Goal: Task Accomplishment & Management: Use online tool/utility

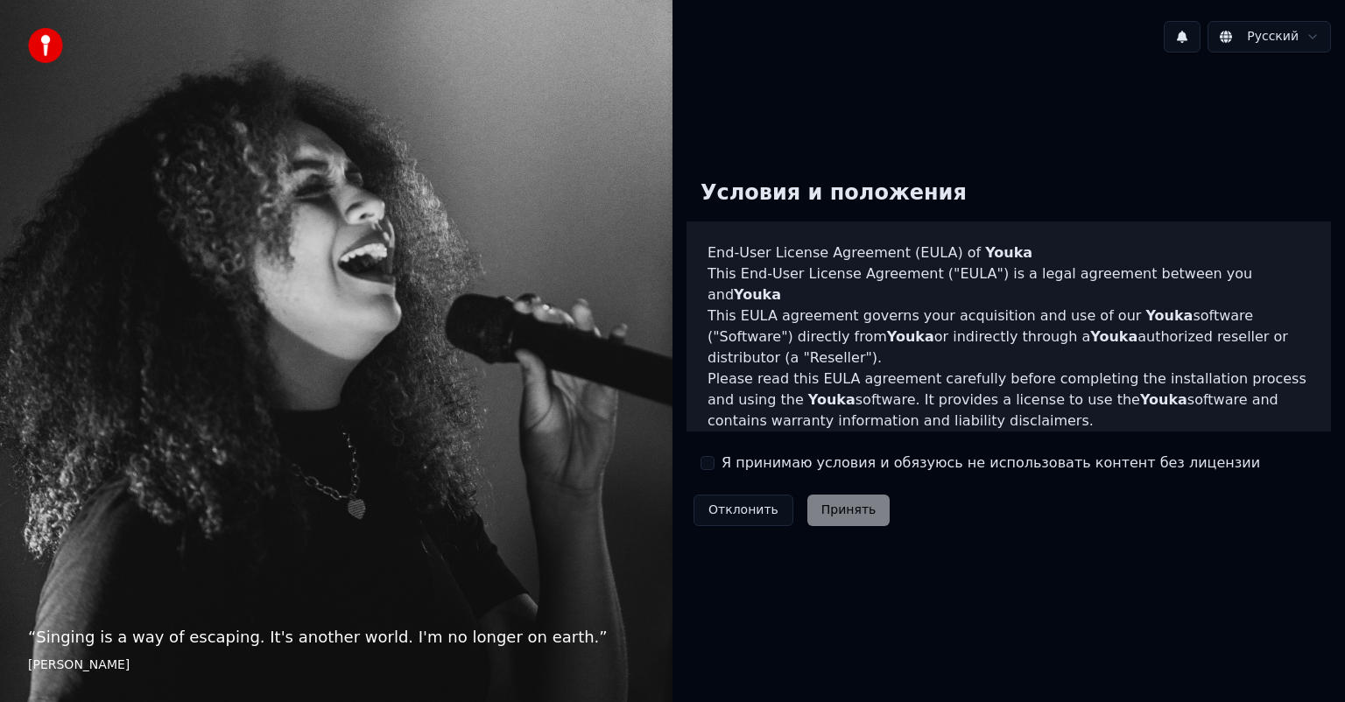
click at [709, 463] on button "Я принимаю условия и обязуюсь не использовать контент без лицензии" at bounding box center [708, 463] width 14 height 14
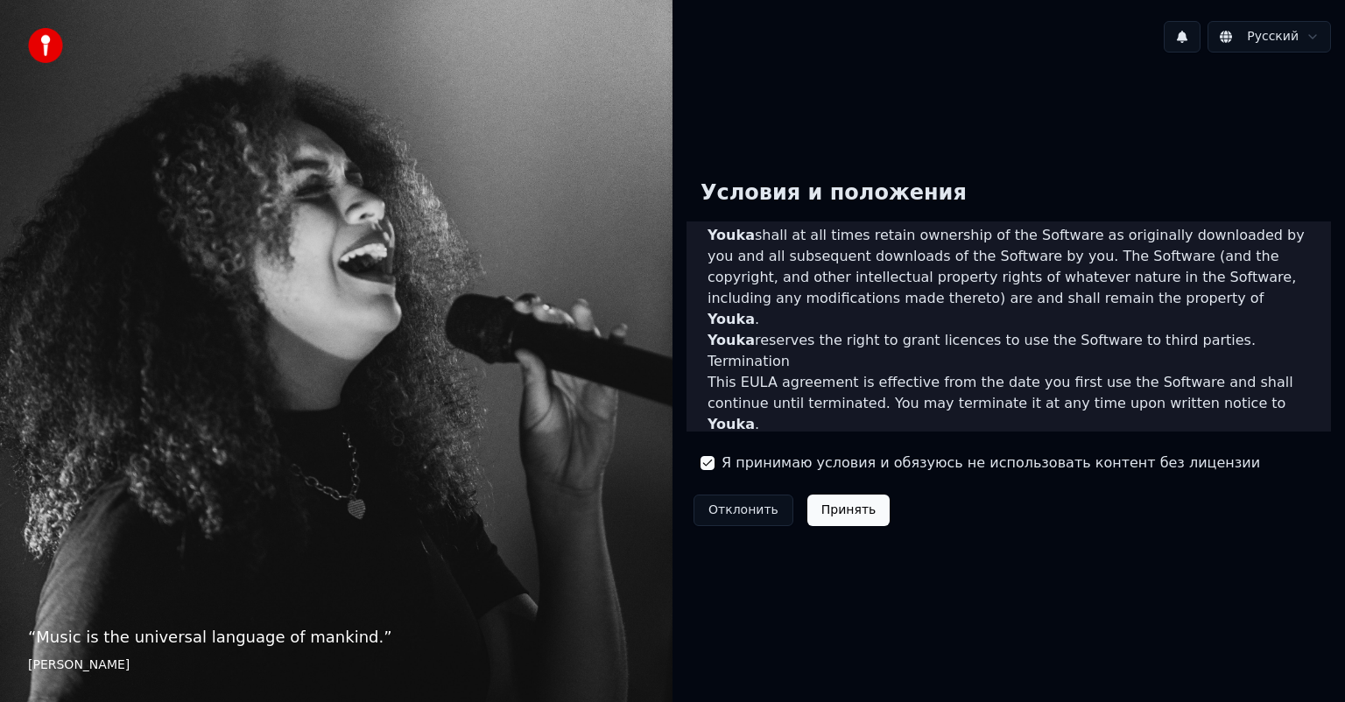
scroll to position [945, 0]
click at [851, 514] on button "Принять" at bounding box center [849, 511] width 83 height 32
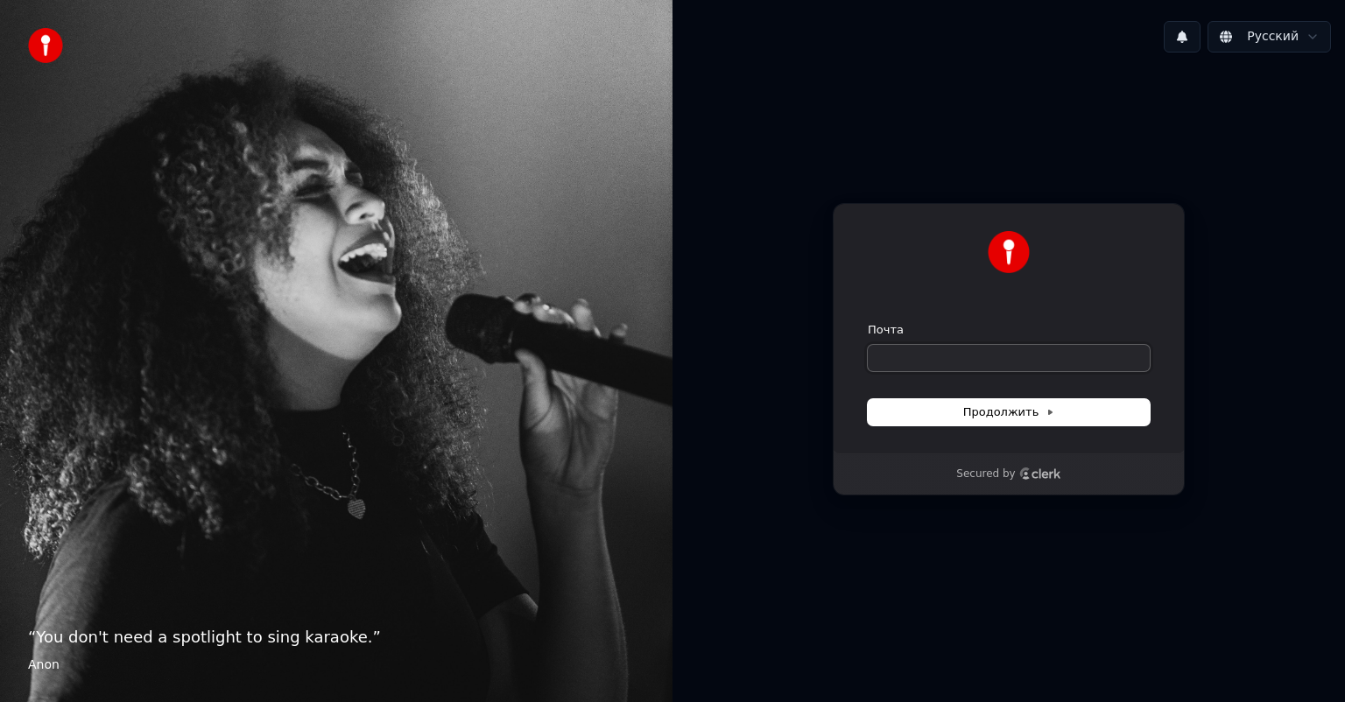
click at [967, 359] on input "Почта" at bounding box center [1009, 358] width 282 height 26
type input "*"
click at [868, 322] on button "submit" at bounding box center [868, 322] width 0 height 0
type input "**********"
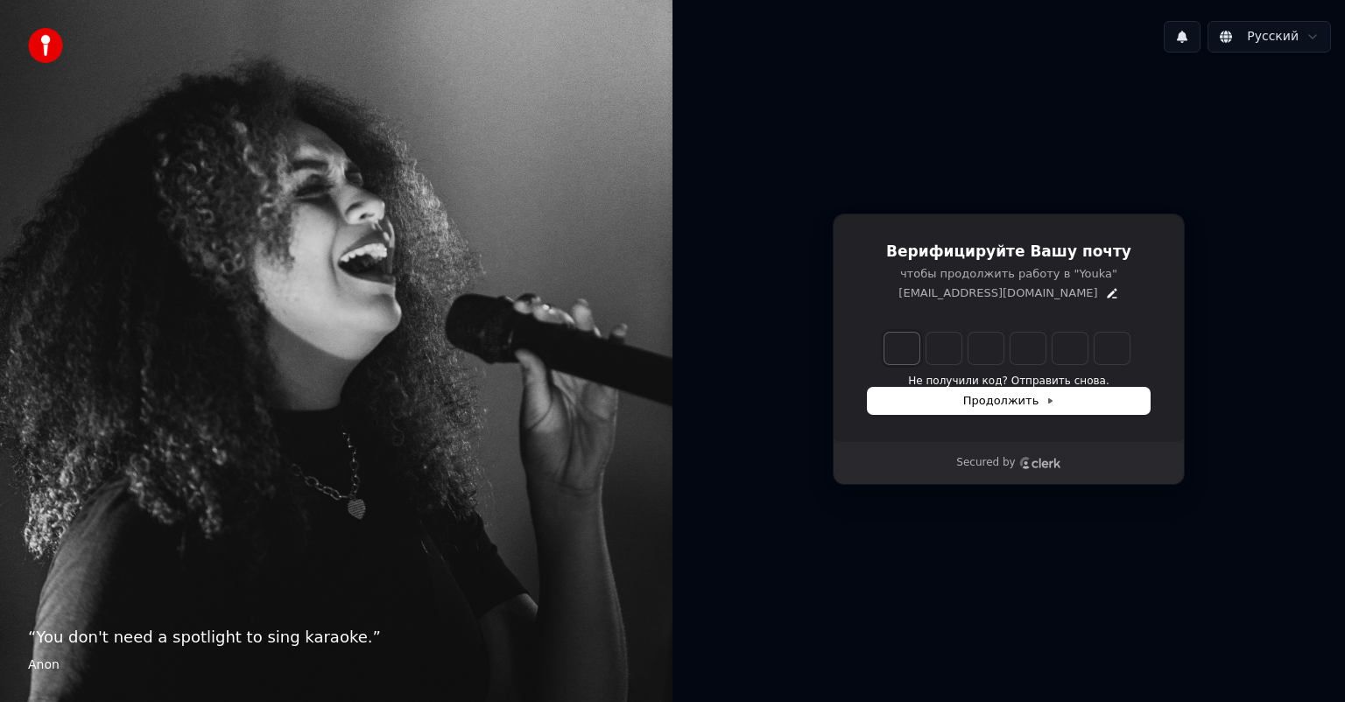
click at [906, 347] on input "Enter verification code. Digit 1" at bounding box center [902, 349] width 35 height 32
type input "*"
type input "**"
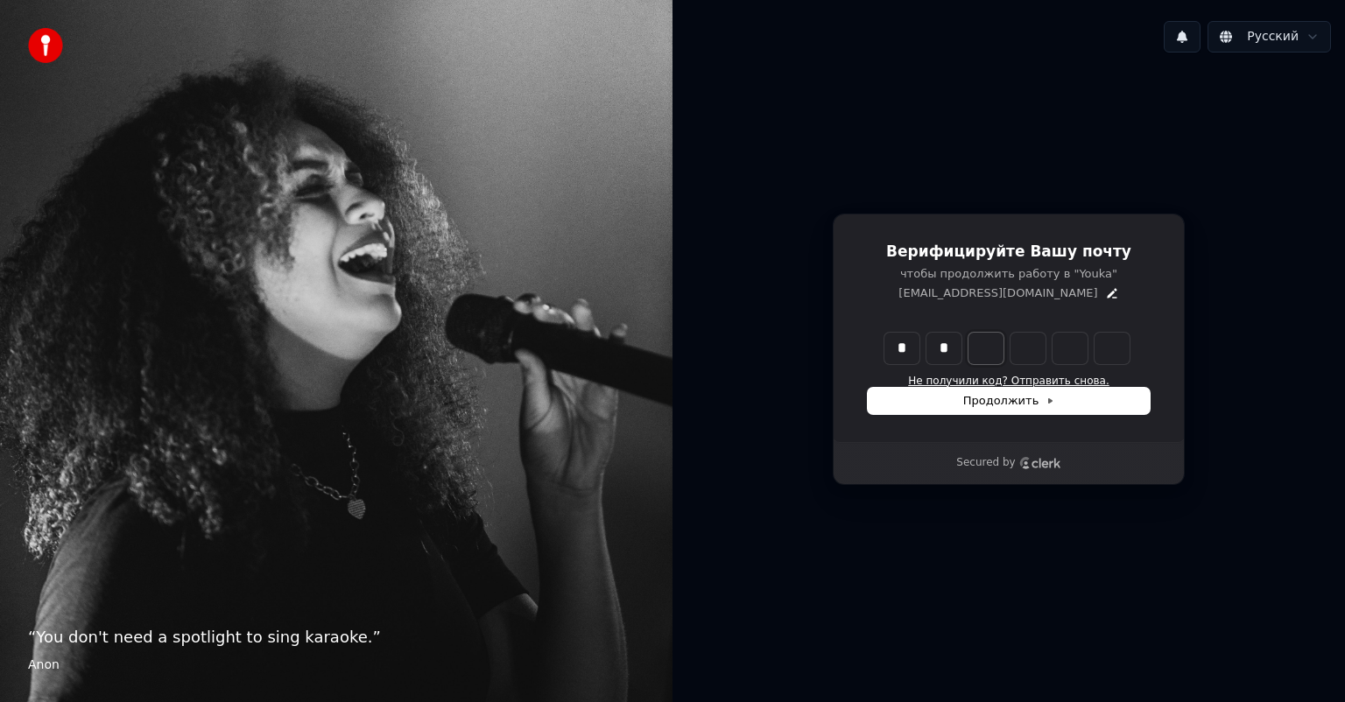
type input "*"
type input "***"
type input "*"
type input "****"
type input "*"
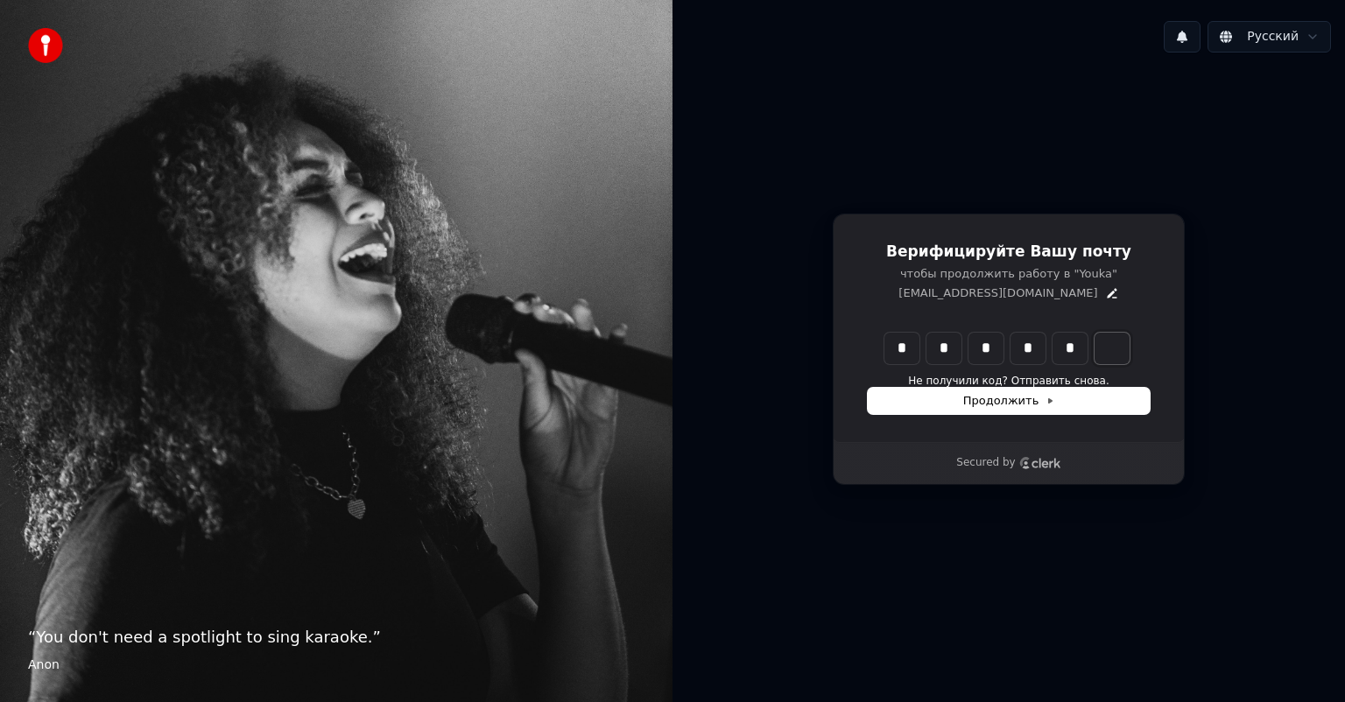
type input "******"
type input "*"
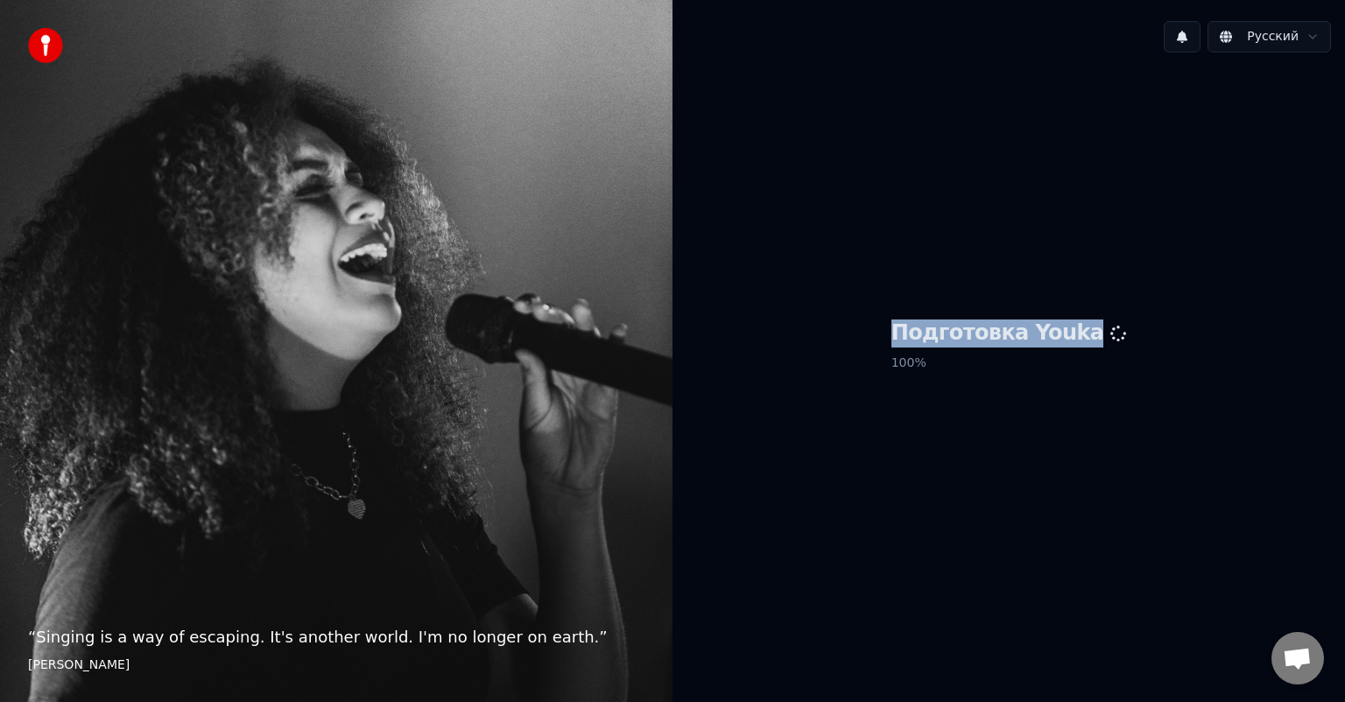
drag, startPoint x: 919, startPoint y: 335, endPoint x: 1083, endPoint y: 336, distance: 163.8
click at [1083, 336] on h1 "Подготовка Youka" at bounding box center [1010, 334] width 236 height 28
click at [944, 379] on div "Подготовка Youka 100 %" at bounding box center [1009, 350] width 673 height 566
click at [938, 347] on h1 "Подготовка Youka" at bounding box center [1010, 334] width 236 height 28
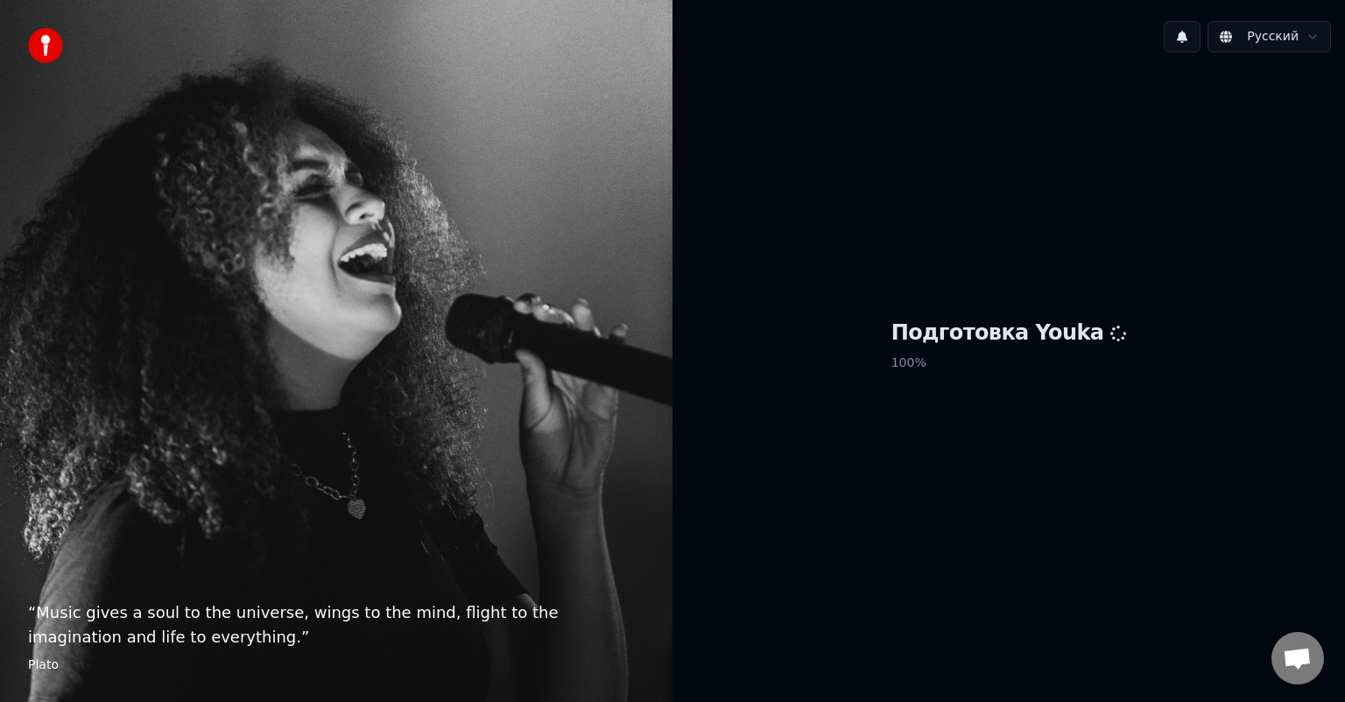
click at [1301, 46] on html "“ Music gives a soul to the universe, wings to the mind, flight to the imaginat…" at bounding box center [672, 351] width 1345 height 702
click at [1086, 321] on h1 "Подготовка Youka" at bounding box center [1010, 334] width 236 height 28
click at [1082, 323] on h1 "Подготовка Youka" at bounding box center [1010, 334] width 236 height 28
click at [1077, 326] on h1 "Подготовка Youka" at bounding box center [1010, 334] width 236 height 28
click at [1078, 326] on h1 "Подготовка Youka" at bounding box center [1010, 334] width 236 height 28
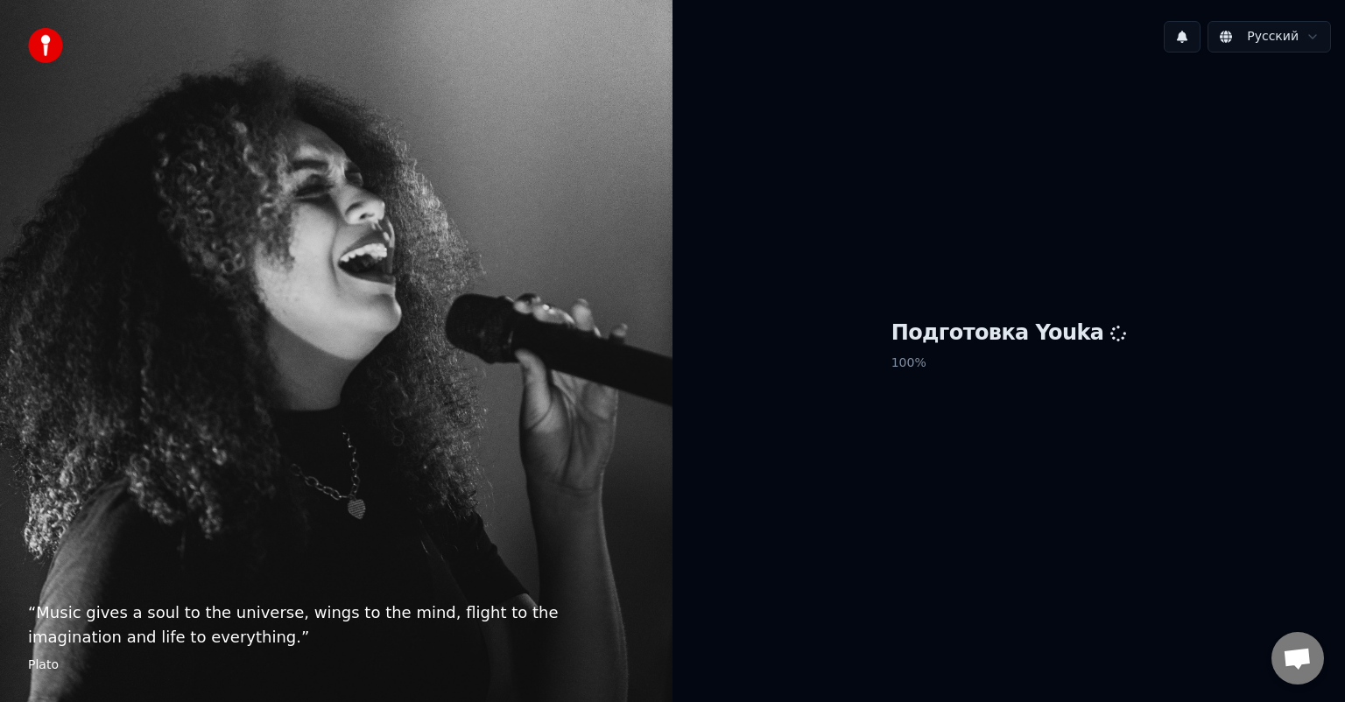
click at [1258, 18] on div "Русский" at bounding box center [1009, 37] width 673 height 60
click at [1265, 26] on html "“ Music gives a soul to the universe, wings to the mind, flight to the imaginat…" at bounding box center [672, 351] width 1345 height 702
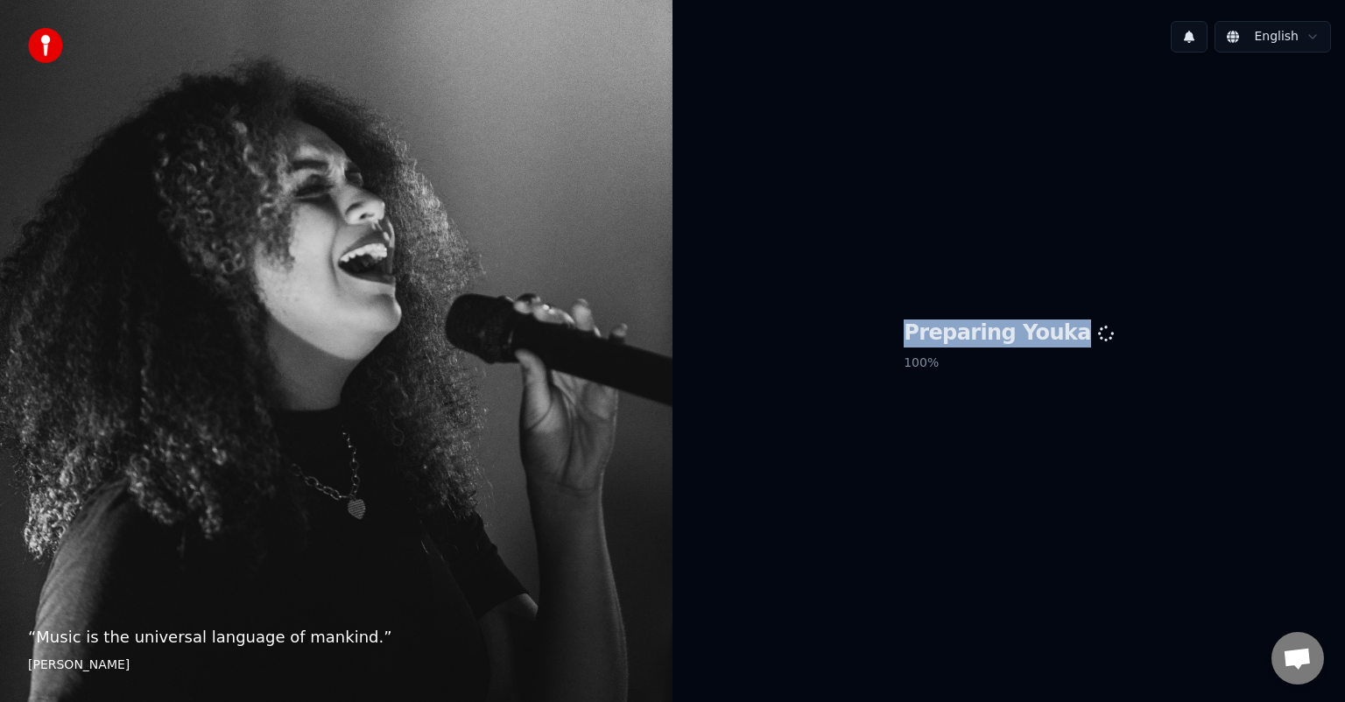
click at [1277, 39] on html "“ Music is the universal language of mankind. ” Henry Wadsworth Longfellow Engl…" at bounding box center [672, 351] width 1345 height 702
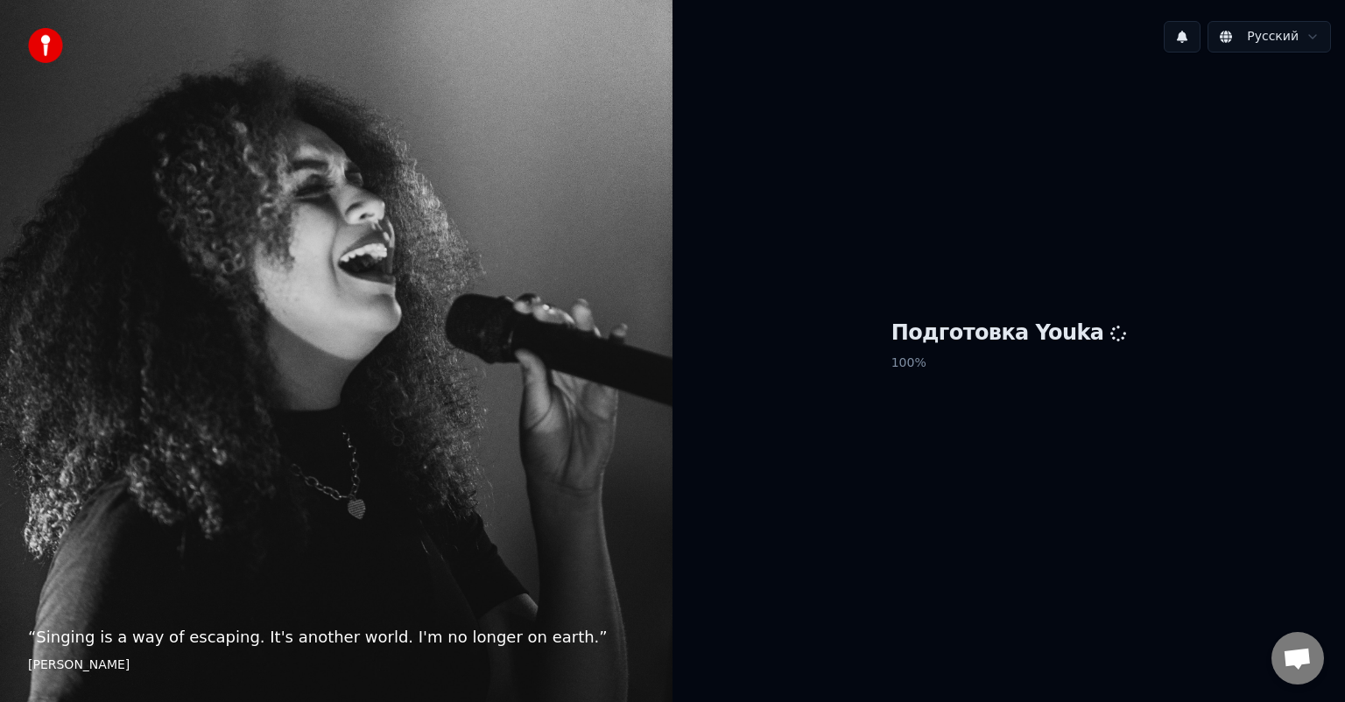
click at [550, 455] on div "“ Singing is a way of escaping. It's another world. I'm no longer on earth. ” E…" at bounding box center [336, 351] width 673 height 702
click at [920, 337] on h1 "Подготовка Youka" at bounding box center [1010, 334] width 236 height 28
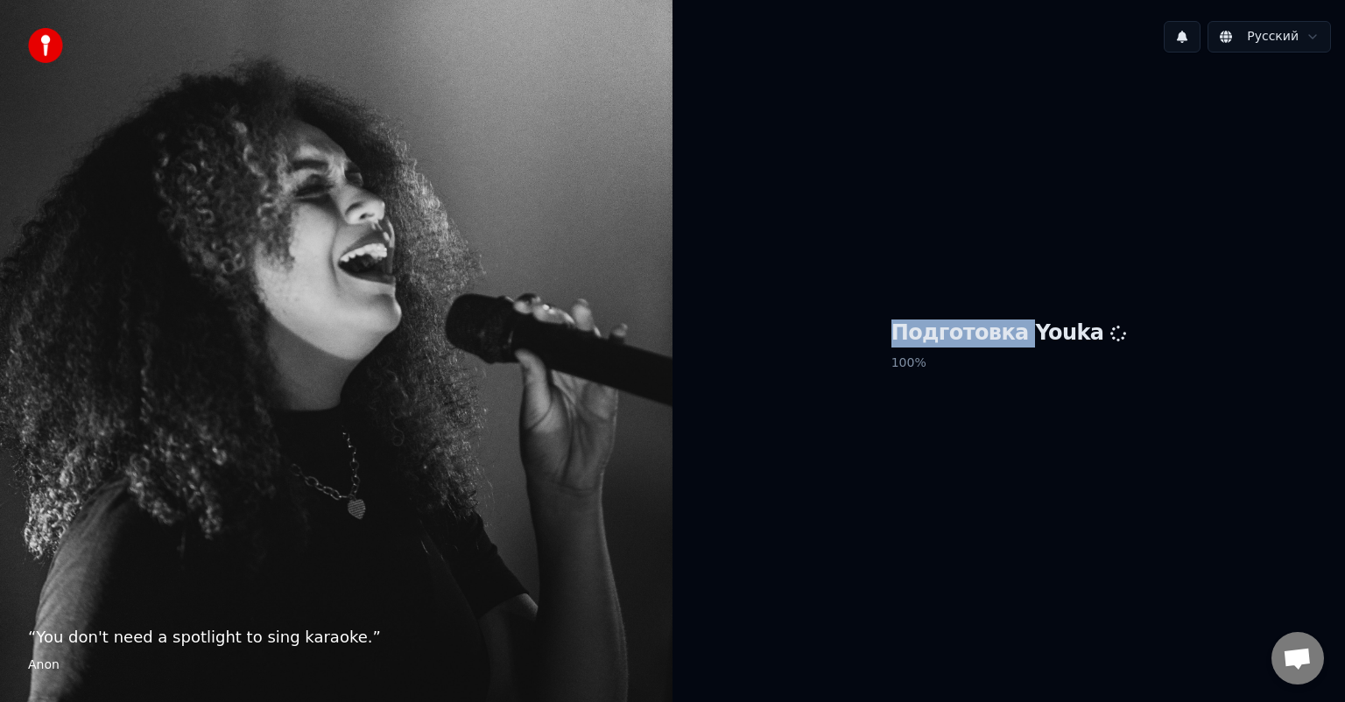
click at [920, 338] on h1 "Подготовка Youka" at bounding box center [1010, 334] width 236 height 28
click at [917, 340] on h1 "Подготовка Youka" at bounding box center [1010, 334] width 236 height 28
click at [916, 340] on h1 "Подготовка Youka" at bounding box center [1010, 334] width 236 height 28
click at [918, 340] on h1 "Подготовка Youka" at bounding box center [1010, 334] width 236 height 28
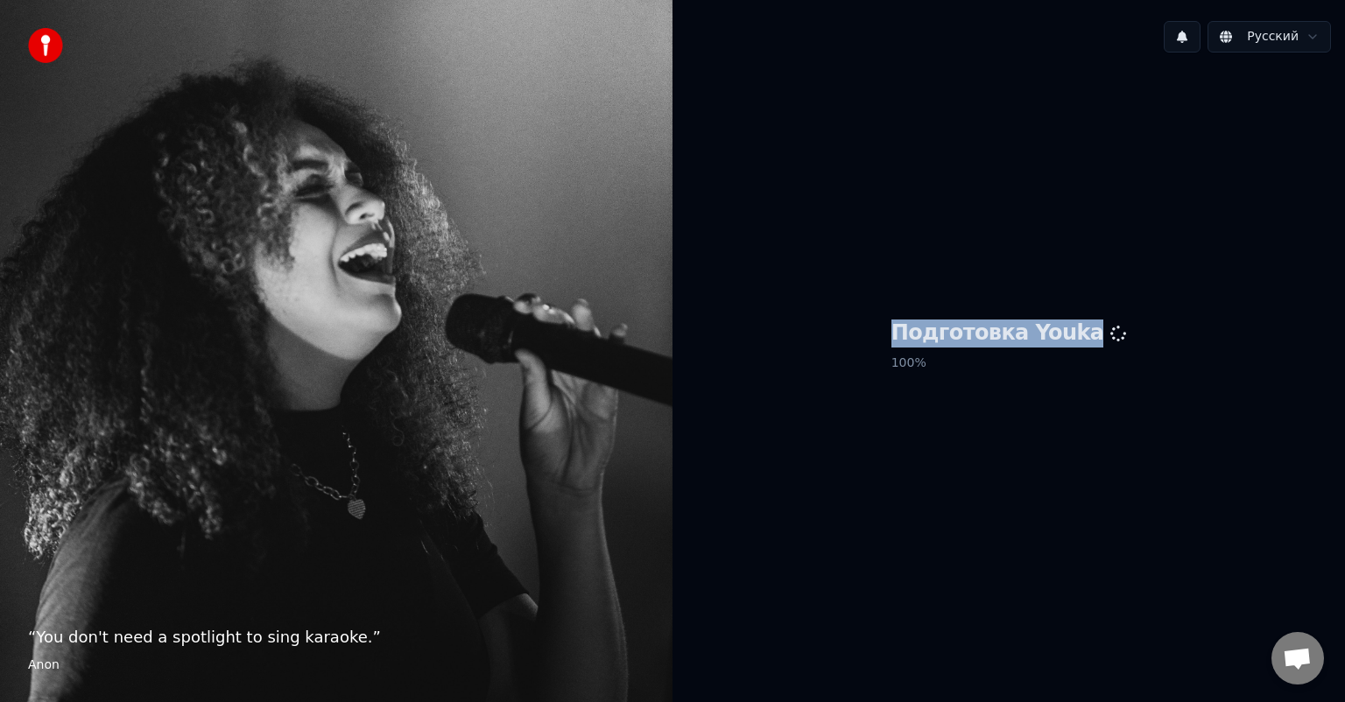
click at [919, 340] on h1 "Подготовка Youka" at bounding box center [1010, 334] width 236 height 28
click at [920, 337] on h1 "Подготовка Youka" at bounding box center [1010, 334] width 236 height 28
click at [920, 338] on h1 "Подготовка Youka" at bounding box center [1010, 334] width 236 height 28
click at [949, 390] on div "Подготовка Youka 100 %" at bounding box center [1009, 350] width 673 height 566
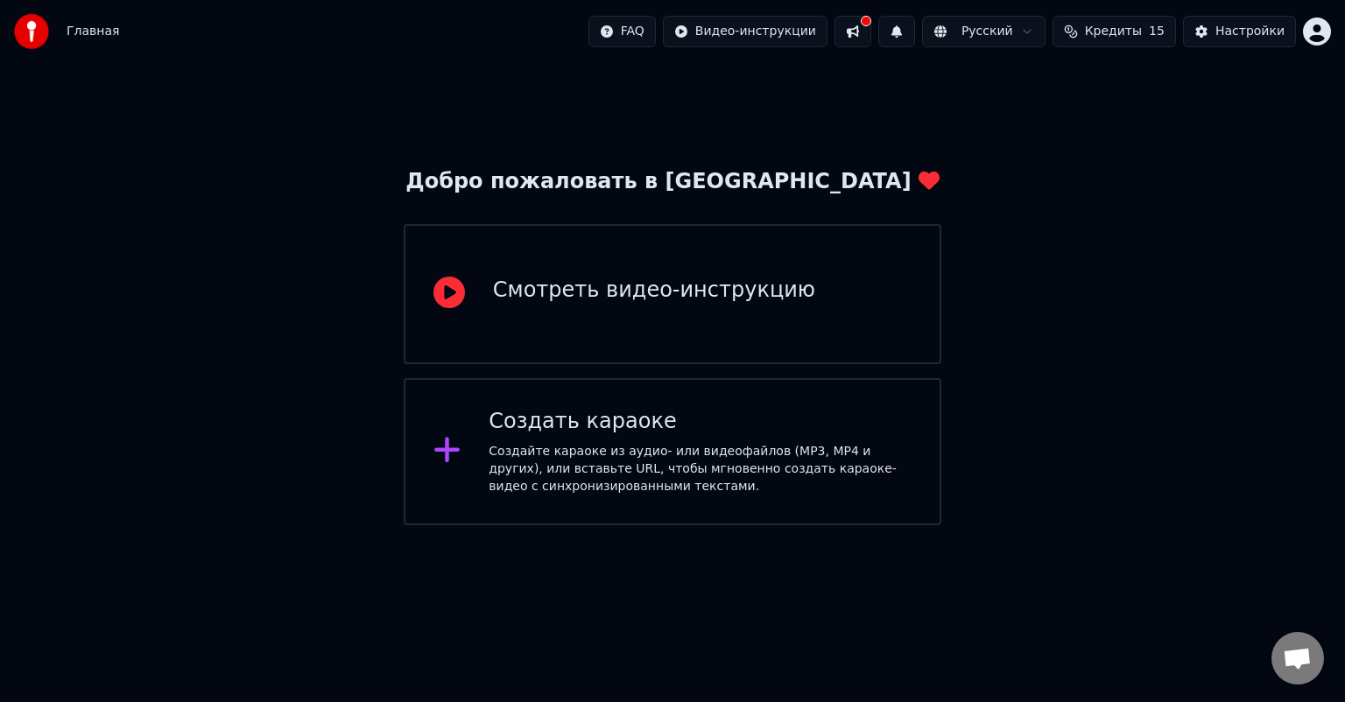
click at [772, 443] on div "Создайте караоке из аудио- или видеофайлов (MP3, MP4 и других), или вставьте UR…" at bounding box center [700, 469] width 423 height 53
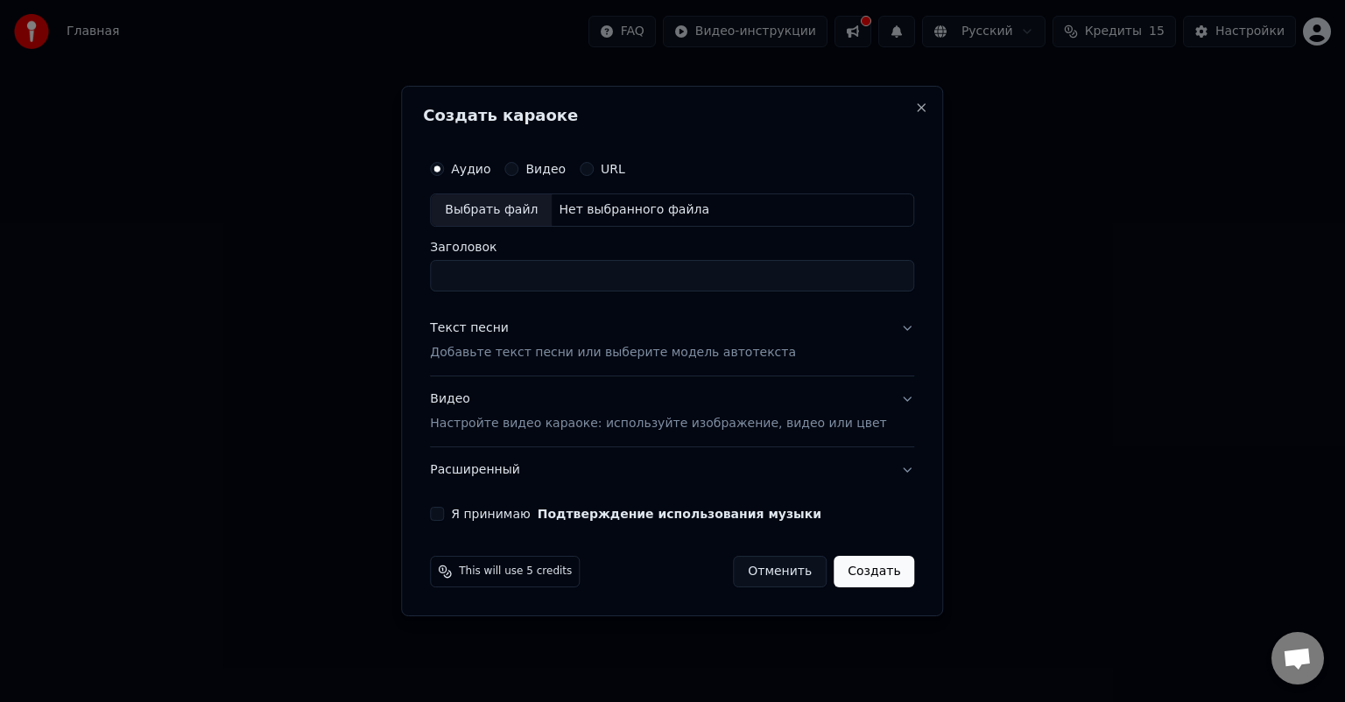
click at [519, 272] on input "Заголовок" at bounding box center [672, 276] width 484 height 32
click at [475, 507] on div "Я принимаю Подтверждение использования музыки" at bounding box center [672, 514] width 484 height 14
click at [444, 512] on button "Я принимаю Подтверждение использования музыки" at bounding box center [437, 514] width 14 height 14
click at [589, 422] on p "Настройте видео караоке: используйте изображение, видео или цвет" at bounding box center [658, 424] width 456 height 18
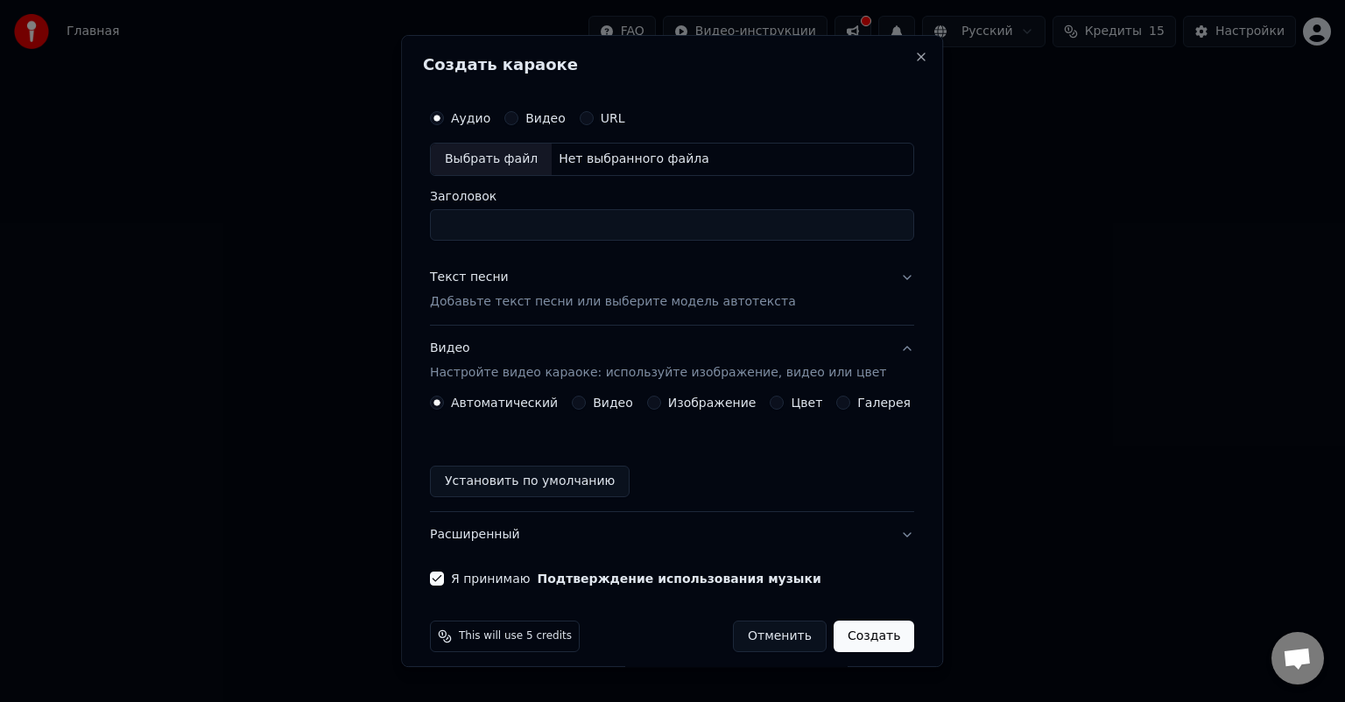
click at [527, 229] on input "Заголовок" at bounding box center [672, 225] width 484 height 32
click at [519, 116] on button "Видео" at bounding box center [512, 118] width 14 height 14
click at [507, 158] on div "Выбрать файл" at bounding box center [491, 160] width 121 height 32
click at [669, 155] on div "Нет выбранного файла" at bounding box center [634, 160] width 165 height 18
click at [610, 114] on label "URL" at bounding box center [613, 118] width 25 height 12
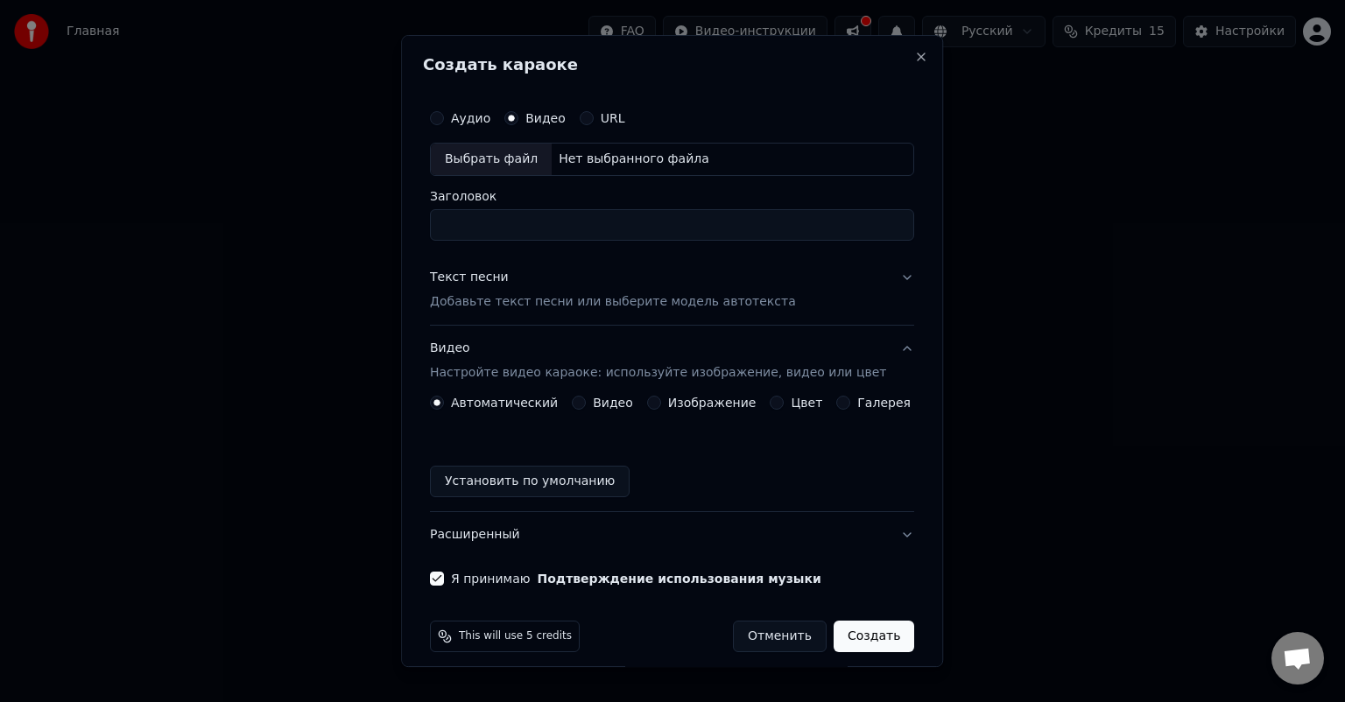
click at [594, 114] on button "URL" at bounding box center [587, 118] width 14 height 14
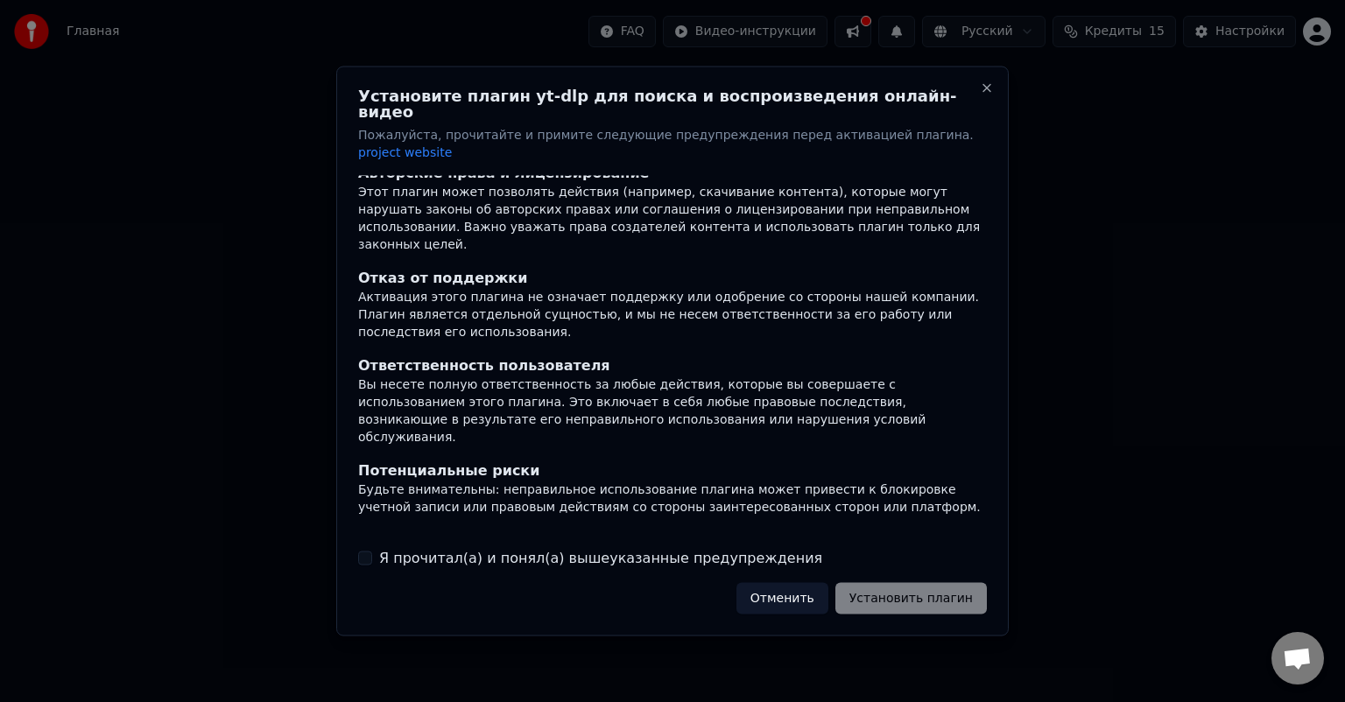
scroll to position [108, 0]
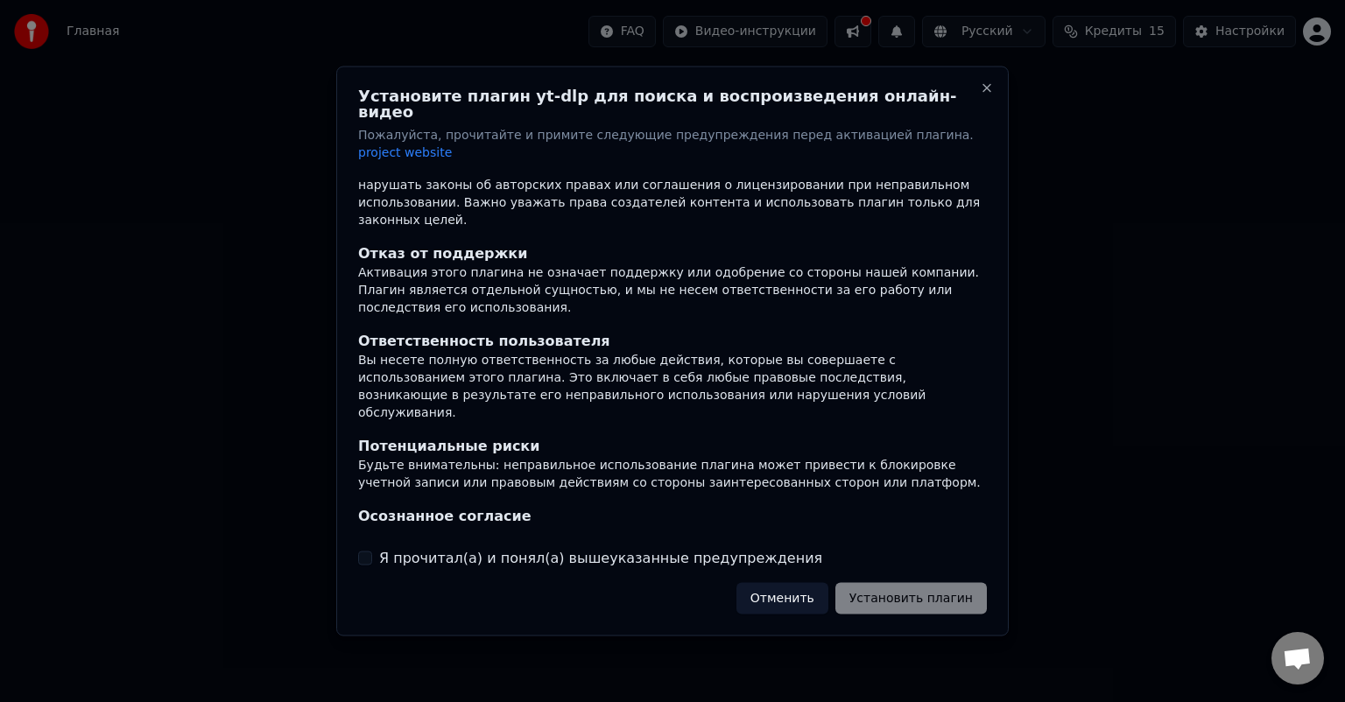
click at [368, 554] on div "Установите плагин yt-dlp для поиска и воспроизведения онлайн-видео Пожалуйста, …" at bounding box center [672, 352] width 673 height 570
click at [368, 551] on button "Я прочитал(а) и понял(а) вышеуказанные предупреждения" at bounding box center [365, 558] width 14 height 14
click at [936, 582] on button "Установить плагин" at bounding box center [912, 598] width 152 height 32
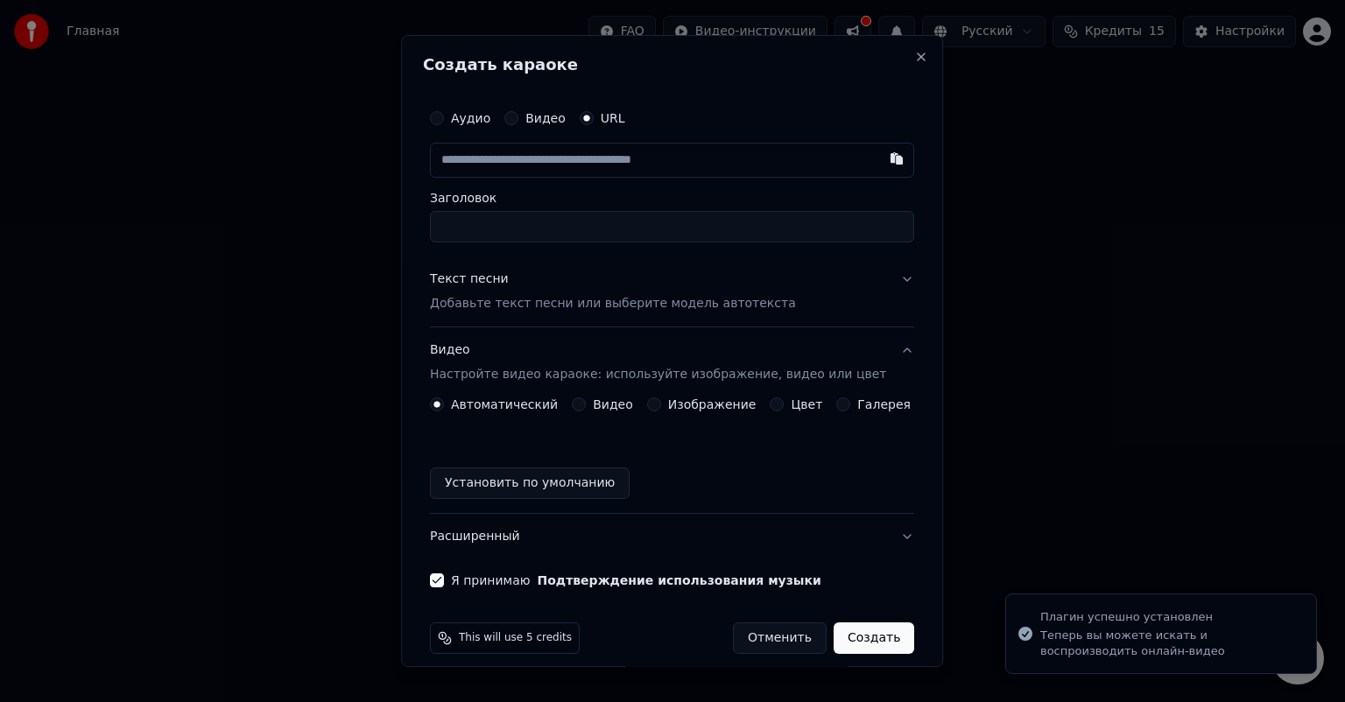
click at [640, 170] on input "text" at bounding box center [672, 160] width 484 height 35
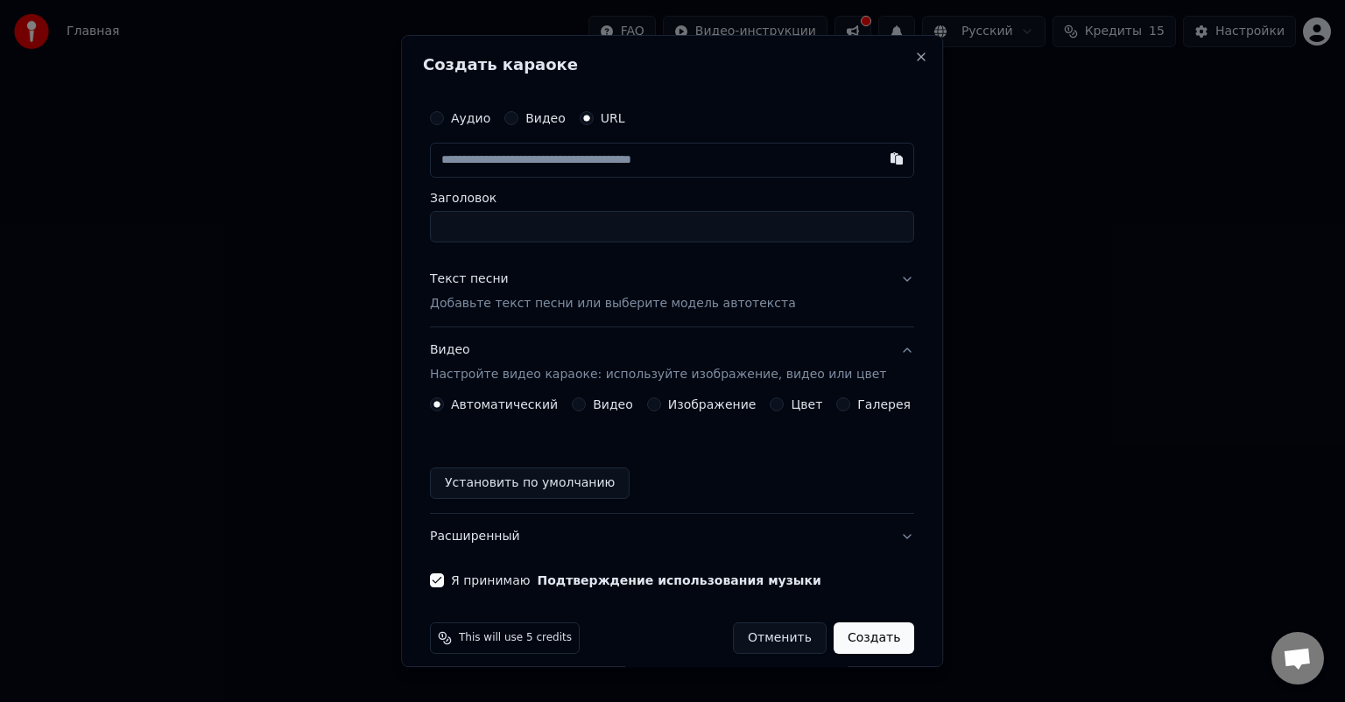
click at [569, 207] on div "Заголовок" at bounding box center [672, 217] width 484 height 51
click at [565, 222] on input "Заголовок" at bounding box center [672, 227] width 484 height 32
click at [554, 164] on input "text" at bounding box center [672, 160] width 484 height 35
paste input "**********"
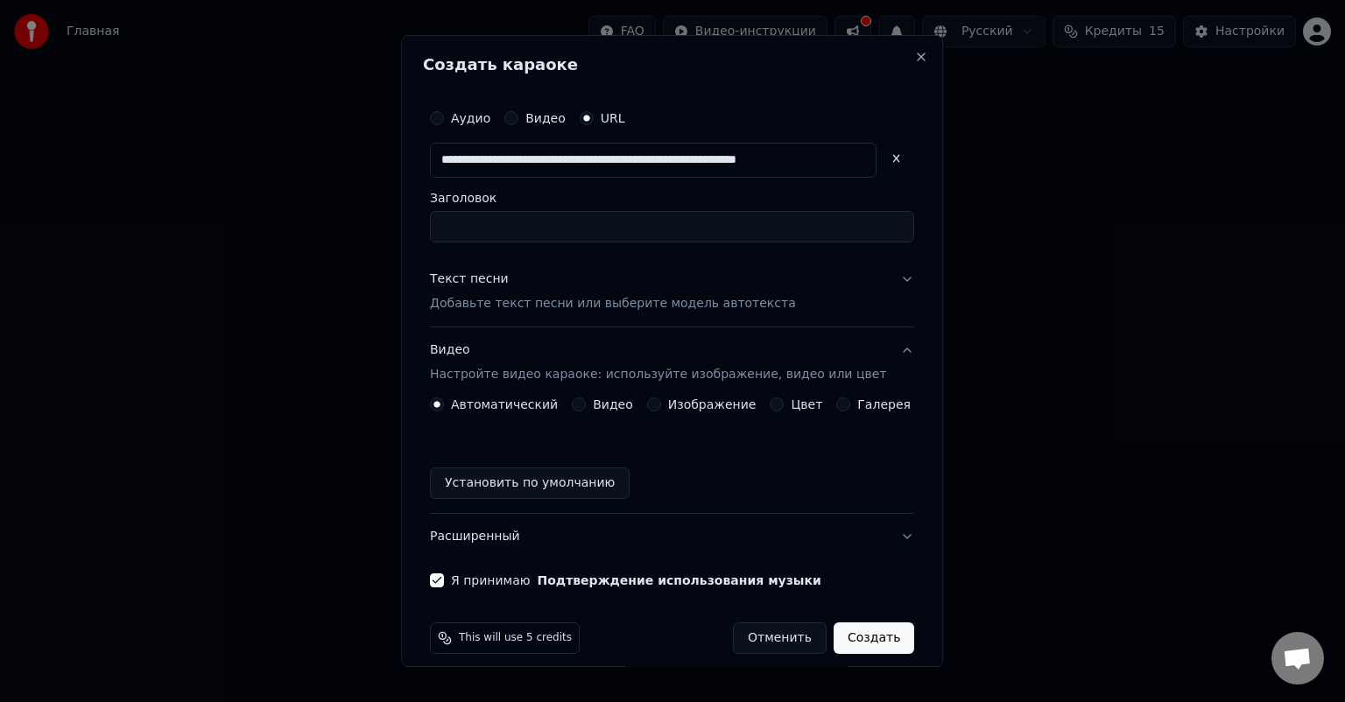
type input "**********"
click at [590, 231] on input "Заголовок" at bounding box center [672, 227] width 484 height 32
type input "**********"
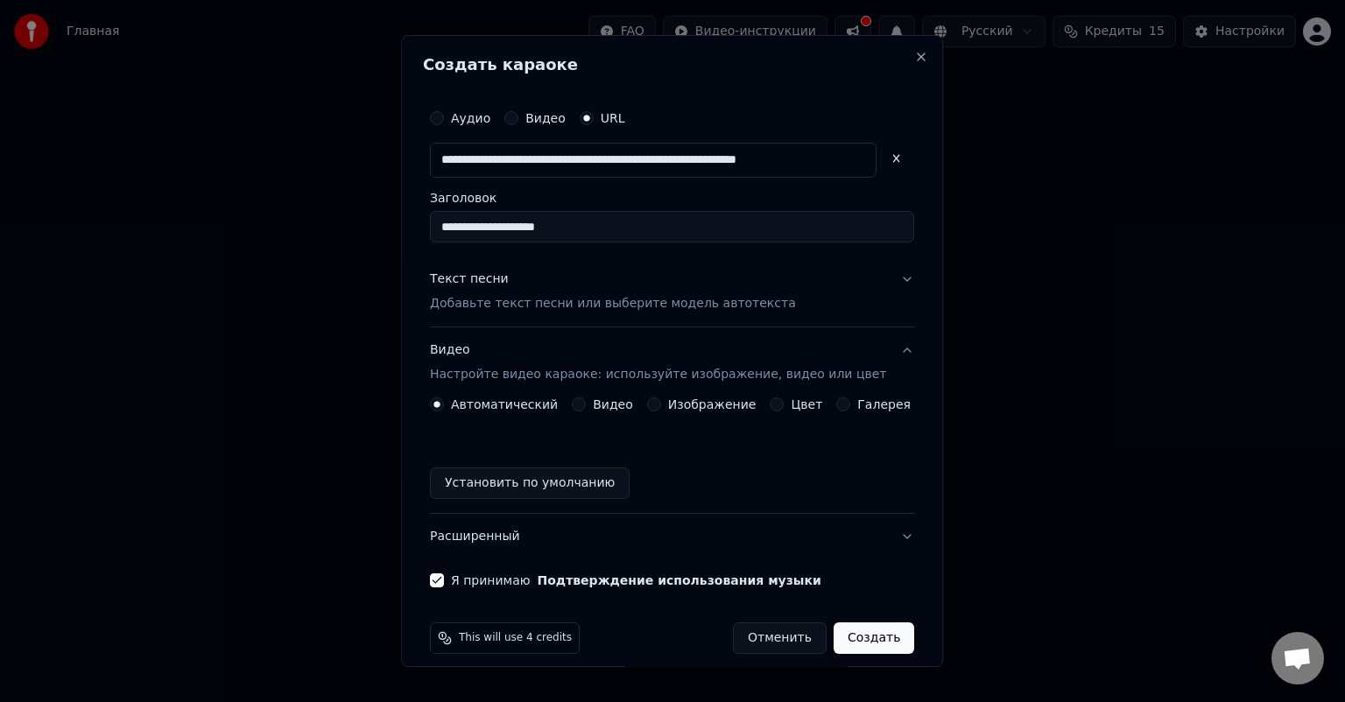
click at [599, 301] on p "Добавьте текст песни или выберите модель автотекста" at bounding box center [613, 304] width 366 height 18
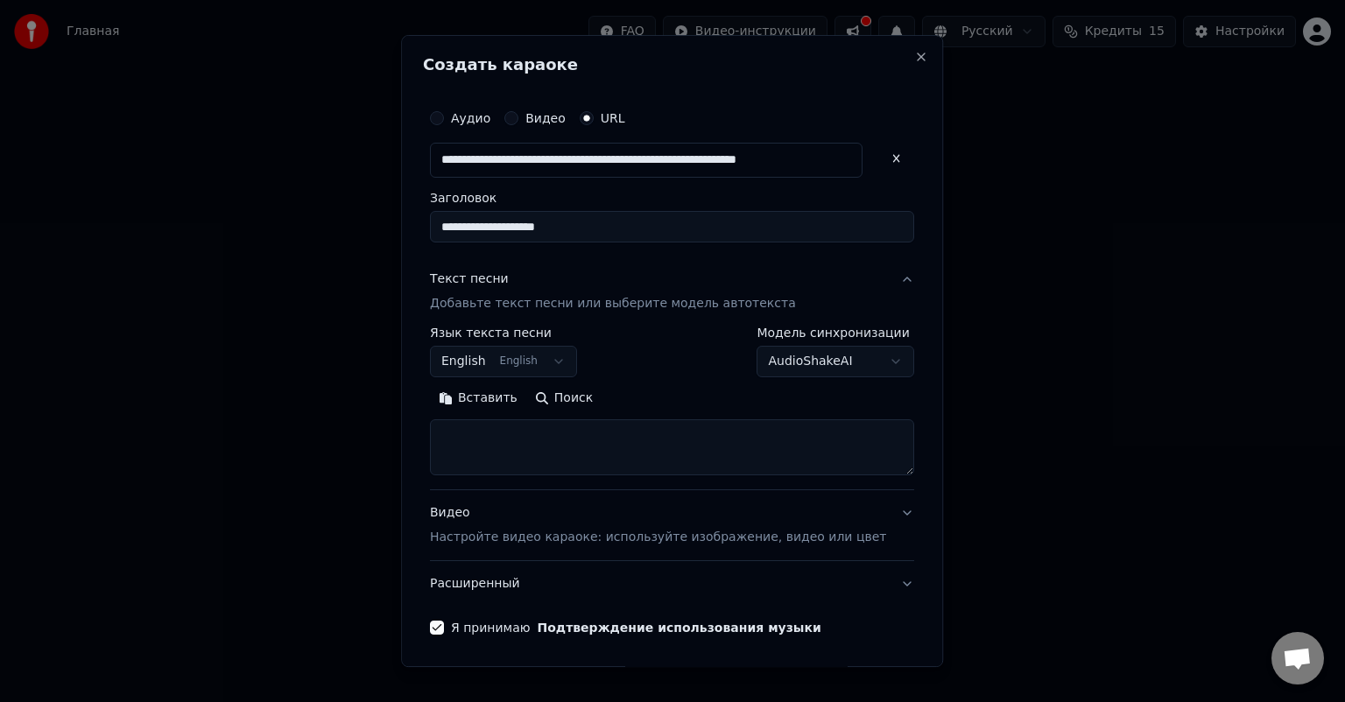
click at [542, 358] on body "**********" at bounding box center [672, 263] width 1345 height 526
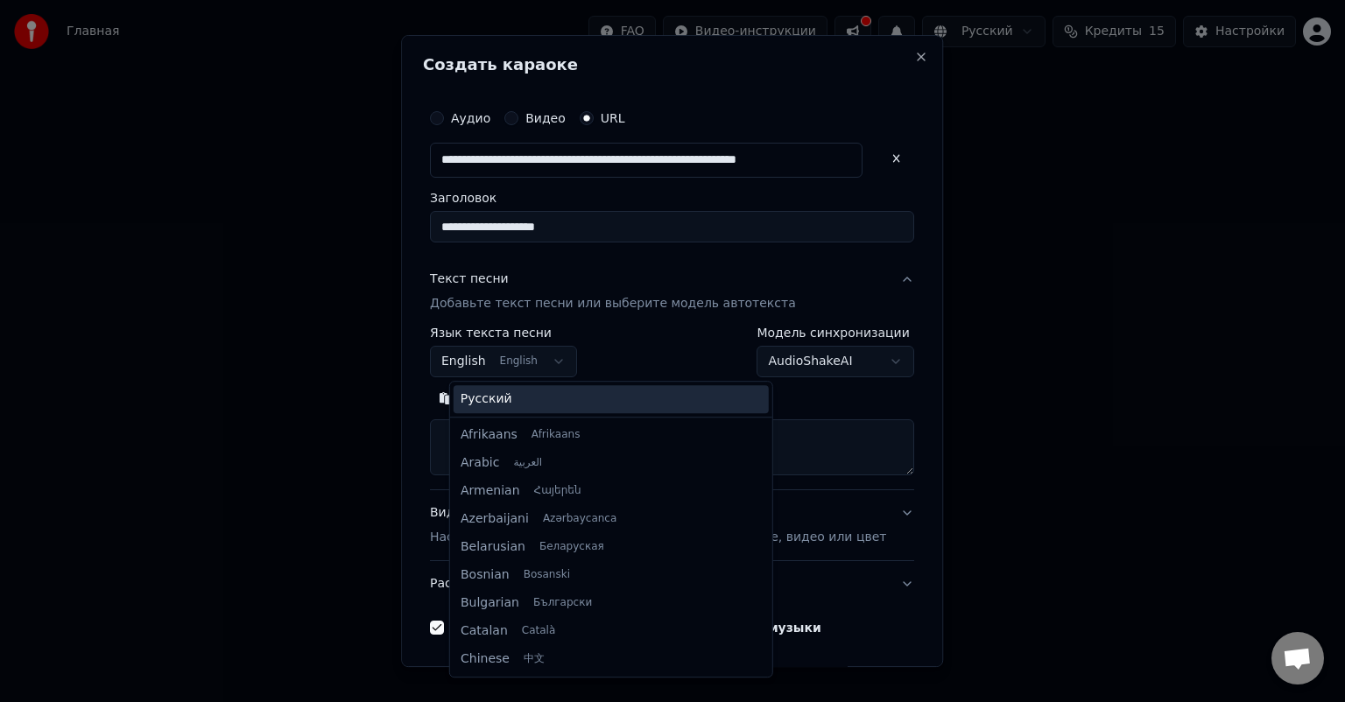
scroll to position [140, 0]
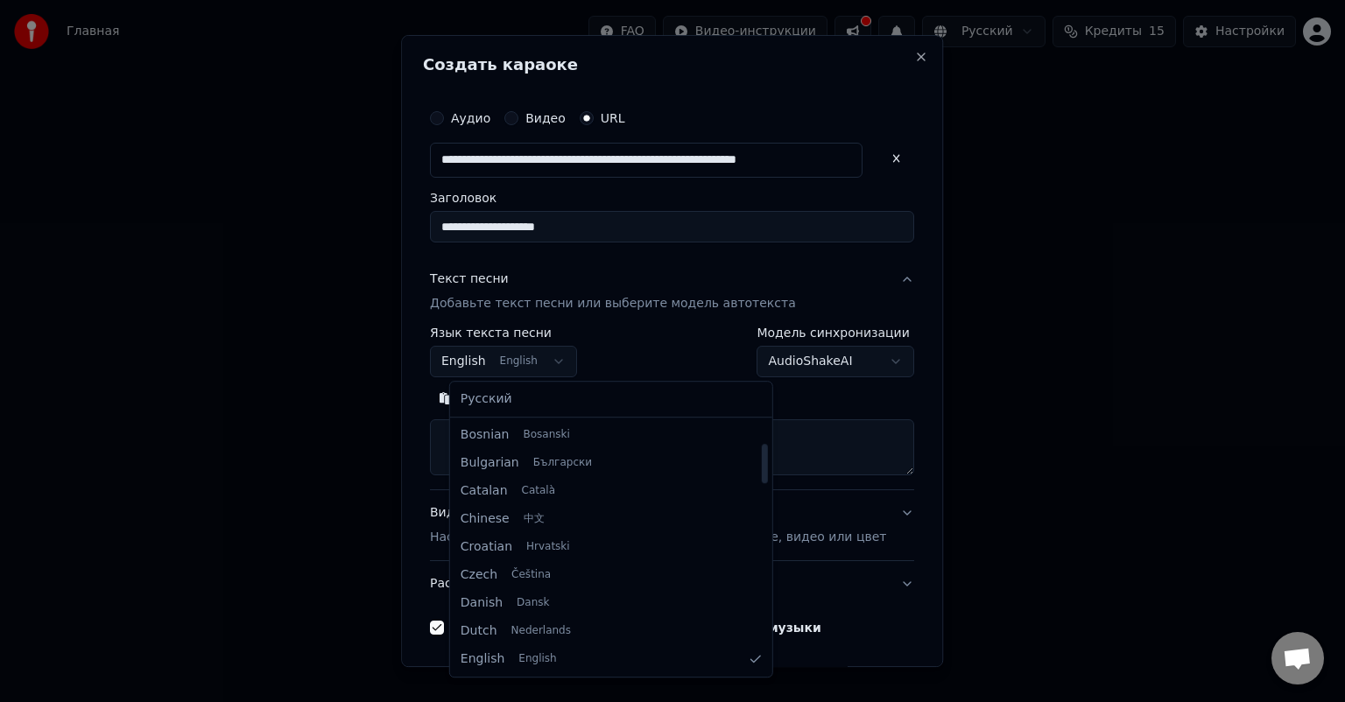
select select "**"
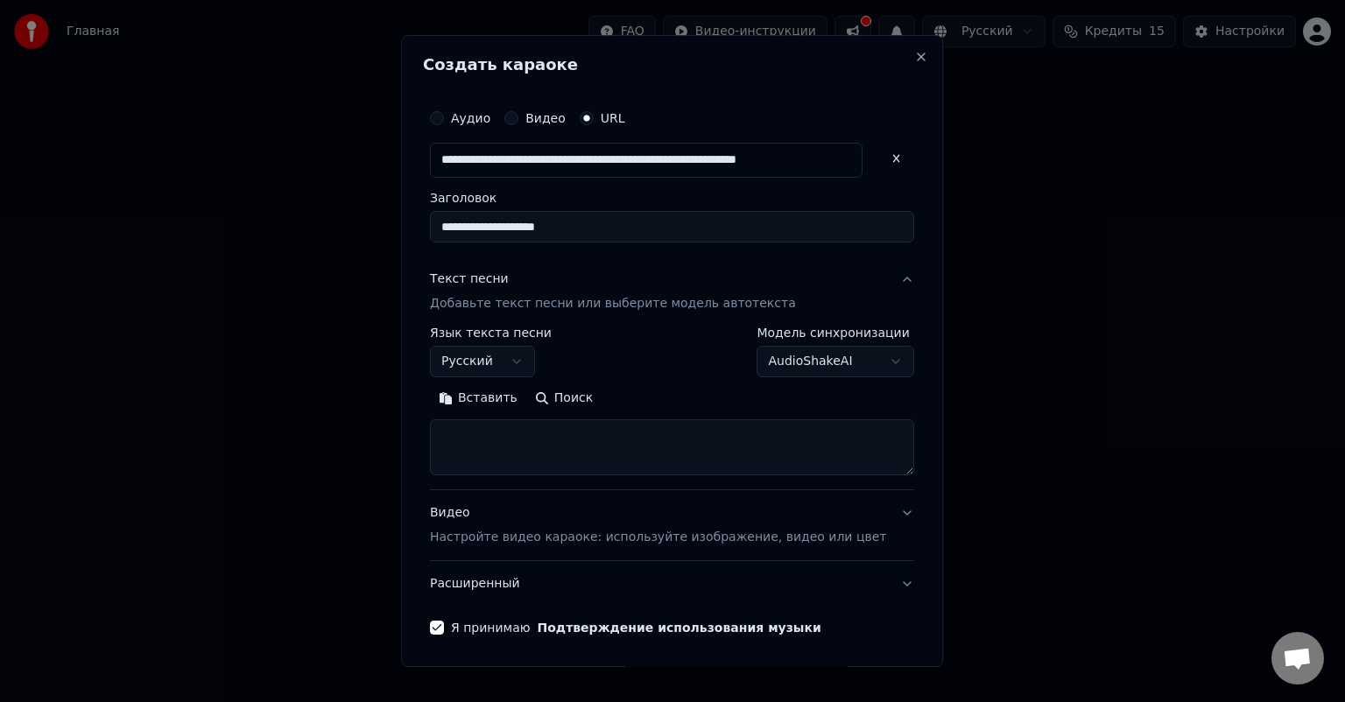
click at [851, 361] on body "**********" at bounding box center [672, 263] width 1345 height 526
click at [670, 438] on textarea at bounding box center [672, 448] width 484 height 56
click at [521, 437] on textarea at bounding box center [672, 448] width 484 height 56
paste textarea "**********"
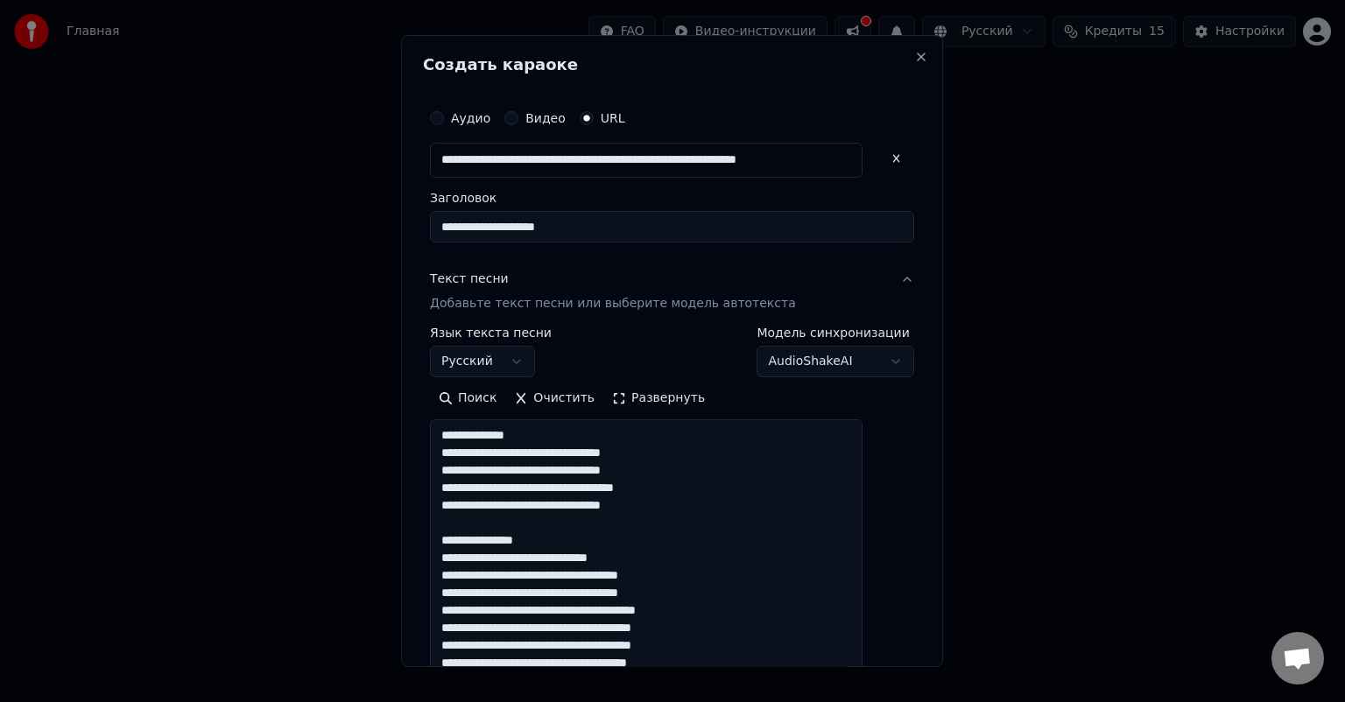
drag, startPoint x: 876, startPoint y: 471, endPoint x: 779, endPoint y: 564, distance: 134.4
click at [890, 526] on body "**********" at bounding box center [672, 263] width 1345 height 526
drag, startPoint x: 556, startPoint y: 438, endPoint x: 361, endPoint y: 432, distance: 195.4
click at [361, 432] on body "**********" at bounding box center [672, 263] width 1345 height 526
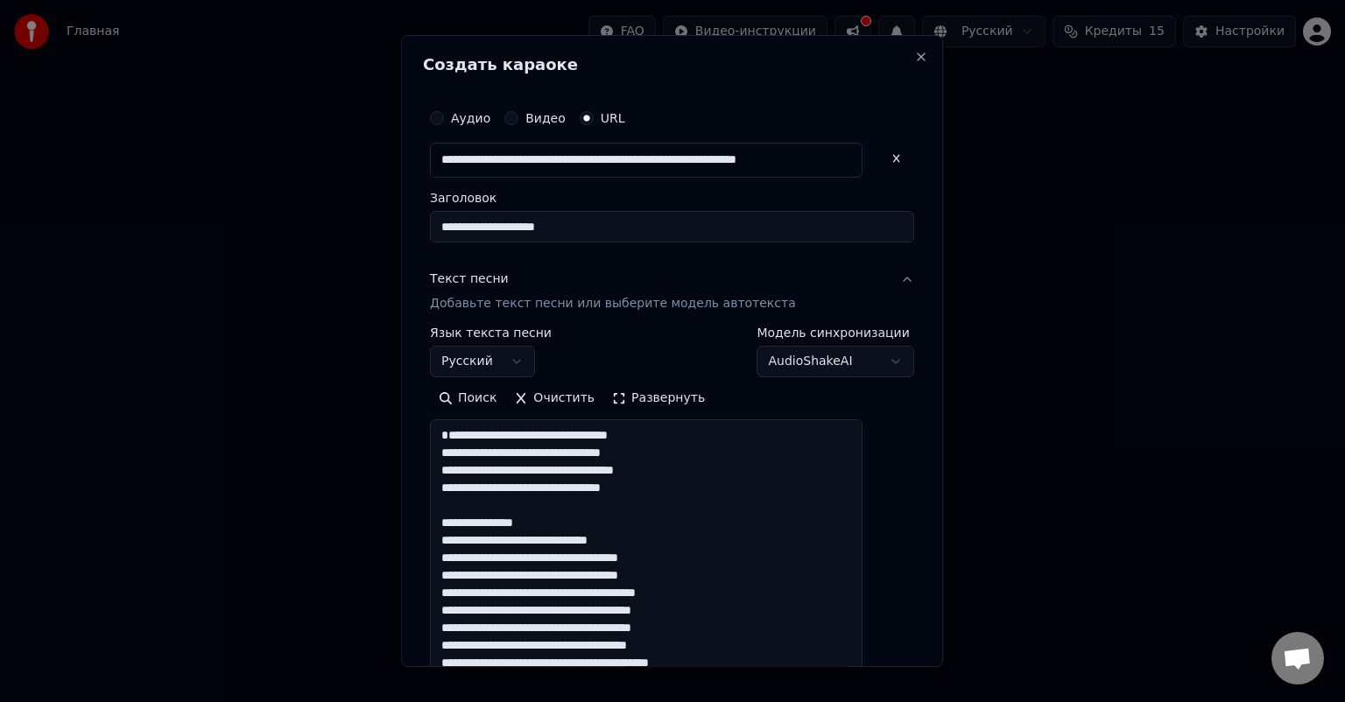
drag, startPoint x: 554, startPoint y: 540, endPoint x: 388, endPoint y: 540, distance: 165.5
click at [388, 526] on body "**********" at bounding box center [672, 263] width 1345 height 526
click at [561, 527] on textarea at bounding box center [646, 553] width 433 height 267
click at [552, 536] on textarea at bounding box center [646, 553] width 433 height 267
drag, startPoint x: 554, startPoint y: 535, endPoint x: 423, endPoint y: 539, distance: 131.4
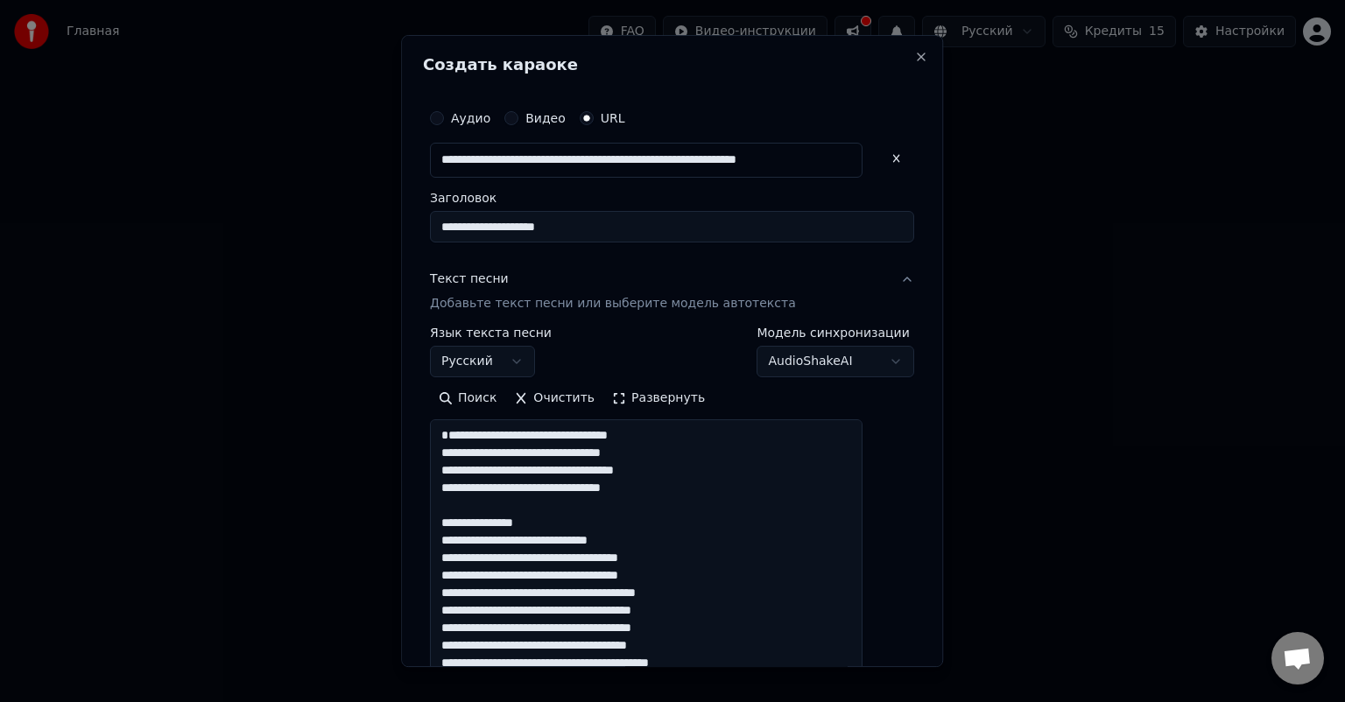
click at [423, 539] on div "**********" at bounding box center [672, 351] width 542 height 632
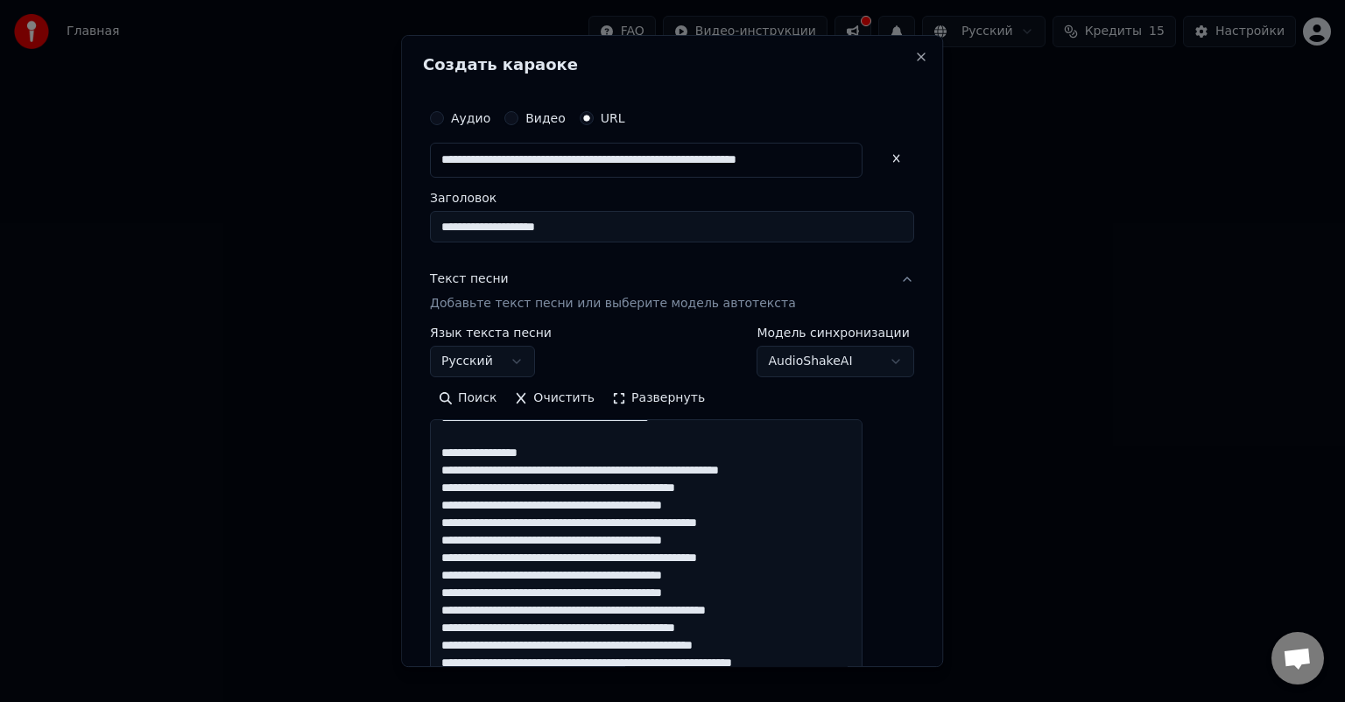
scroll to position [263, 0]
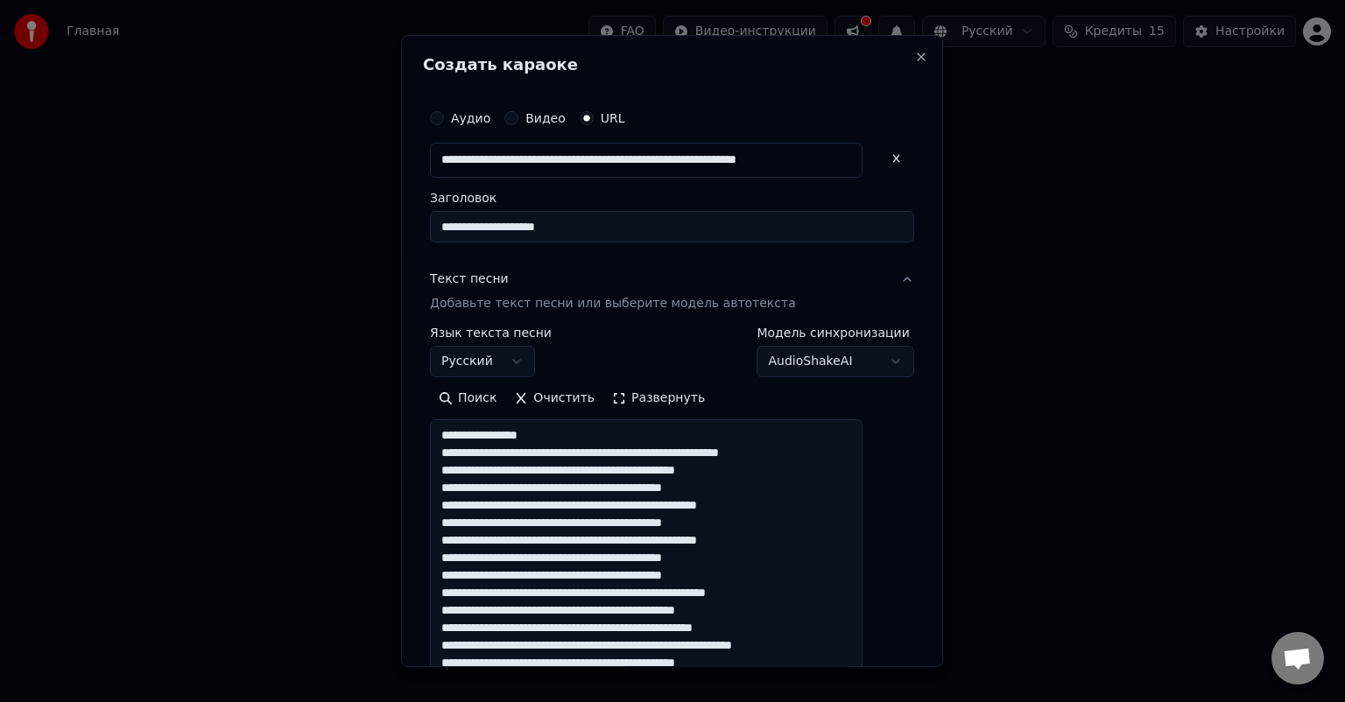
drag, startPoint x: 564, startPoint y: 446, endPoint x: 455, endPoint y: 452, distance: 109.7
click at [455, 452] on textarea at bounding box center [646, 553] width 433 height 267
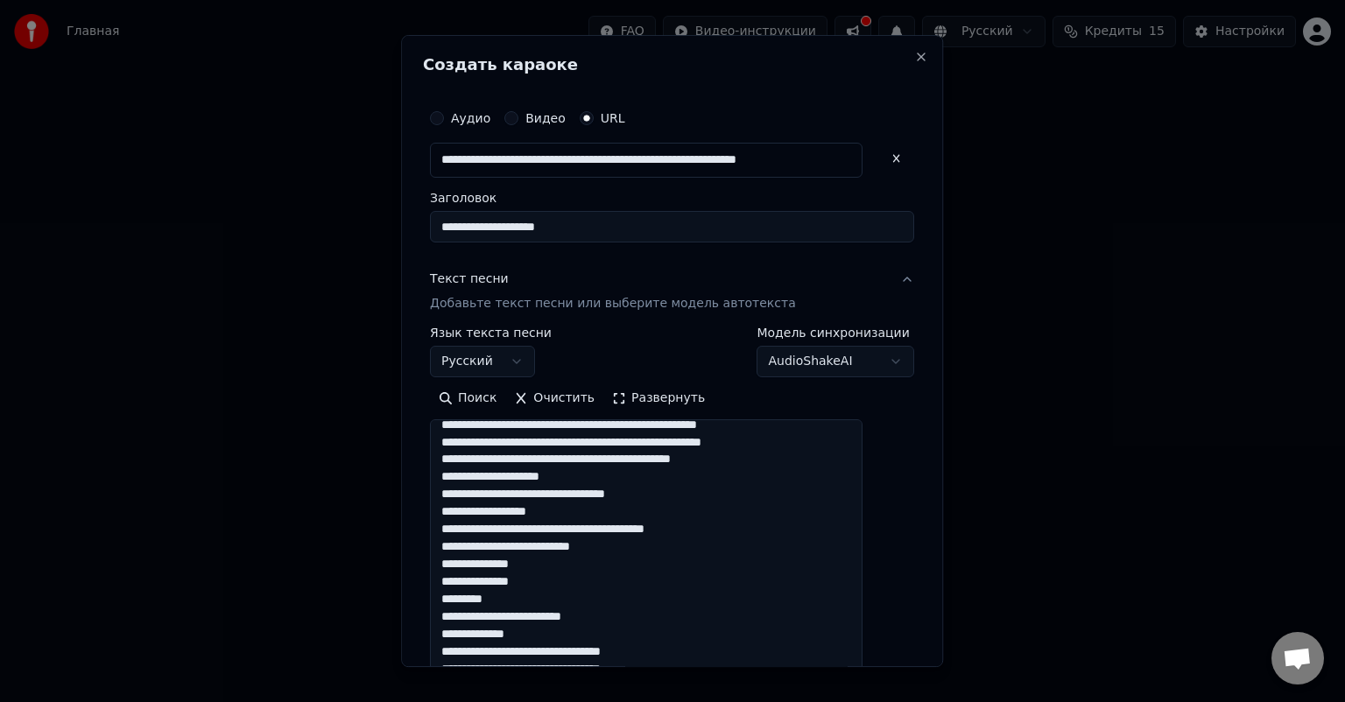
scroll to position [526, 0]
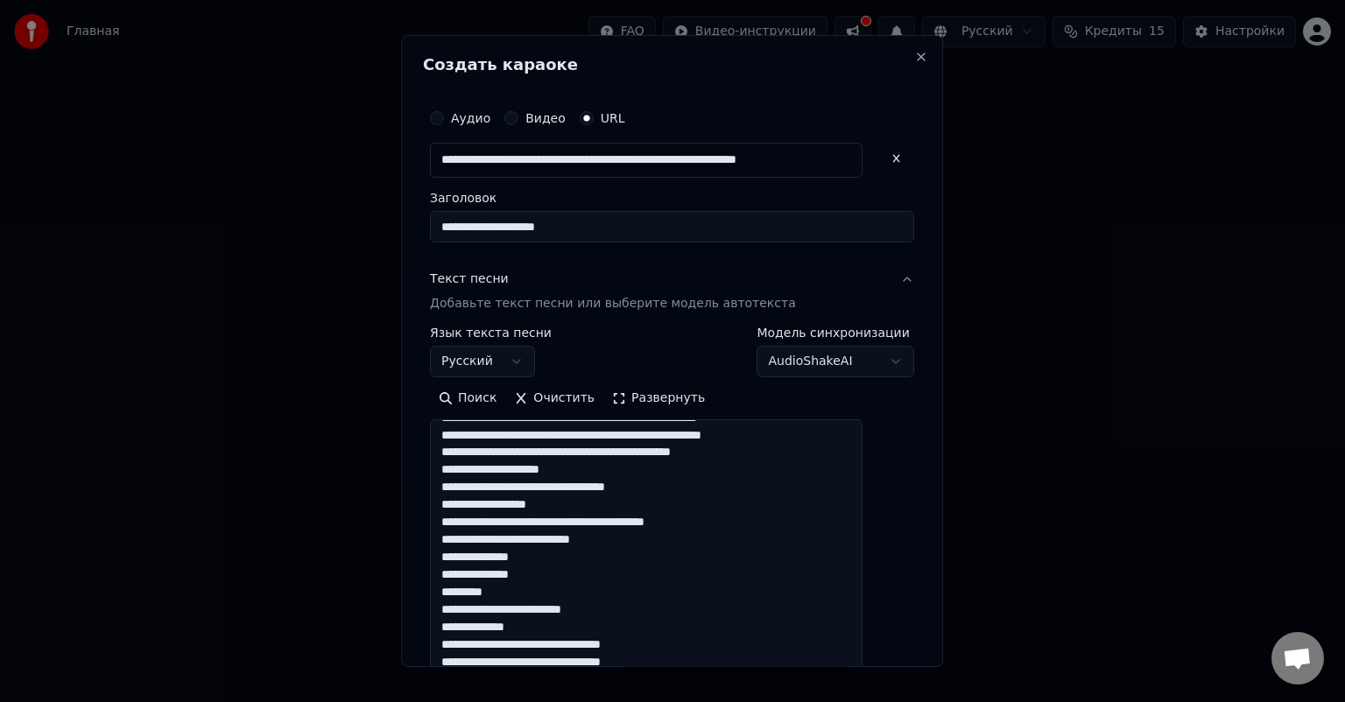
drag, startPoint x: 659, startPoint y: 484, endPoint x: 441, endPoint y: 486, distance: 218.1
drag, startPoint x: 582, startPoint y: 521, endPoint x: 439, endPoint y: 505, distance: 143.7
click at [439, 505] on div "**********" at bounding box center [672, 351] width 542 height 632
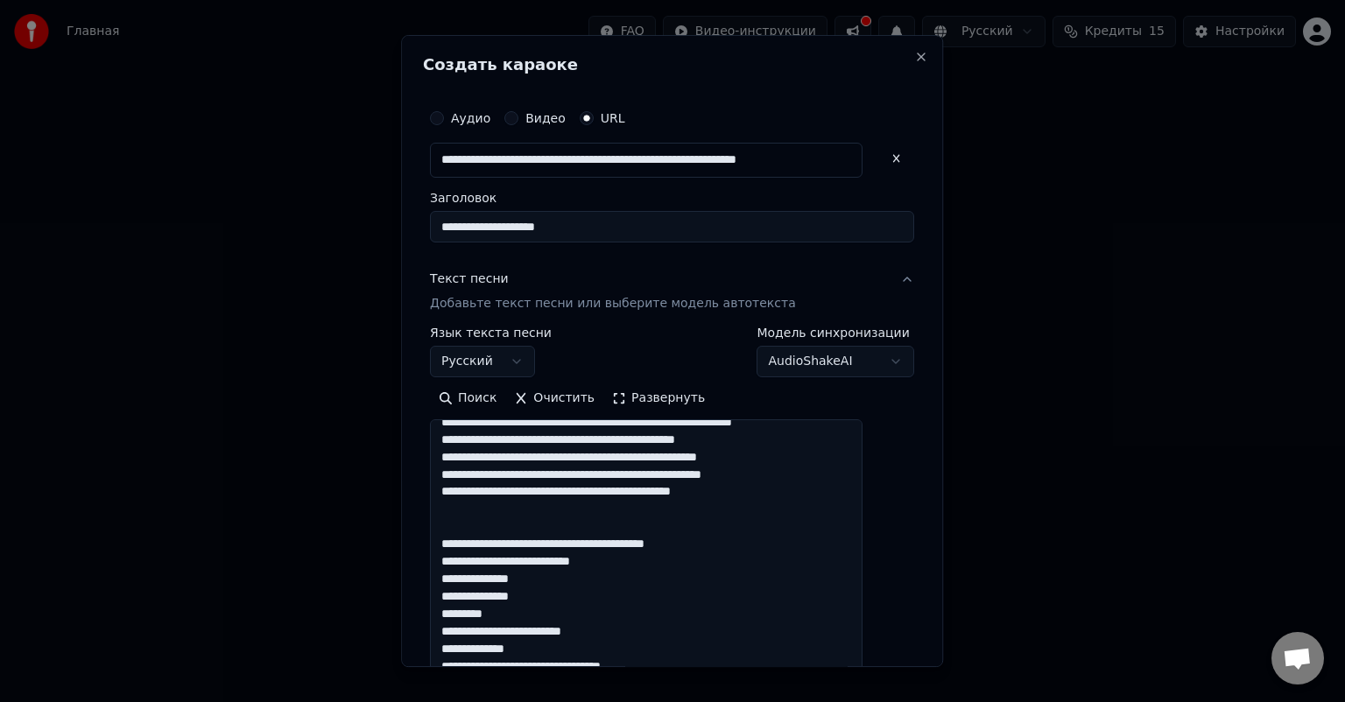
scroll to position [438, 0]
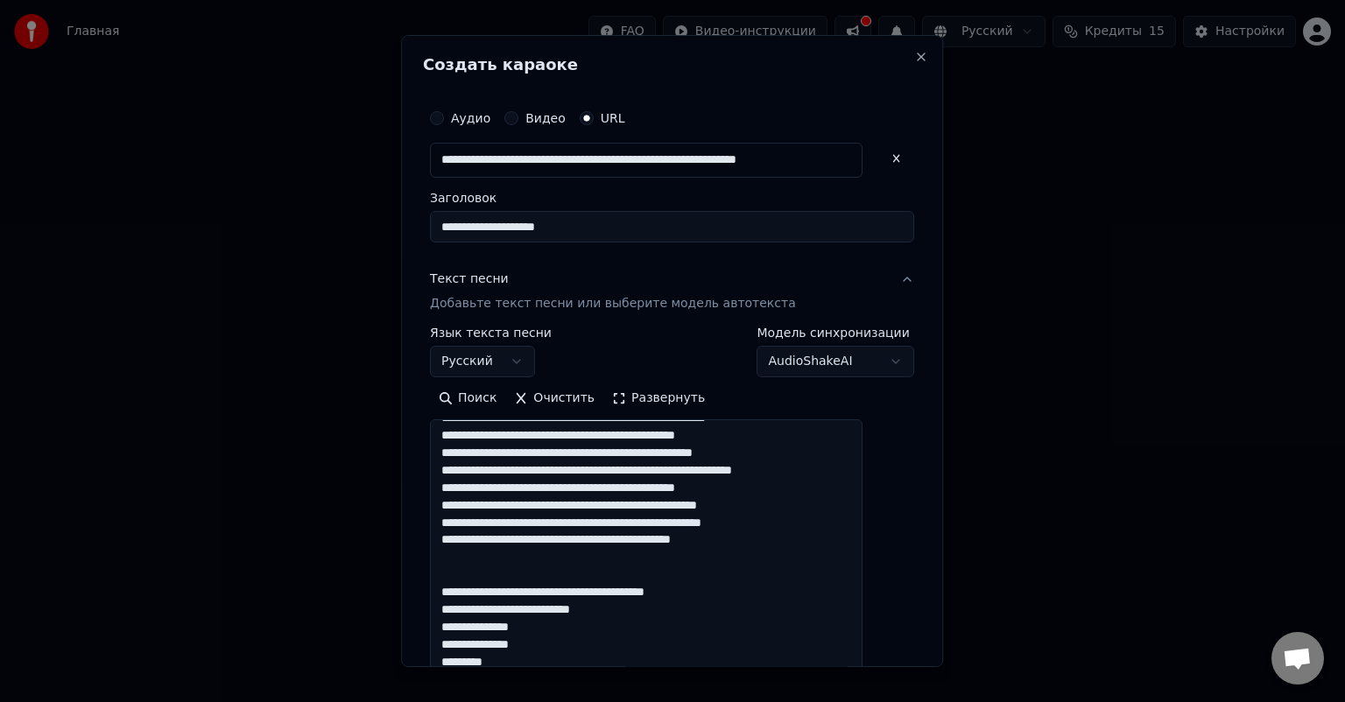
drag, startPoint x: 545, startPoint y: 534, endPoint x: 454, endPoint y: 599, distance: 111.8
click at [454, 599] on textarea at bounding box center [646, 553] width 433 height 267
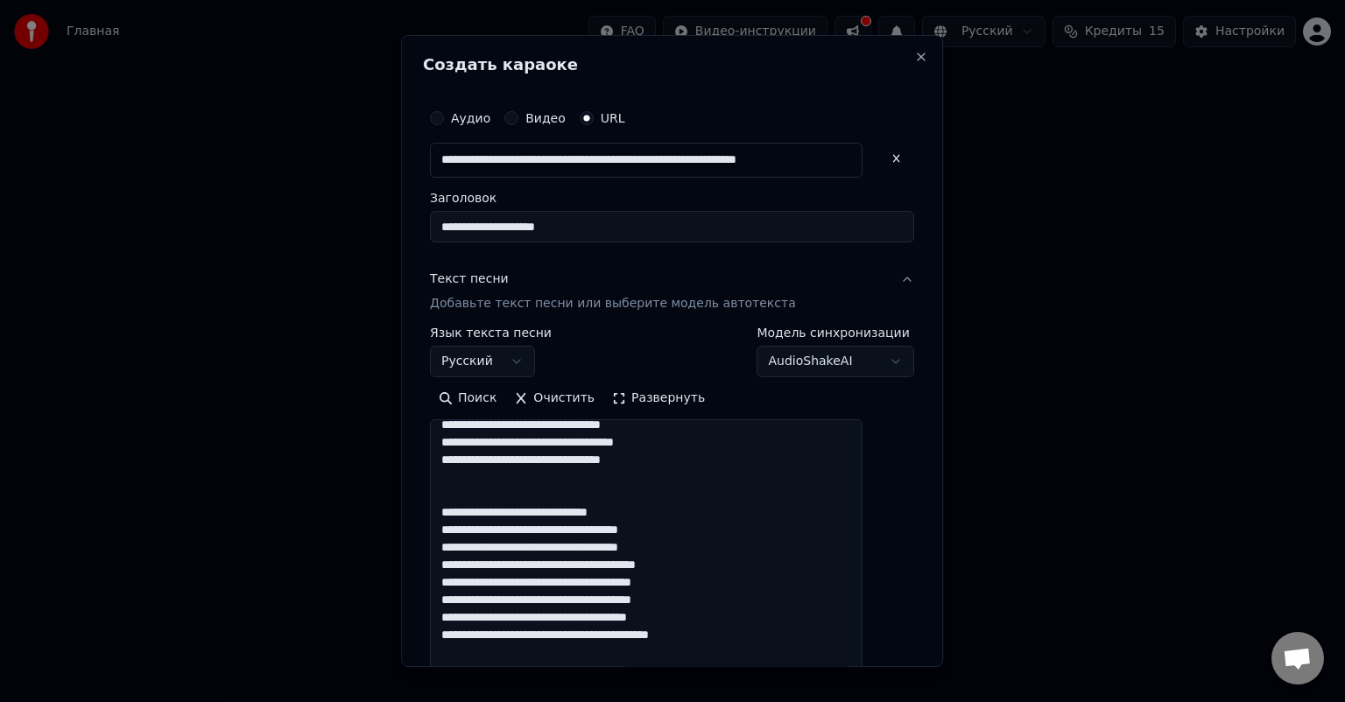
scroll to position [0, 0]
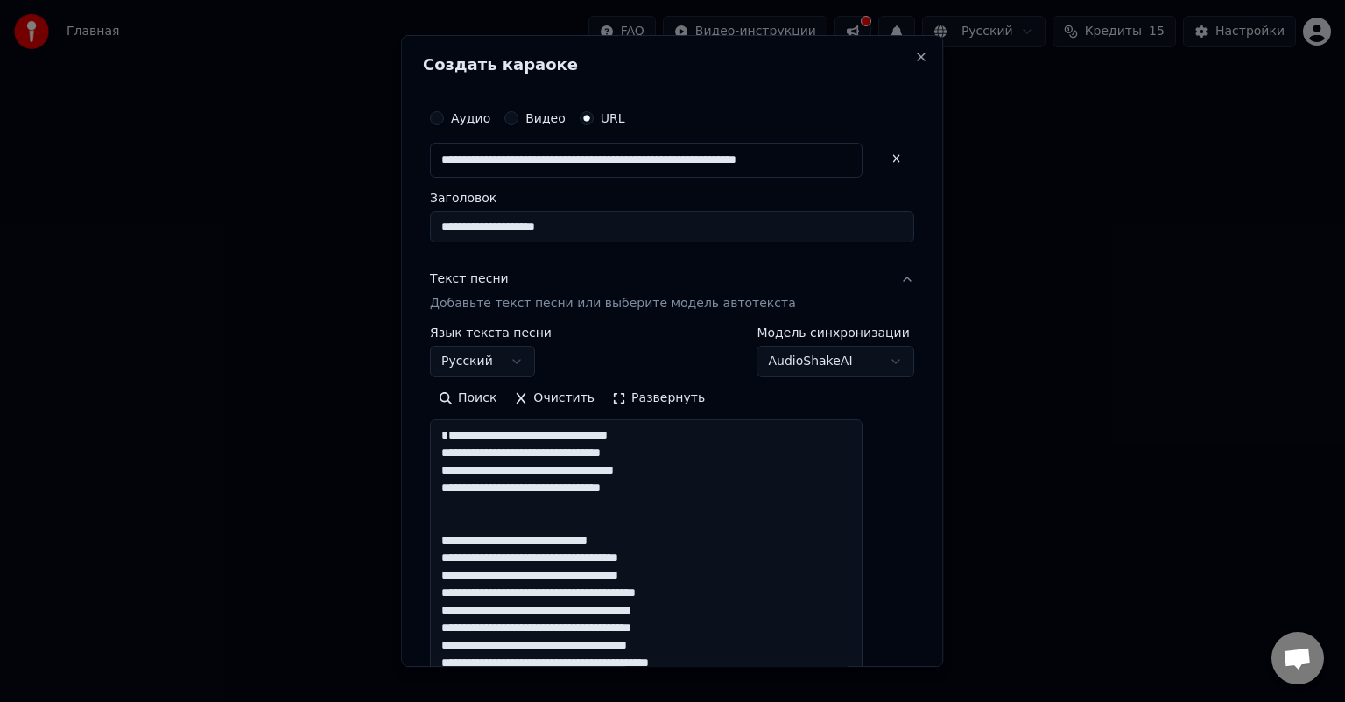
click at [554, 536] on textarea at bounding box center [646, 553] width 433 height 267
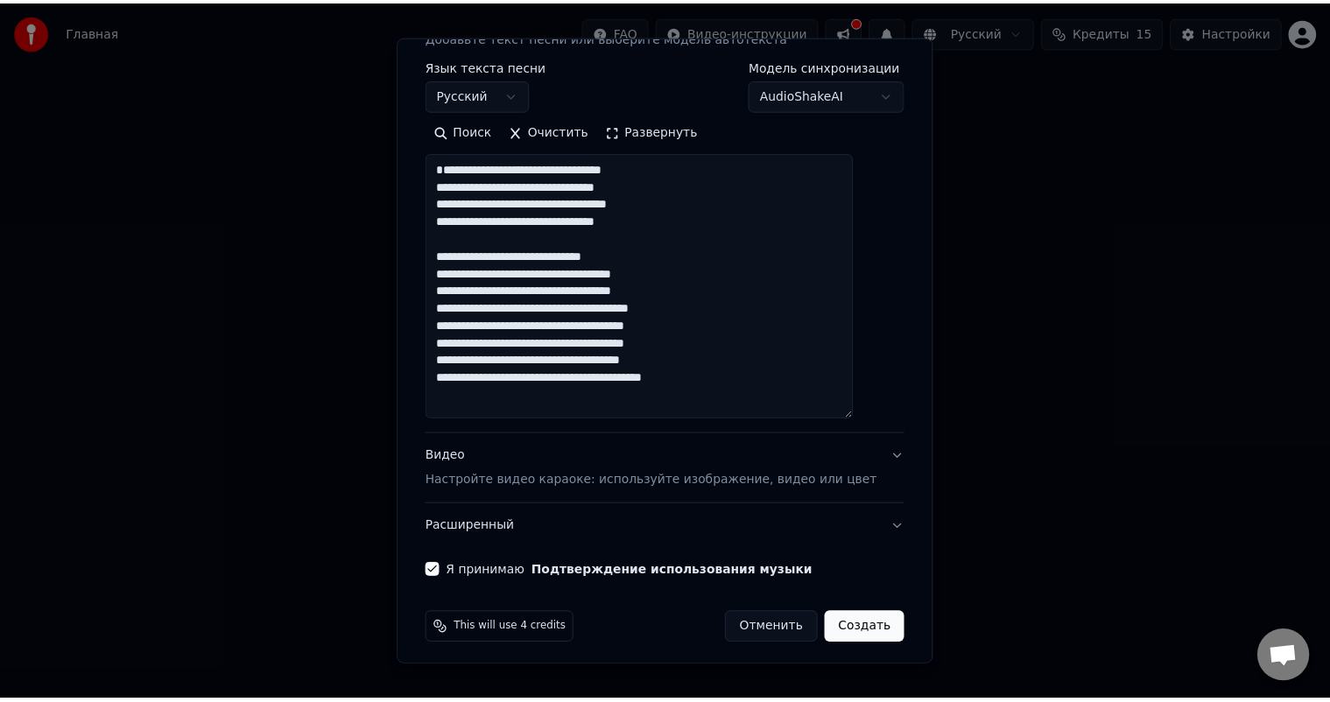
scroll to position [273, 0]
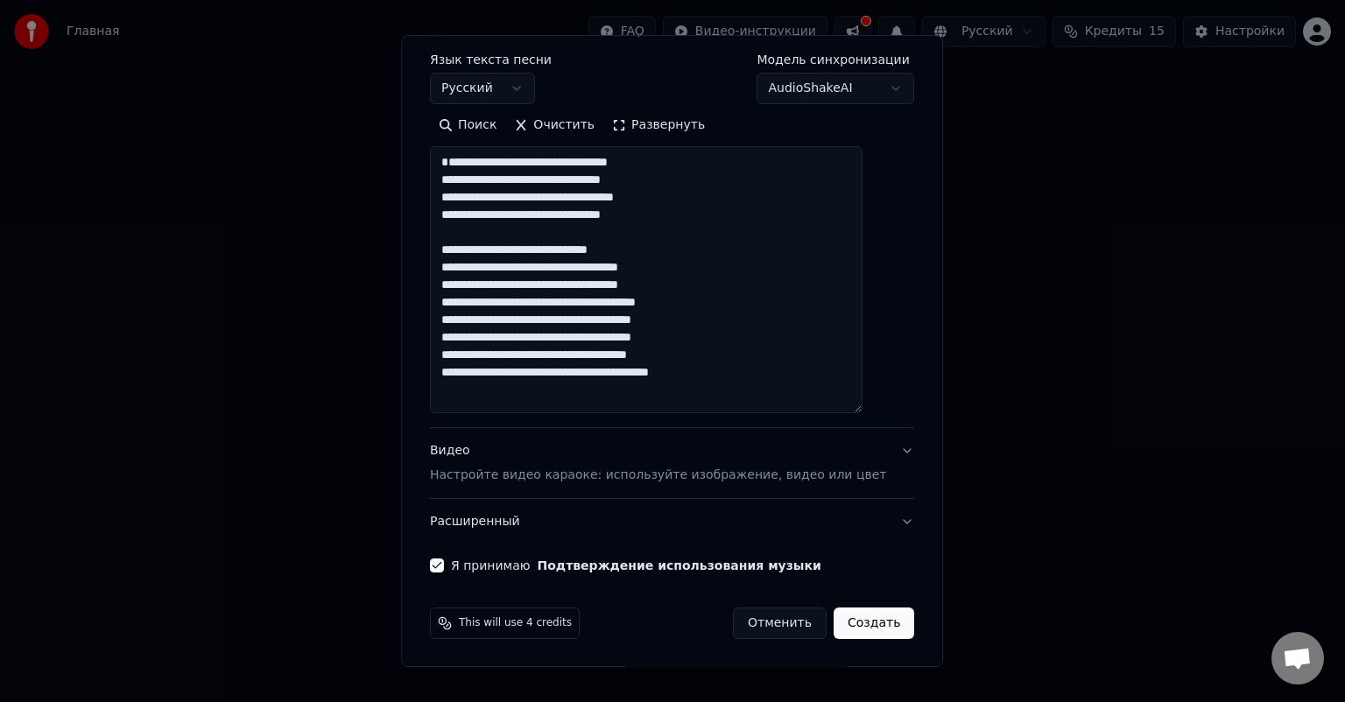
type textarea "**********"
click at [855, 623] on button "Создать" at bounding box center [874, 624] width 81 height 32
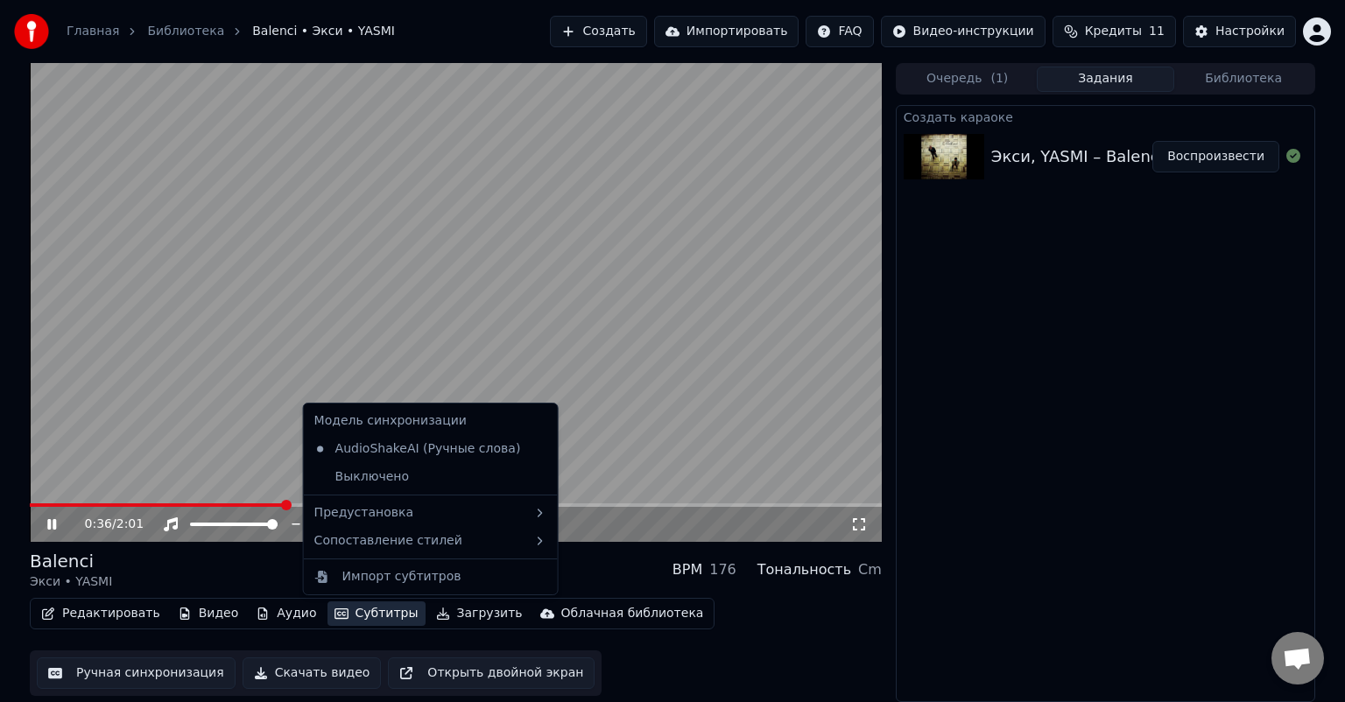
click at [357, 617] on button "Субтитры" at bounding box center [377, 614] width 98 height 25
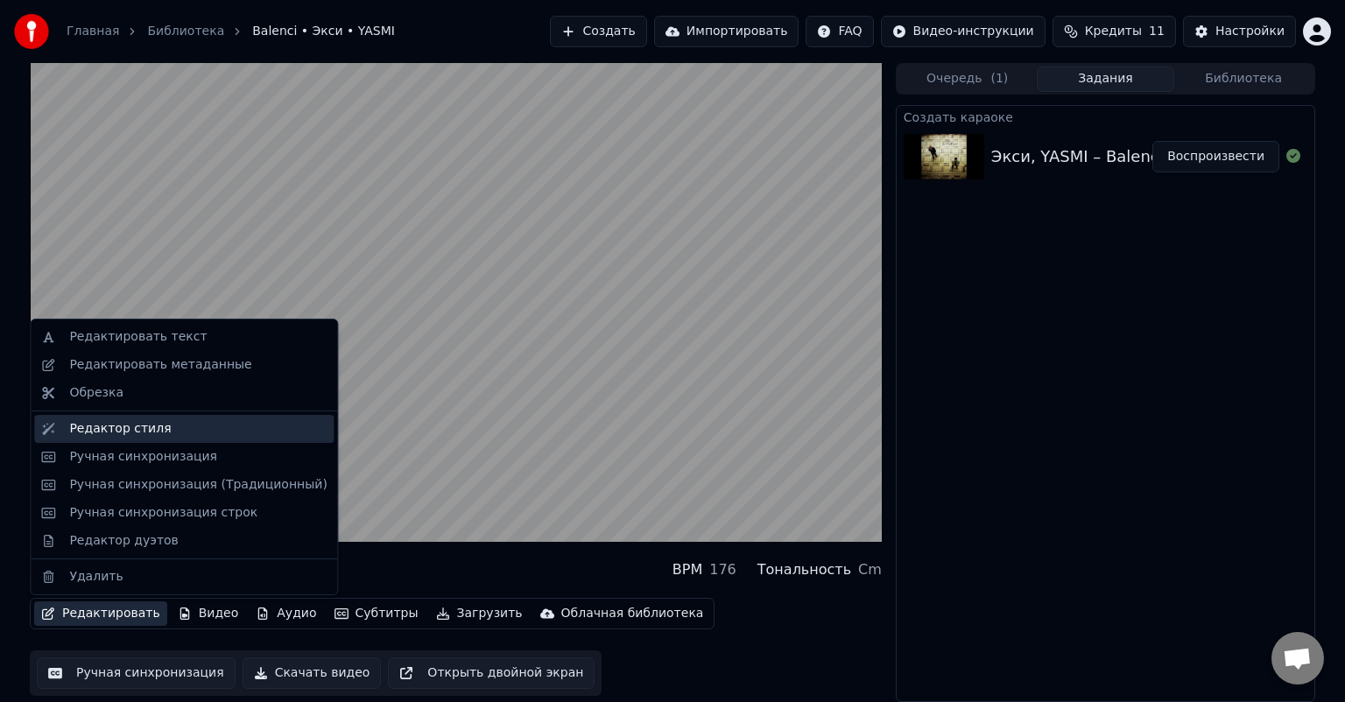
click at [152, 431] on div "Редактор стиля" at bounding box center [120, 429] width 102 height 18
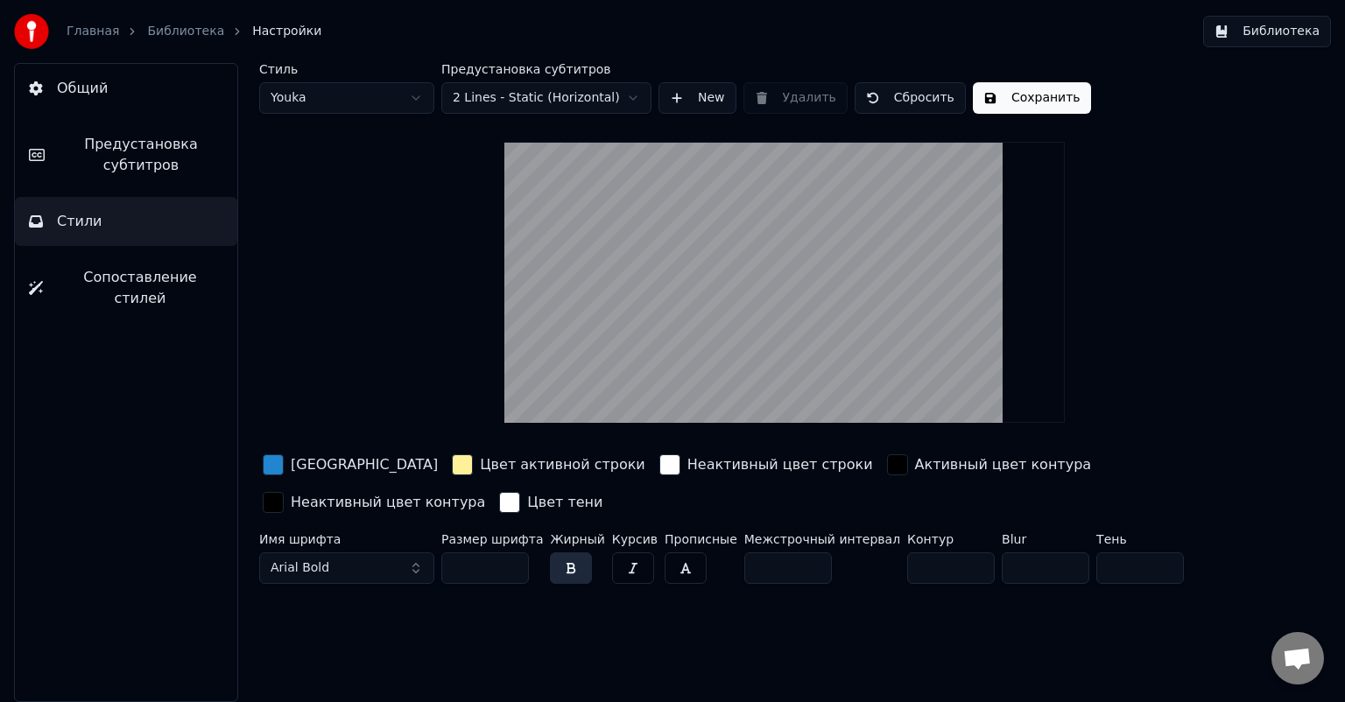
click at [106, 280] on span "Сопоставление стилей" at bounding box center [140, 288] width 166 height 42
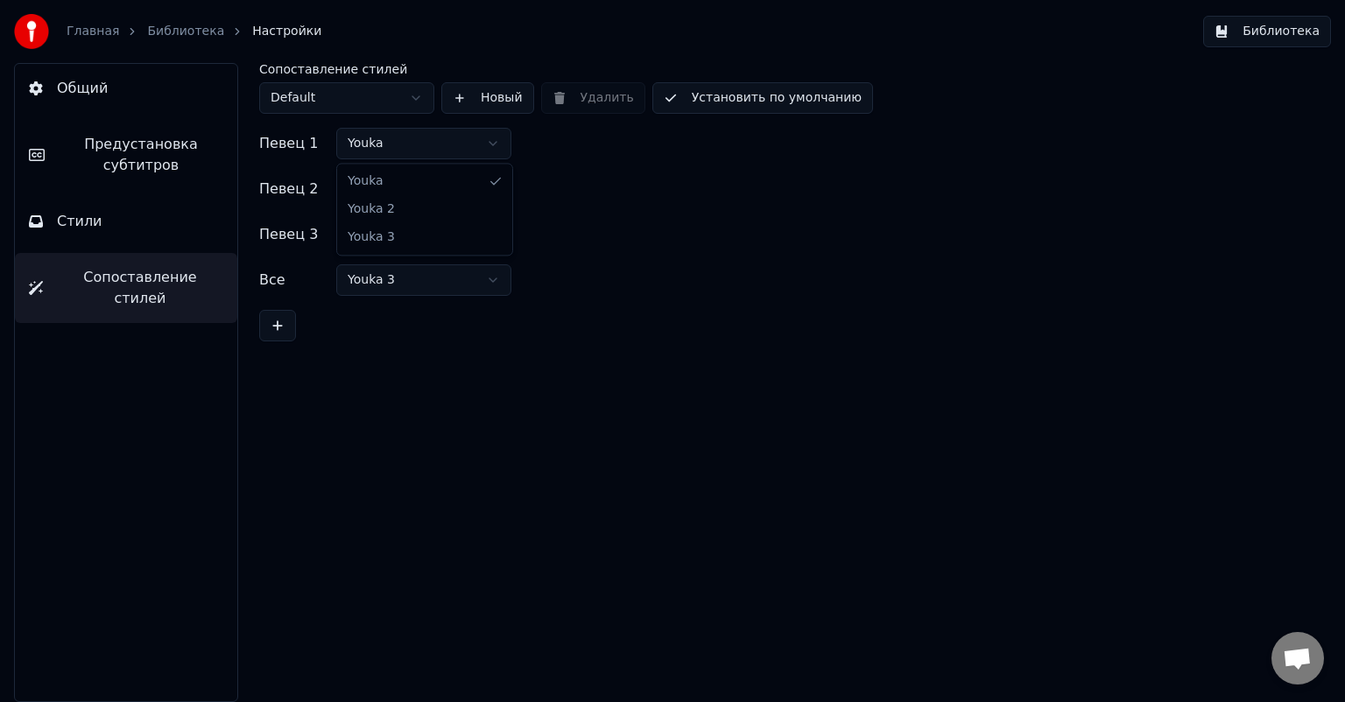
click at [383, 142] on html "Главная Библиотека Настройки Библиотека Общий Предустановка субтитров Стили Соп…" at bounding box center [672, 351] width 1345 height 702
click at [354, 98] on html "Главная Библиотека Настройки Библиотека Общий Предустановка субтитров Стили Соп…" at bounding box center [672, 351] width 1345 height 702
drag, startPoint x: 357, startPoint y: 96, endPoint x: 392, endPoint y: 94, distance: 34.3
click at [358, 96] on html "Главная Библиотека Настройки Библиотека Общий Предустановка субтитров Стили Соп…" at bounding box center [672, 351] width 1345 height 702
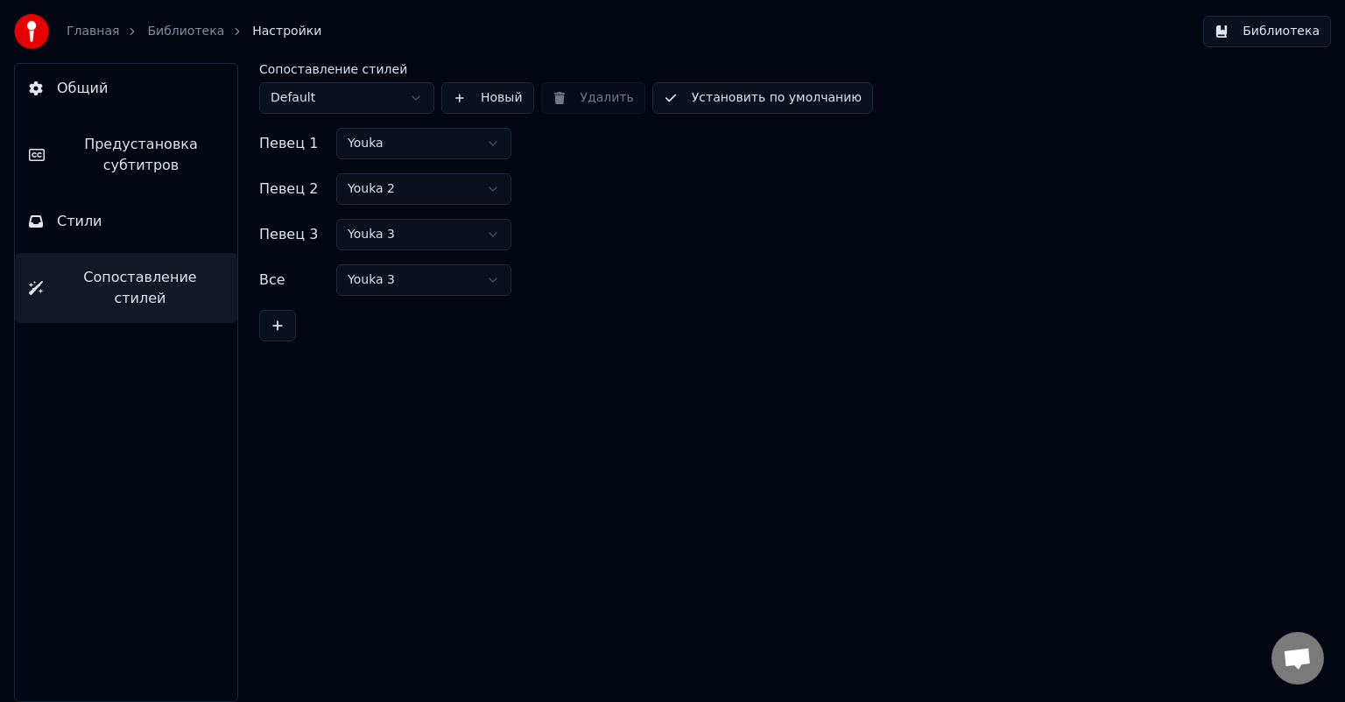
click at [92, 87] on span "Общий" at bounding box center [82, 88] width 51 height 21
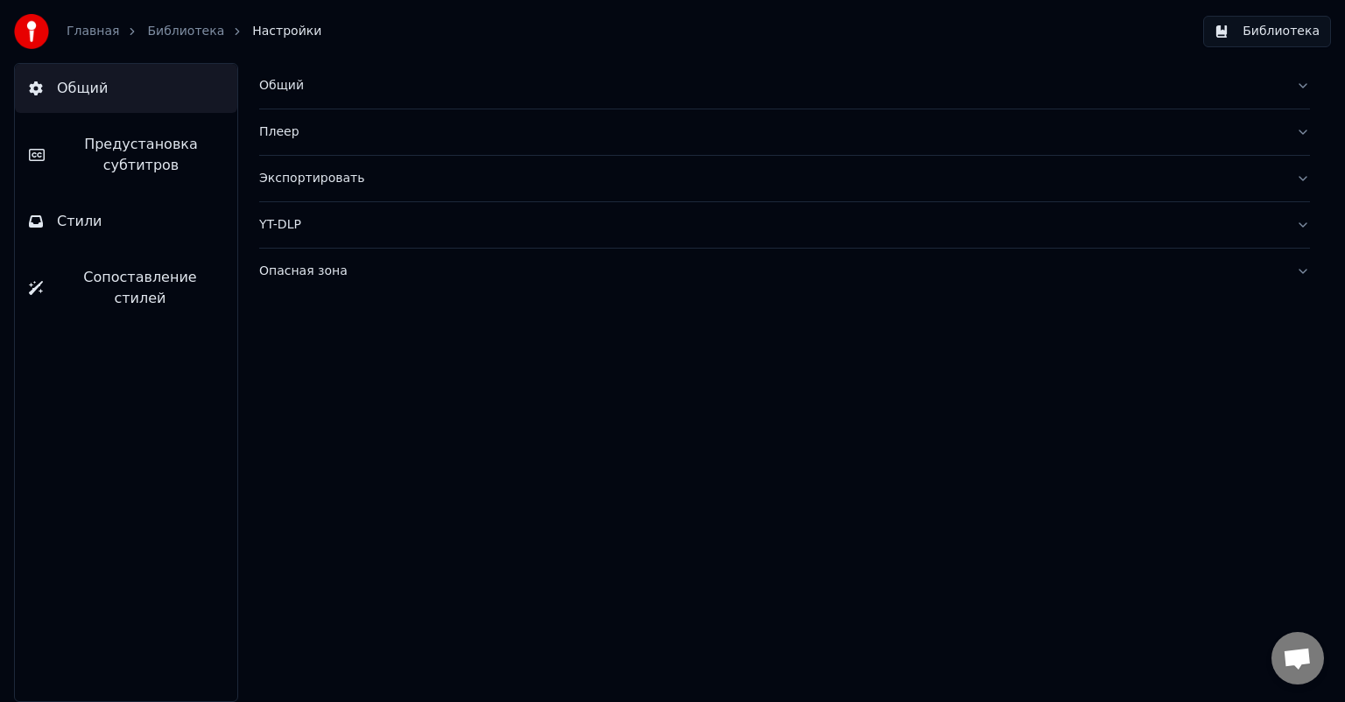
click at [280, 130] on div "Плеер" at bounding box center [770, 132] width 1023 height 18
click at [279, 85] on div "Общий" at bounding box center [770, 86] width 1023 height 18
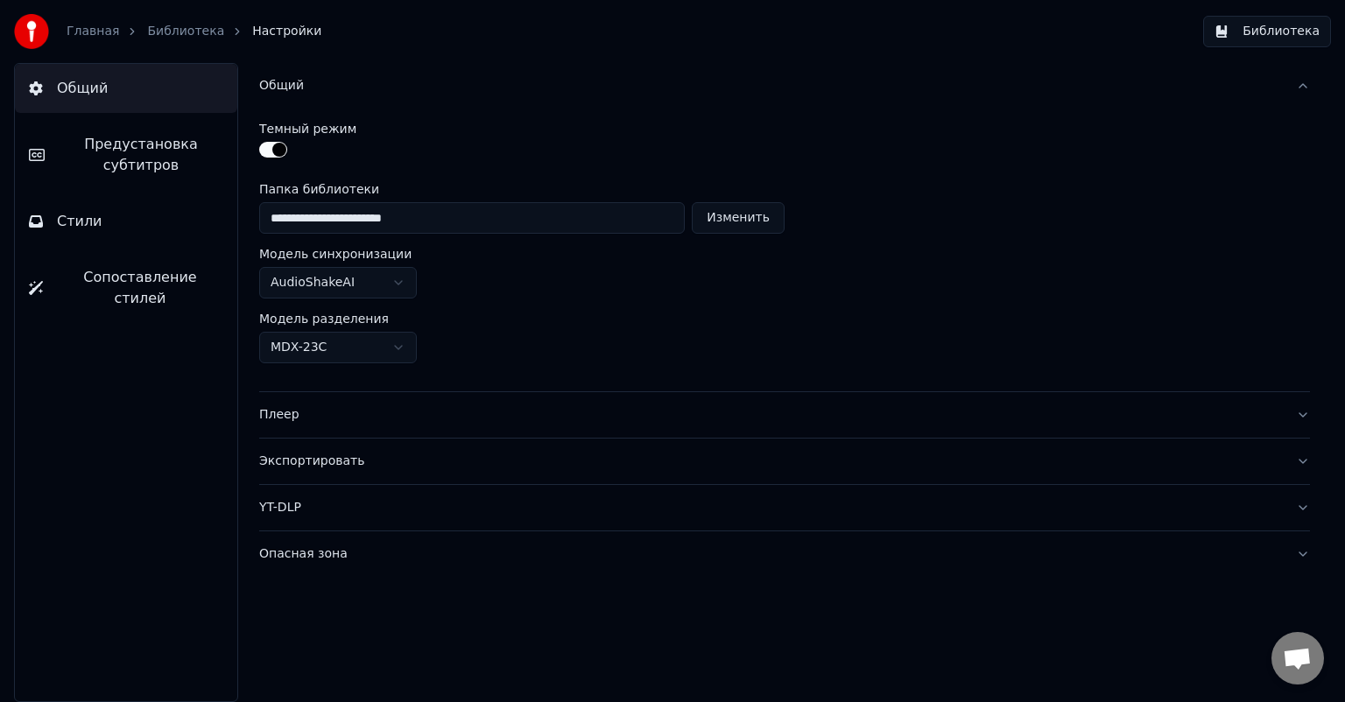
click at [273, 150] on button "button" at bounding box center [273, 150] width 28 height 16
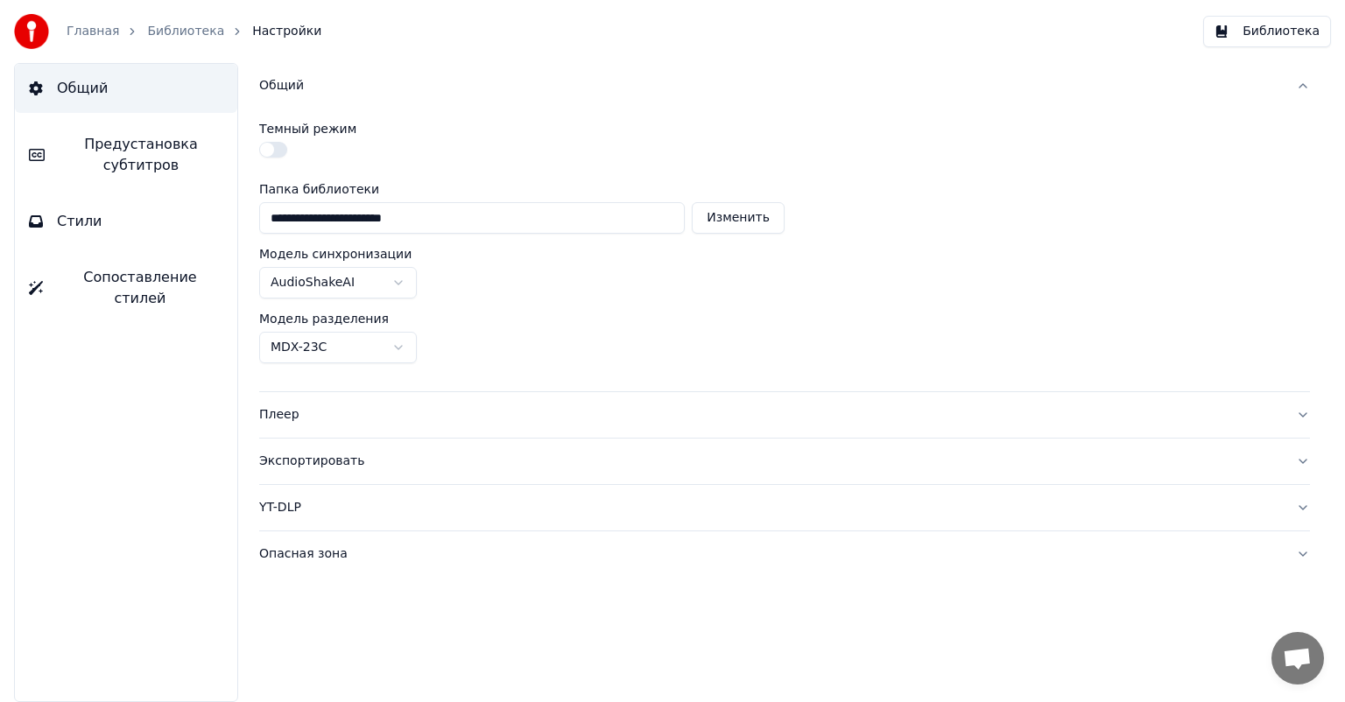
click at [273, 150] on button "button" at bounding box center [273, 150] width 28 height 16
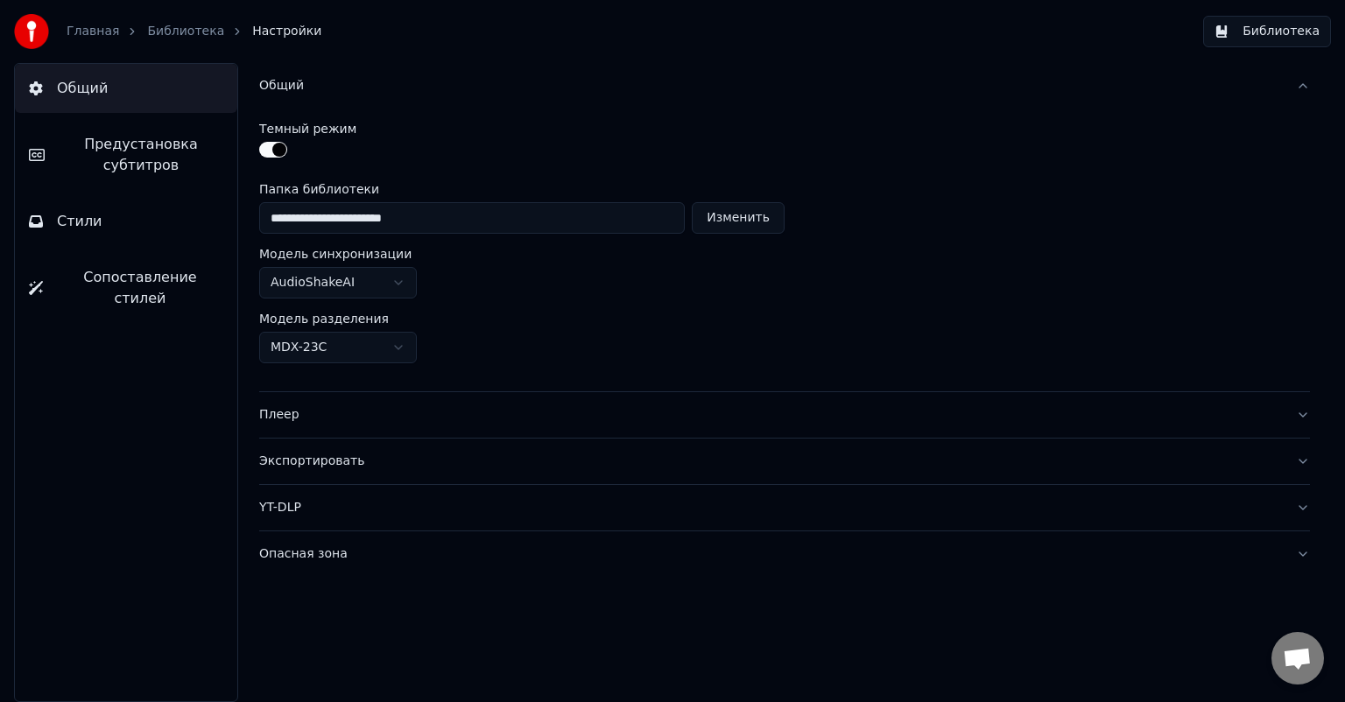
click at [327, 295] on html "**********" at bounding box center [672, 351] width 1345 height 702
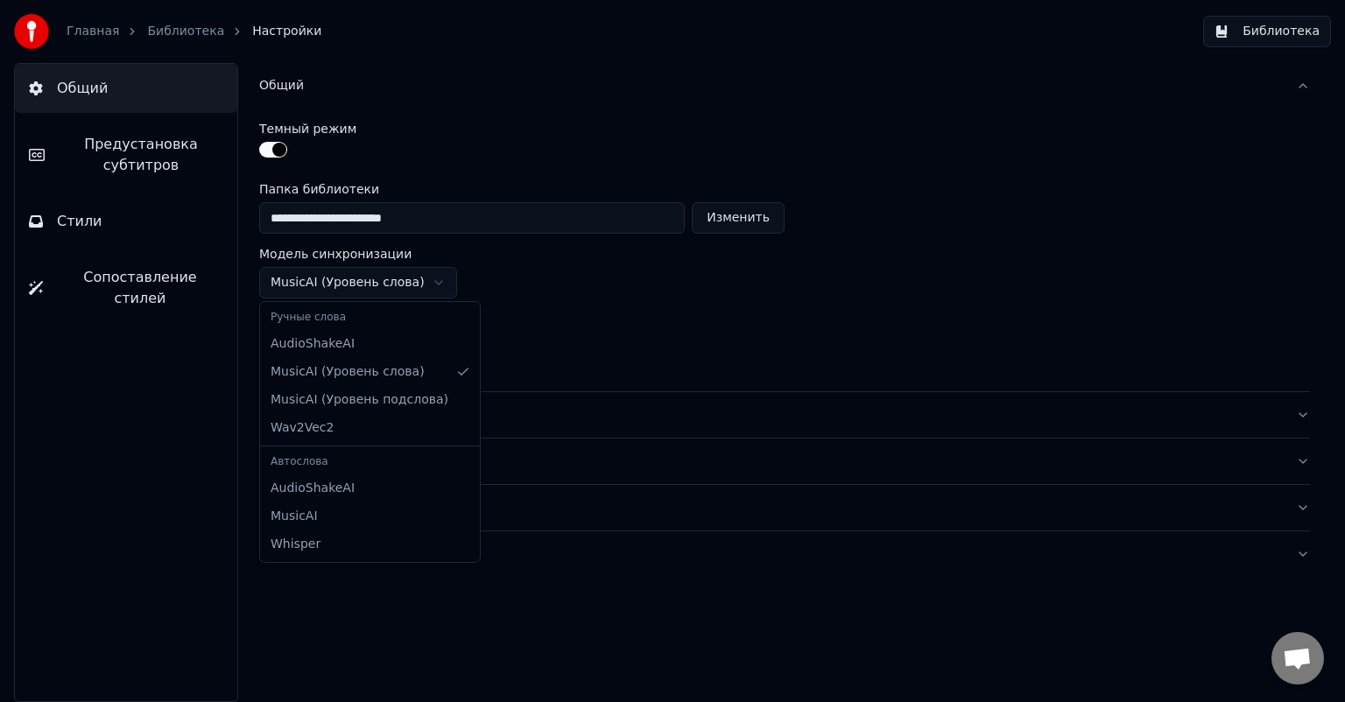
click at [347, 283] on html "**********" at bounding box center [672, 351] width 1345 height 702
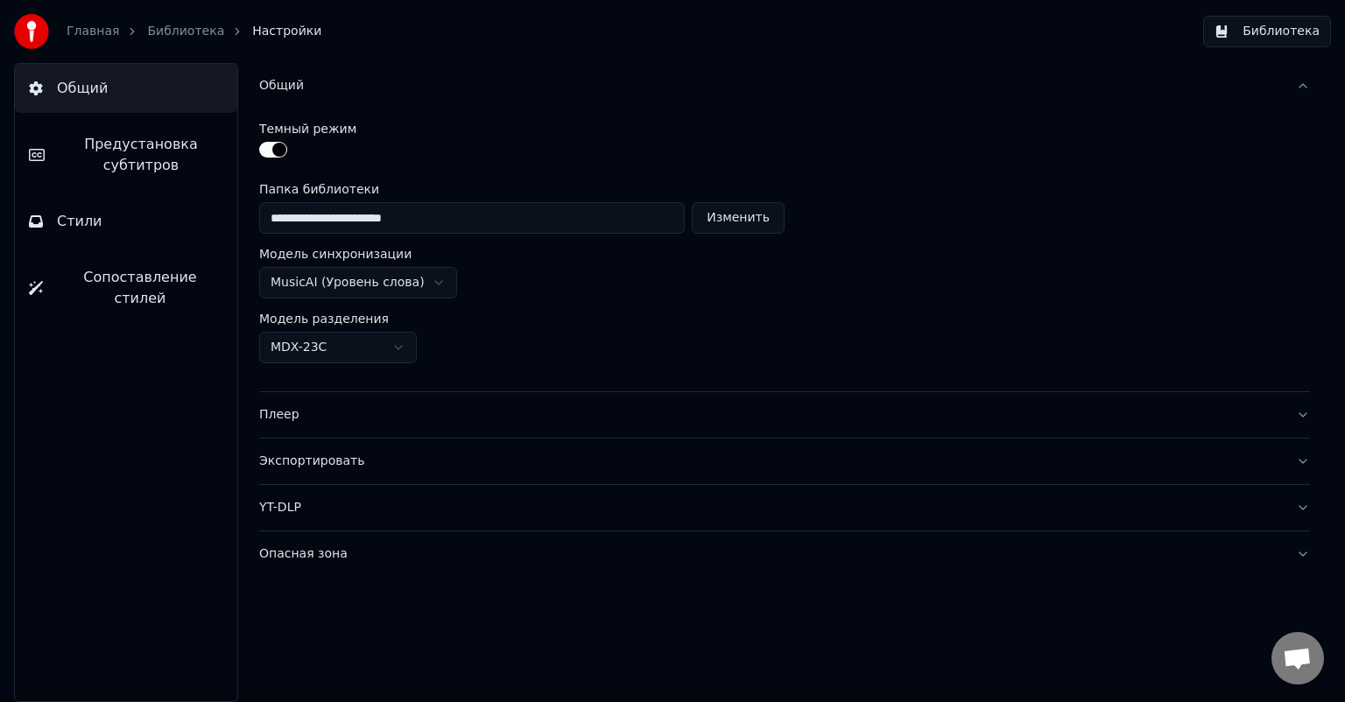
click at [561, 368] on html "**********" at bounding box center [672, 351] width 1345 height 702
click at [93, 33] on link "Главная" at bounding box center [93, 32] width 53 height 18
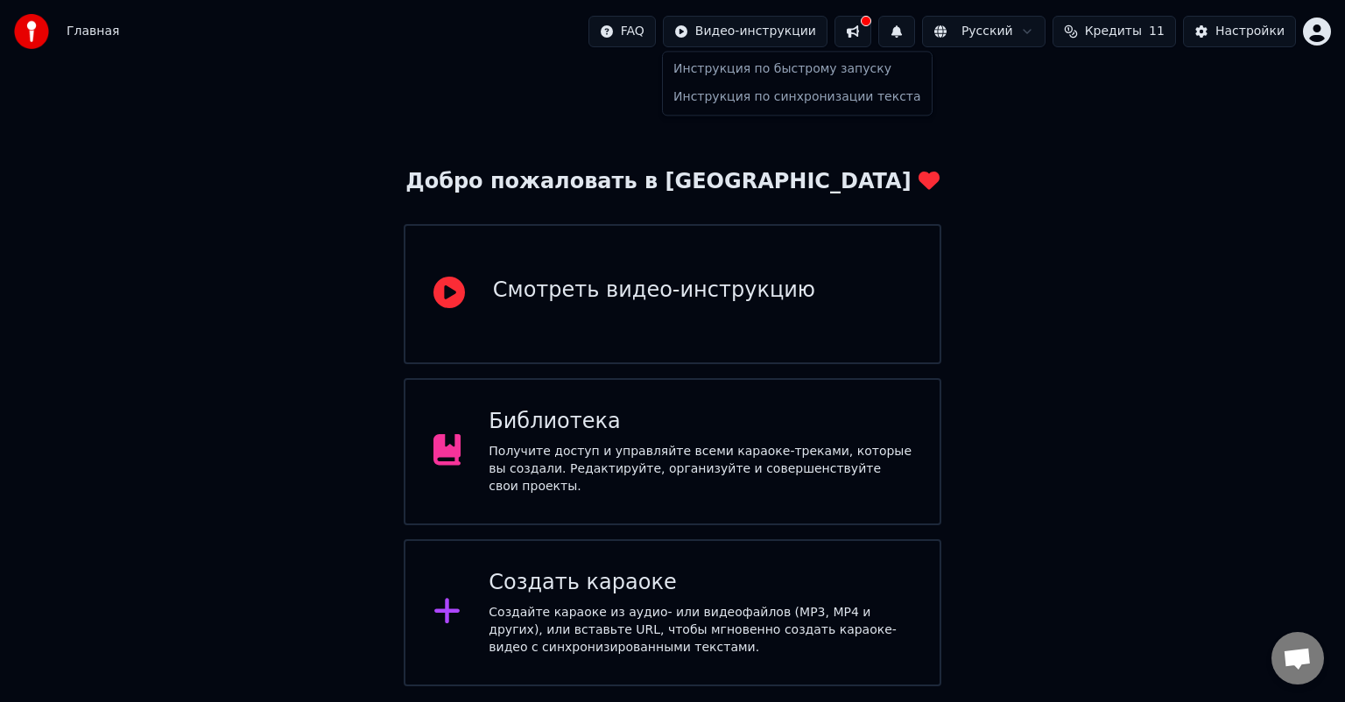
click at [771, 39] on html "Главная FAQ Видео-инструкции Русский Кредиты 11 Настройки Добро пожаловать в Yo…" at bounding box center [672, 343] width 1345 height 687
drag, startPoint x: 770, startPoint y: 36, endPoint x: 711, endPoint y: 39, distance: 58.7
click at [761, 38] on html "Главная FAQ Видео-инструкции Русский Кредиты 11 Настройки Добро пожаловать в Yo…" at bounding box center [672, 343] width 1345 height 687
click at [872, 32] on button at bounding box center [853, 32] width 37 height 32
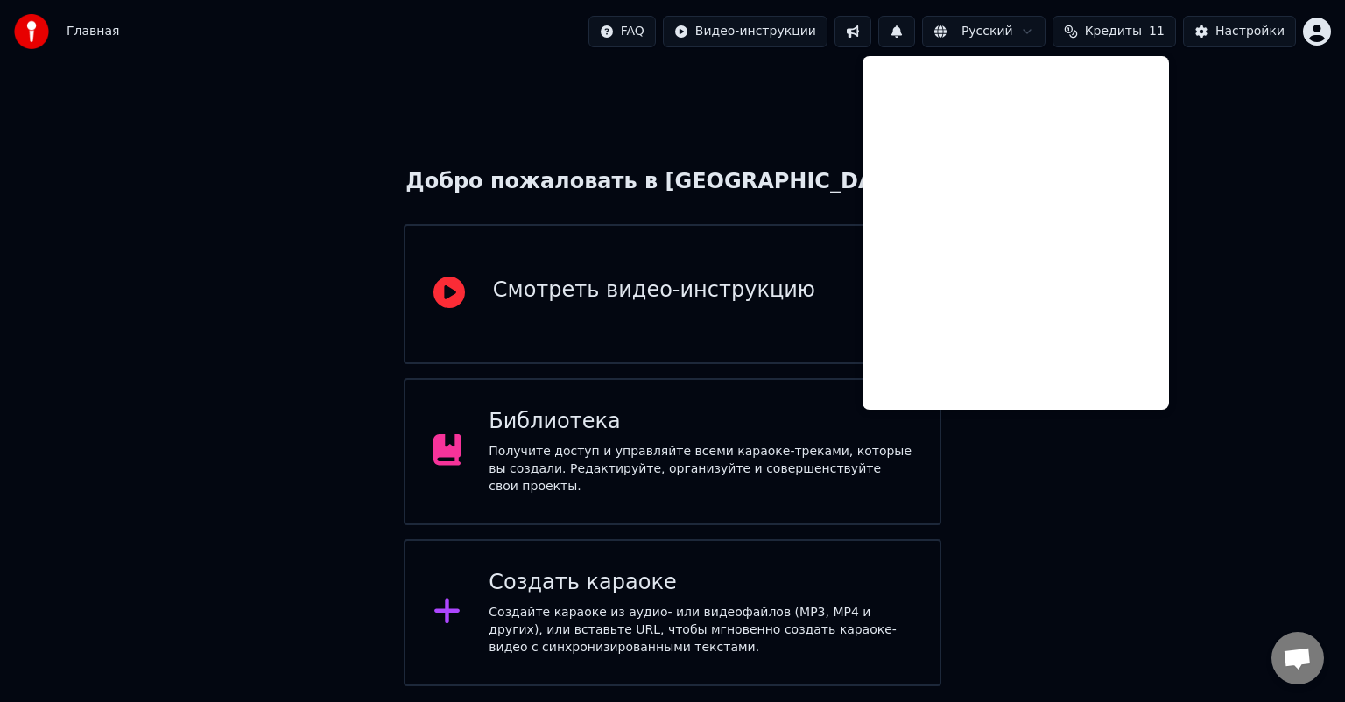
click at [1344, 137] on div "Добро пожаловать в Youka Смотреть видео-инструкцию Библиотека Получите доступ и…" at bounding box center [672, 375] width 1345 height 624
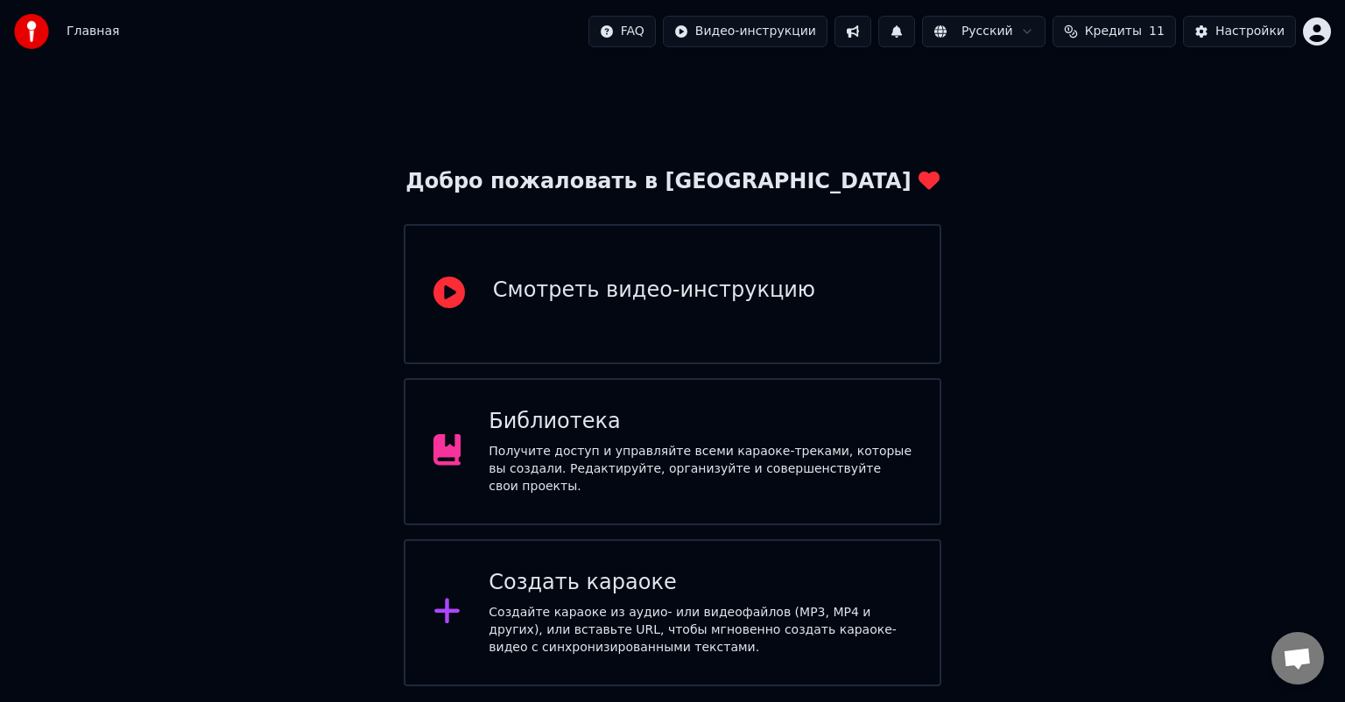
click at [1318, 39] on html "Главная FAQ Видео-инструкции Русский Кредиты 11 Настройки Добро пожаловать в Yo…" at bounding box center [672, 343] width 1345 height 687
click at [1003, 413] on html "Главная FAQ Видео-инструкции Русский Кредиты 11 Настройки Добро пожаловать в Yo…" at bounding box center [672, 343] width 1345 height 687
click at [628, 426] on div "Библиотека" at bounding box center [700, 422] width 423 height 28
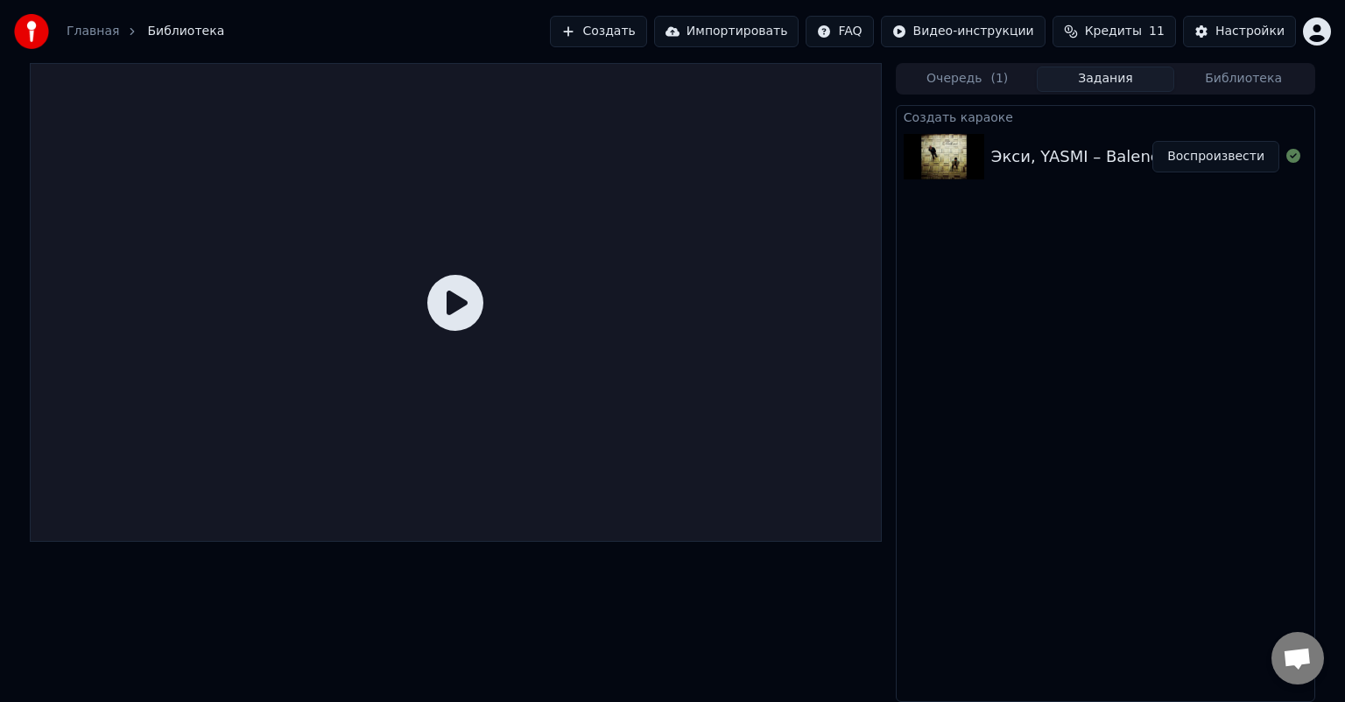
click at [452, 297] on icon at bounding box center [455, 303] width 56 height 56
click at [467, 298] on icon at bounding box center [455, 303] width 56 height 56
click at [1258, 158] on button "Воспроизвести" at bounding box center [1216, 157] width 127 height 32
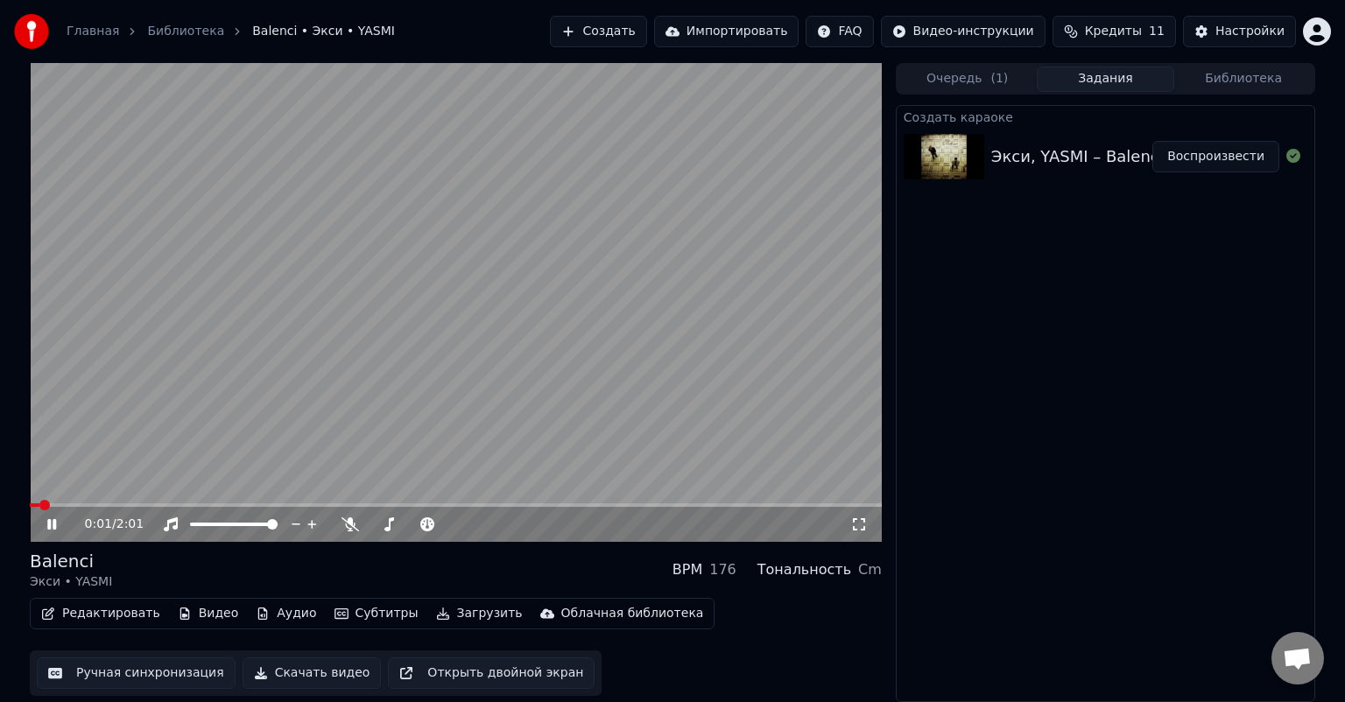
click at [866, 573] on div "Cm" at bounding box center [870, 570] width 24 height 21
click at [743, 589] on div "Balenci Экси • YASMI BPM 176 Тональность Cm" at bounding box center [456, 570] width 852 height 42
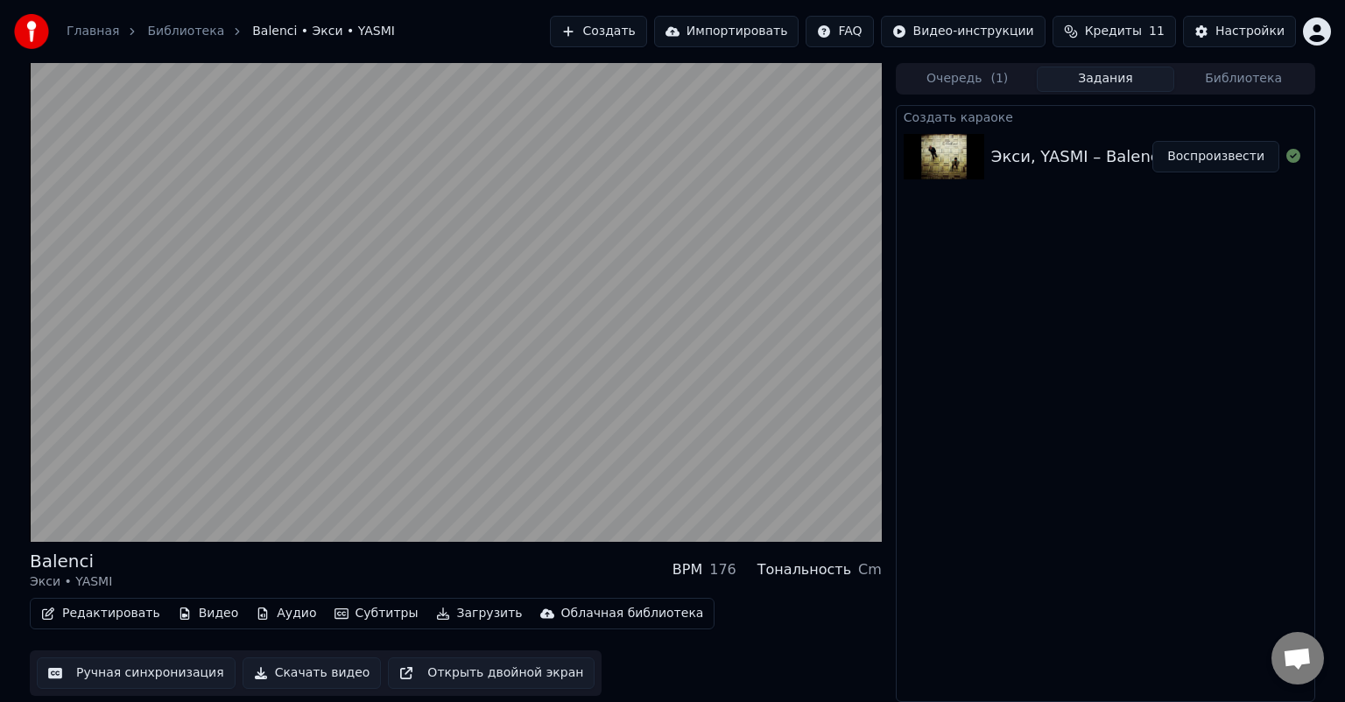
click at [453, 679] on button "Открыть двойной экран" at bounding box center [491, 674] width 207 height 32
click at [145, 674] on button "Ручная синхронизация" at bounding box center [136, 674] width 199 height 32
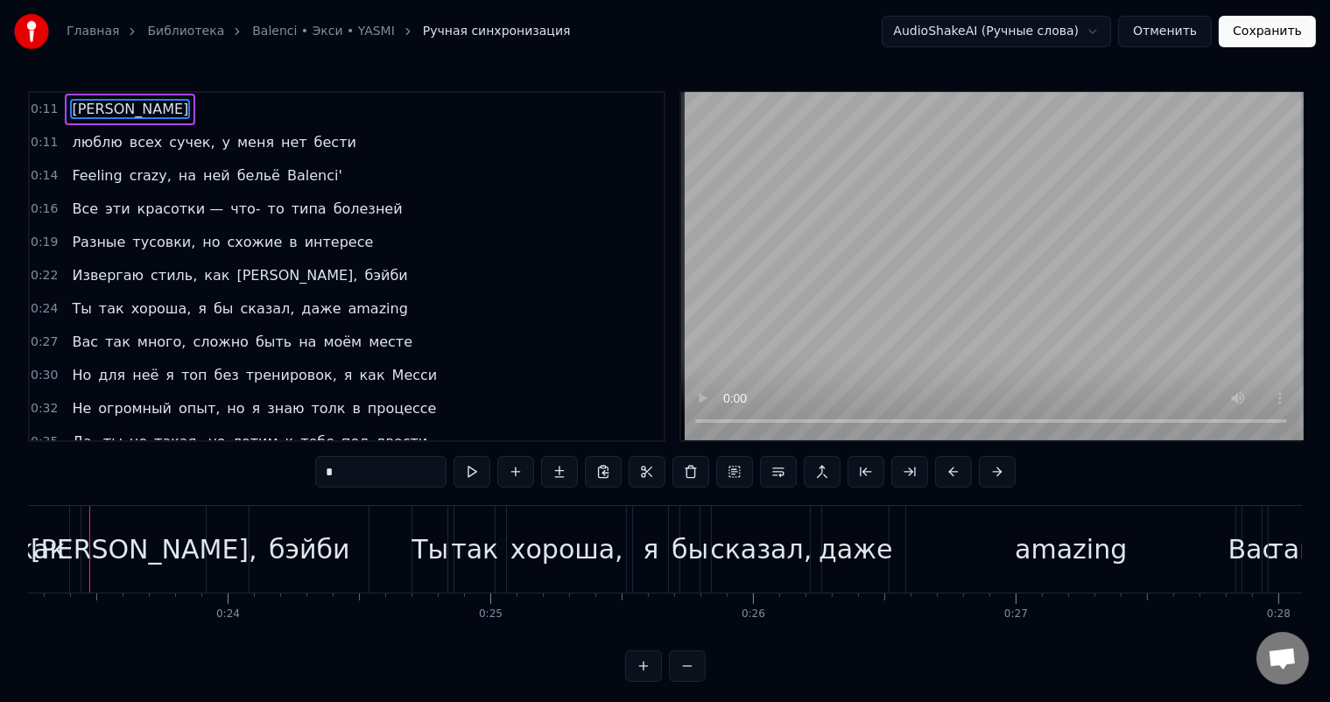
scroll to position [0, 6079]
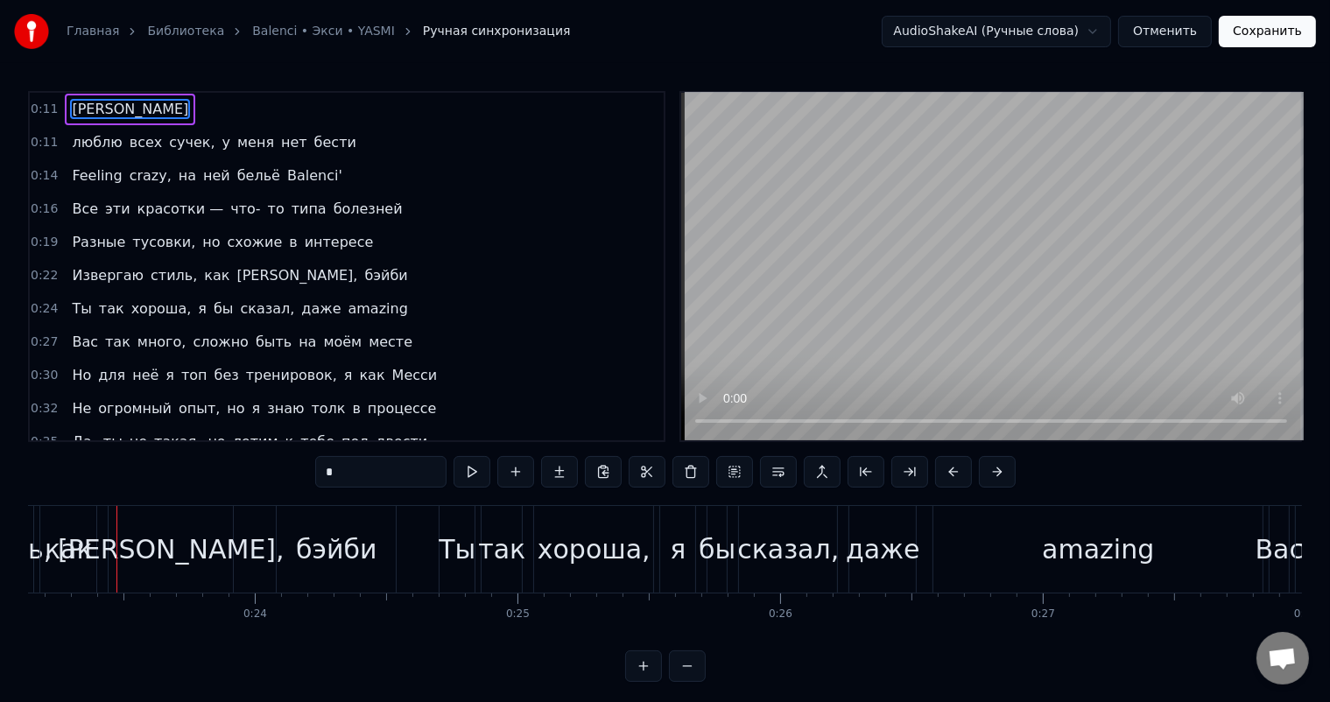
drag, startPoint x: 1074, startPoint y: 546, endPoint x: 1061, endPoint y: 547, distance: 13.2
click at [1061, 547] on div "amazing" at bounding box center [1098, 549] width 112 height 39
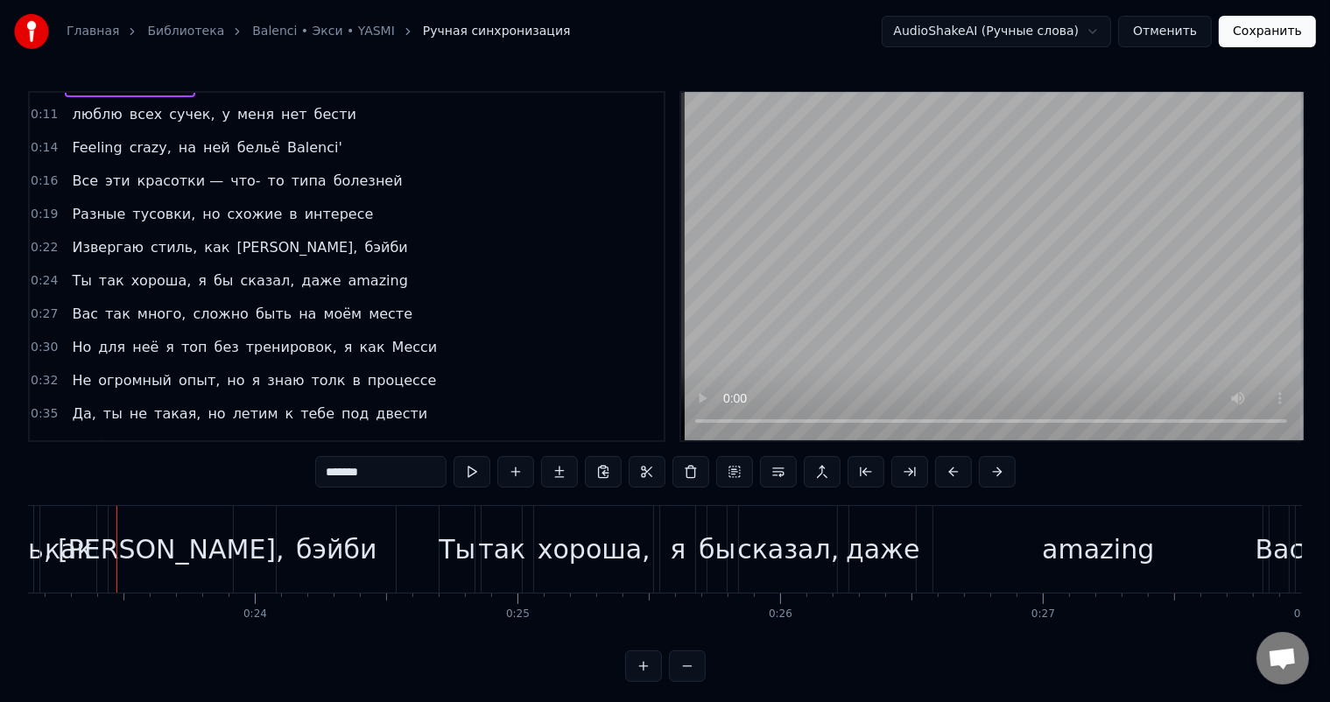
scroll to position [35, 0]
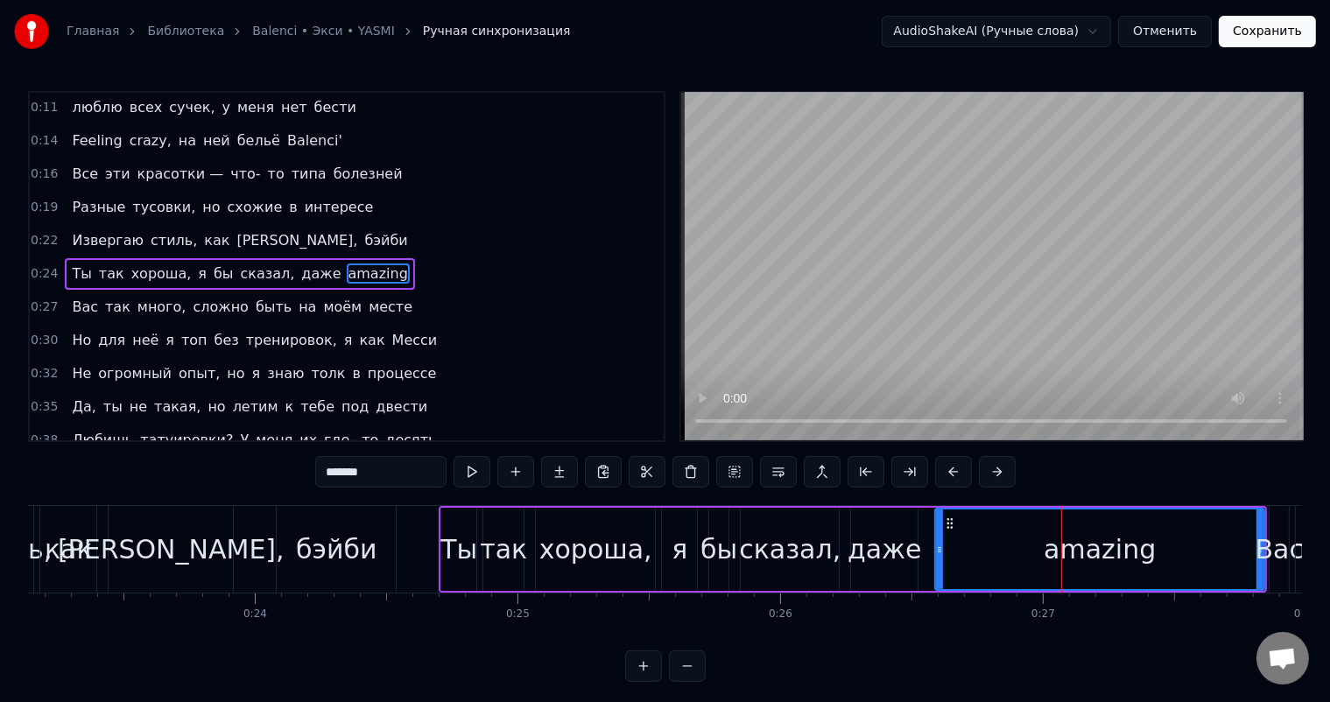
drag, startPoint x: 1083, startPoint y: 554, endPoint x: 1041, endPoint y: 562, distance: 42.9
click at [1041, 562] on div "amazing" at bounding box center [1100, 550] width 328 height 80
click at [1255, 544] on div "amazing" at bounding box center [1100, 550] width 328 height 80
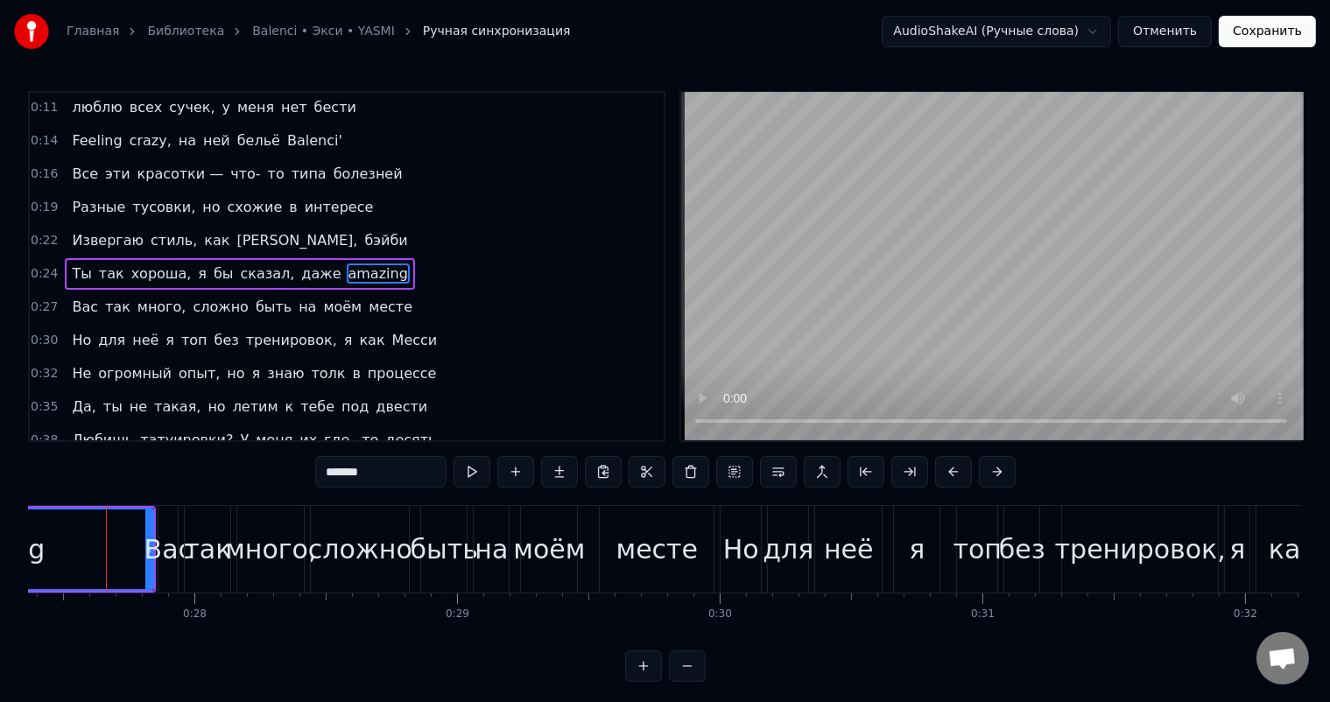
scroll to position [0, 7181]
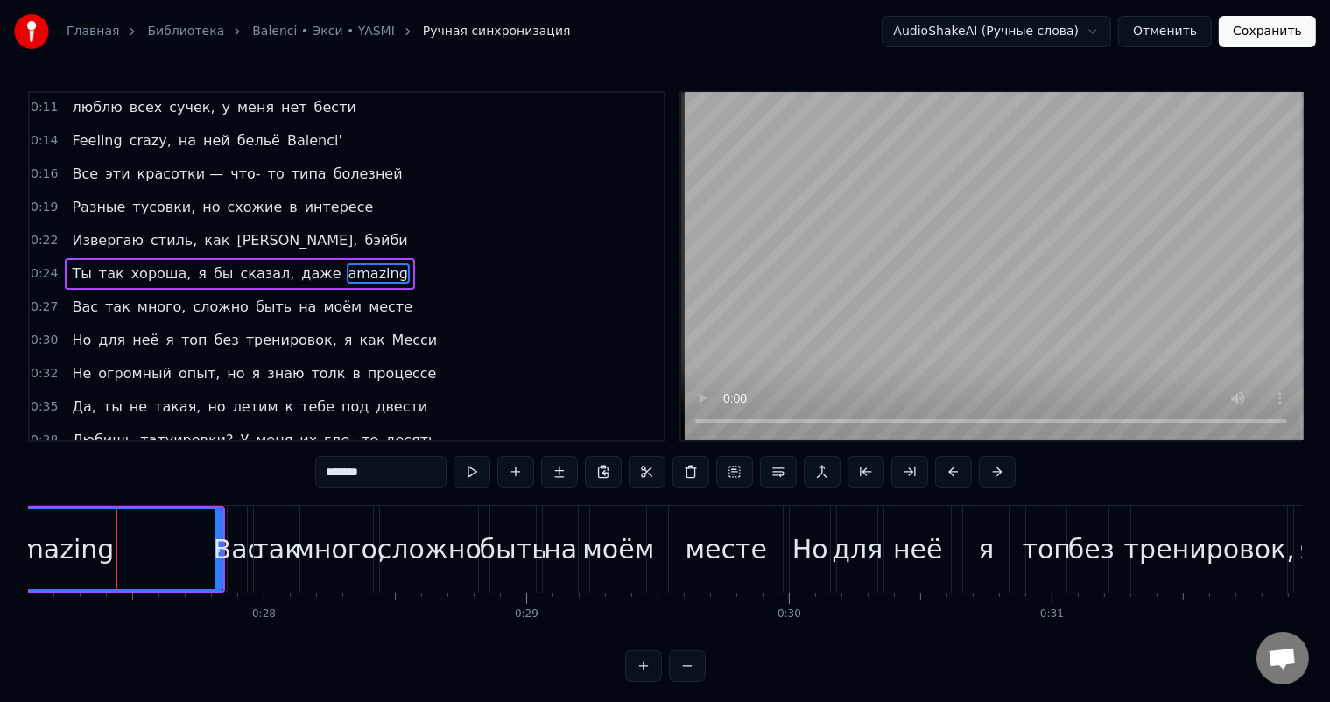
click at [49, 544] on div "amazing" at bounding box center [58, 549] width 112 height 39
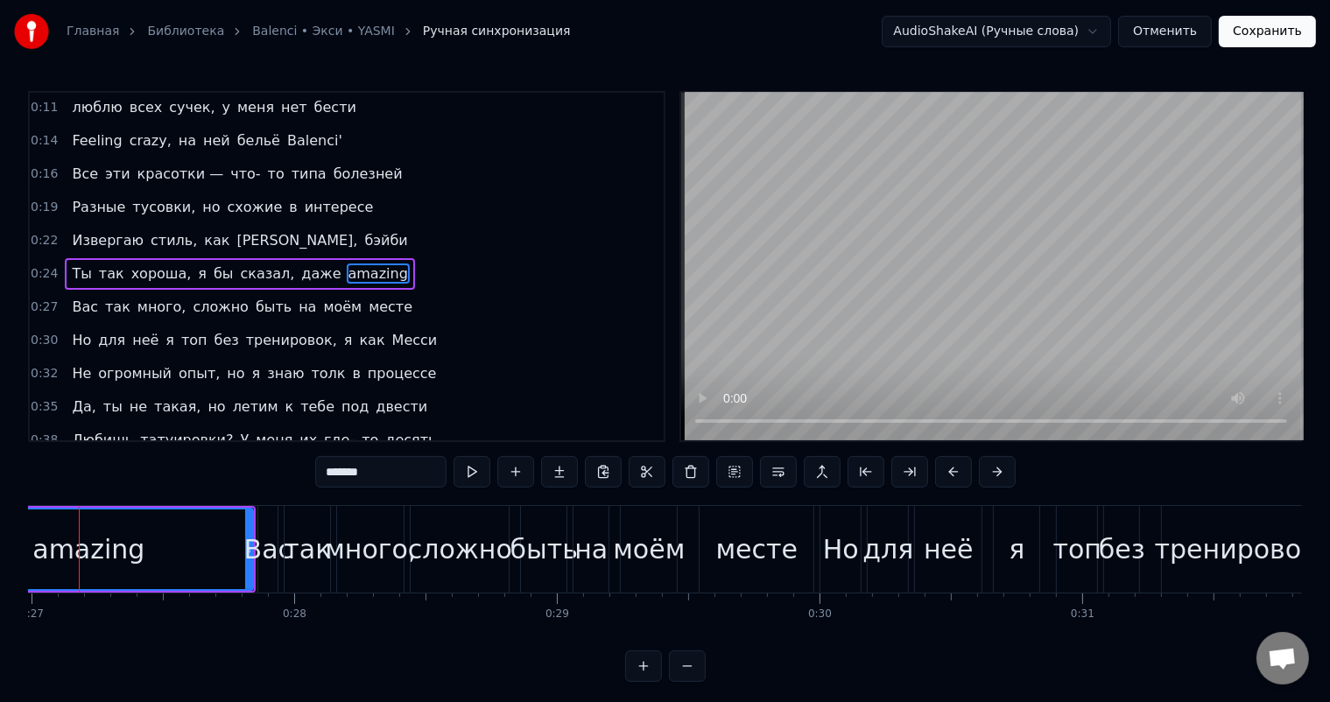
scroll to position [0, 7053]
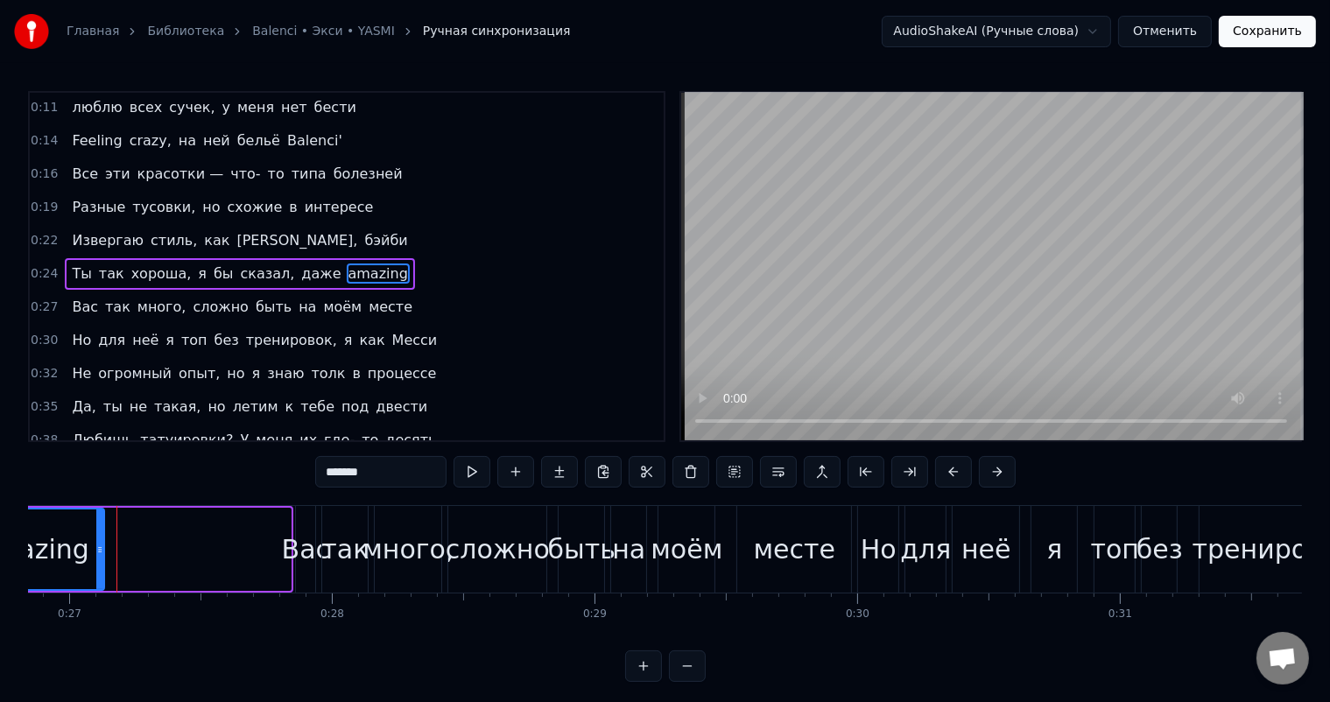
drag, startPoint x: 284, startPoint y: 541, endPoint x: 97, endPoint y: 545, distance: 186.6
click at [97, 545] on div at bounding box center [99, 550] width 7 height 80
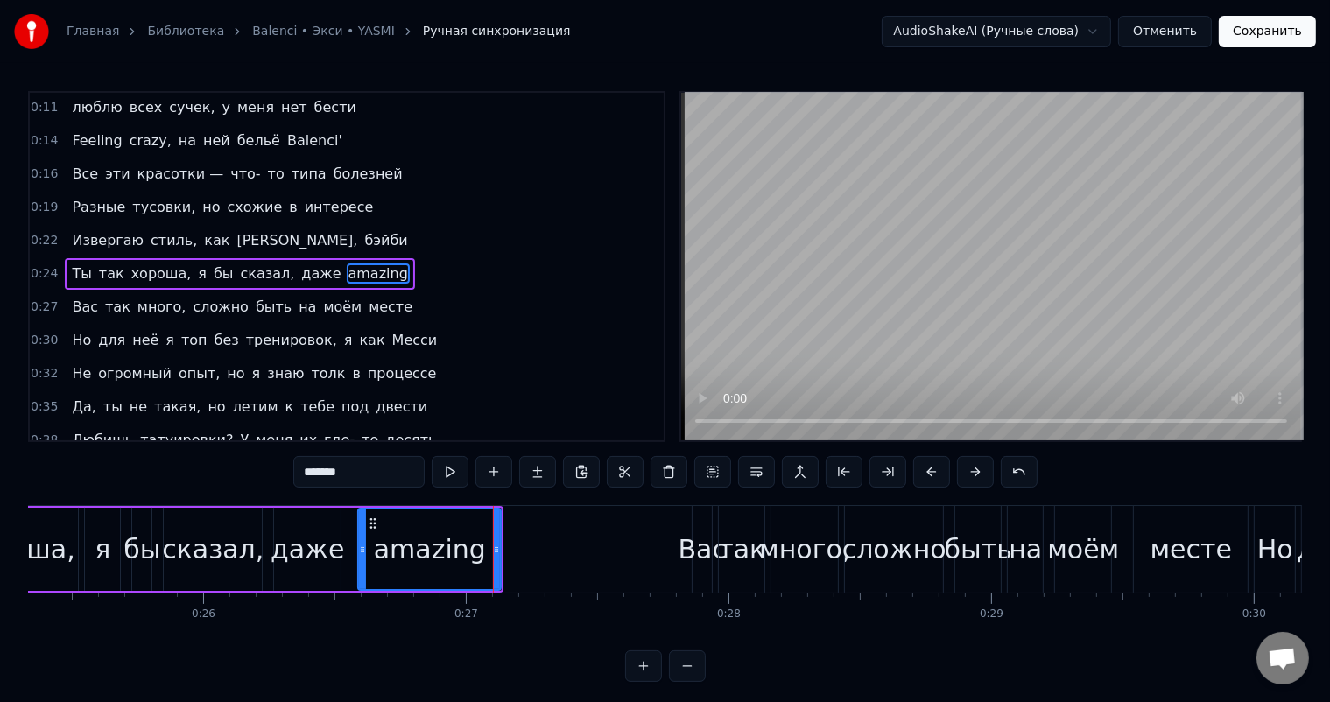
scroll to position [0, 6496]
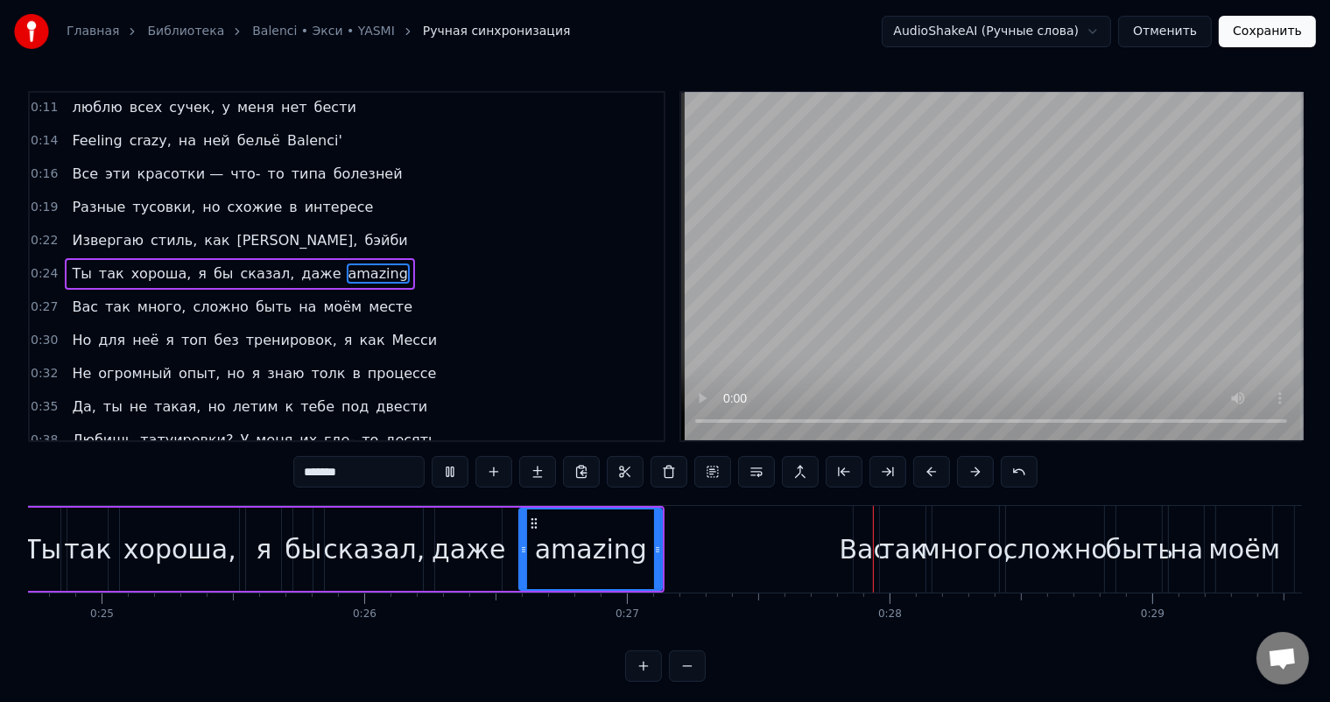
drag, startPoint x: 370, startPoint y: 481, endPoint x: 342, endPoint y: 505, distance: 36.7
click at [370, 482] on input "*******" at bounding box center [358, 472] width 131 height 32
click at [355, 529] on div "сказал," at bounding box center [374, 549] width 98 height 83
type input "*******"
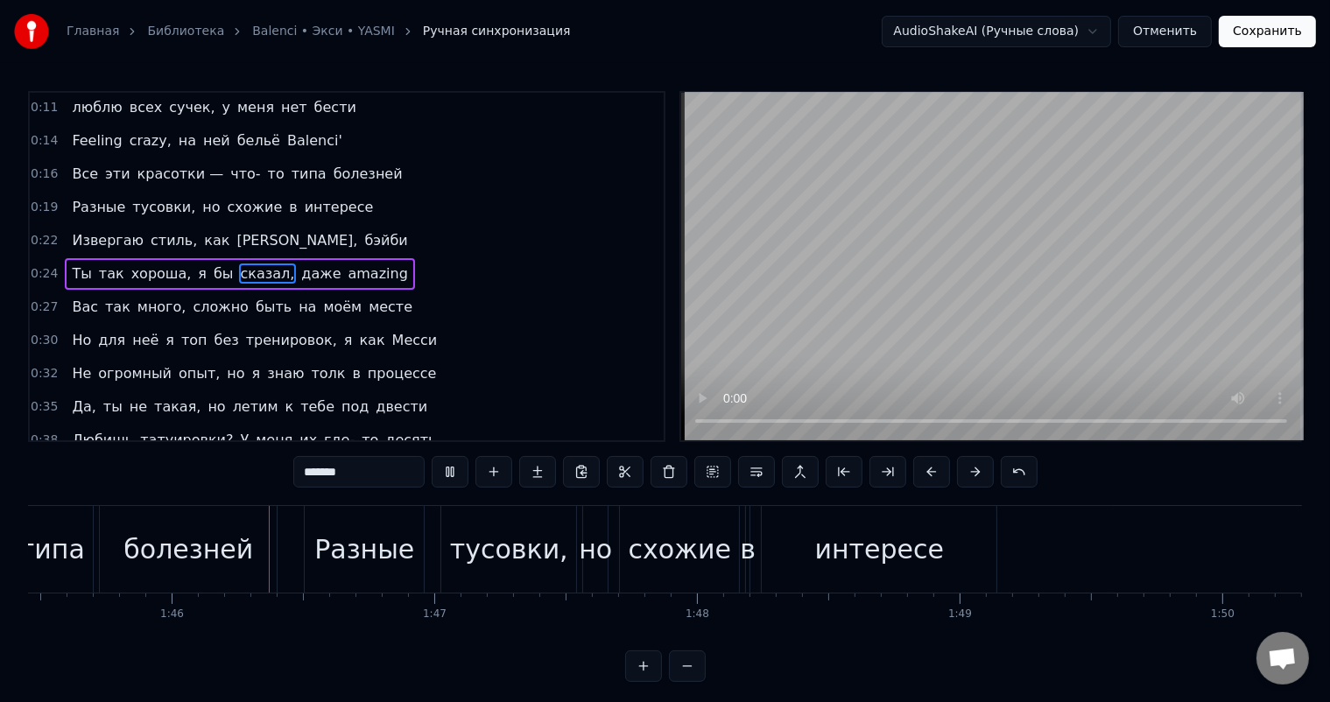
scroll to position [0, 27723]
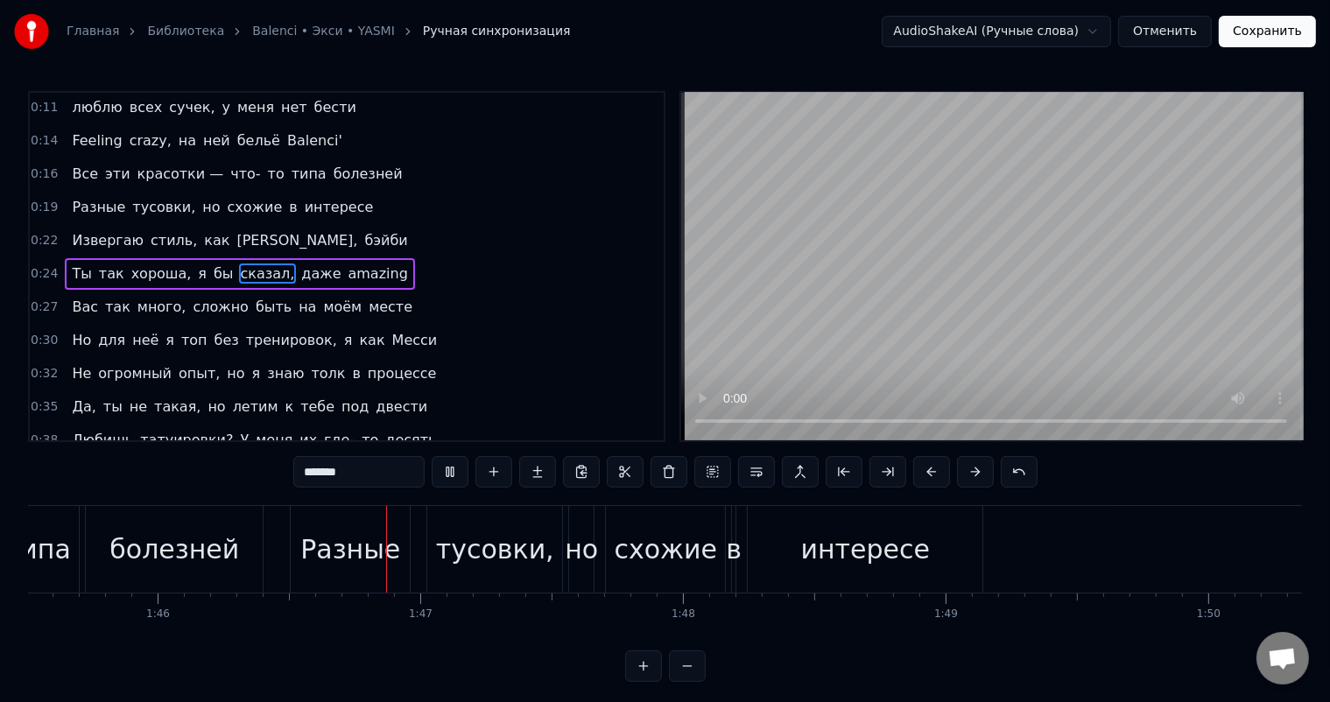
click at [1262, 36] on button "Сохранить" at bounding box center [1267, 32] width 97 height 32
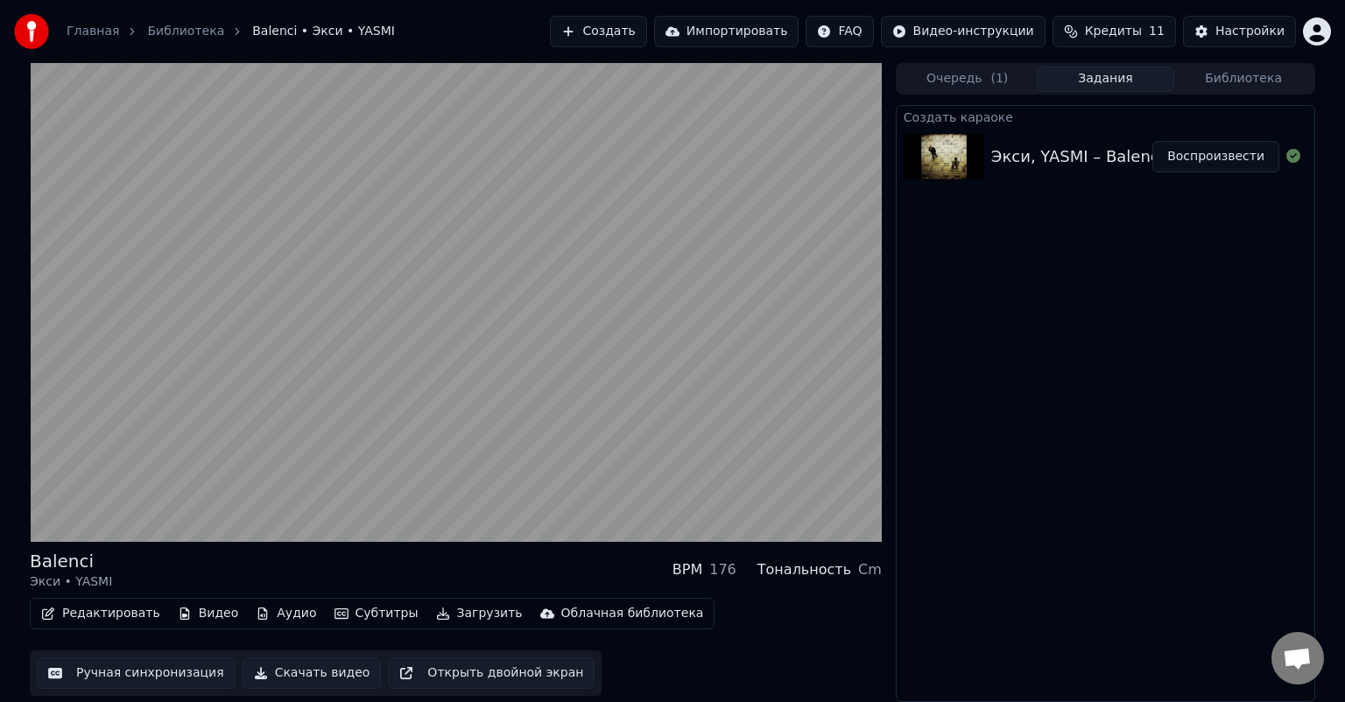
click at [99, 615] on button "Редактировать" at bounding box center [100, 614] width 133 height 25
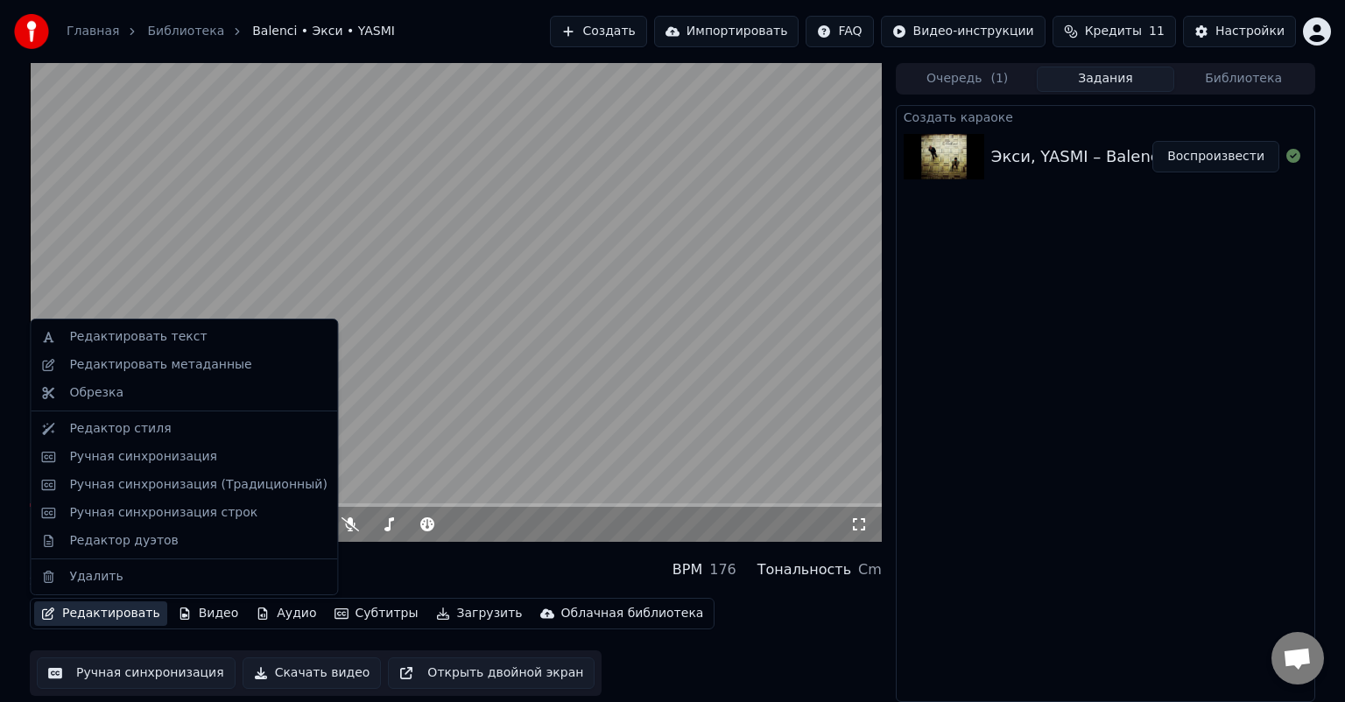
click at [658, 431] on video at bounding box center [456, 302] width 852 height 479
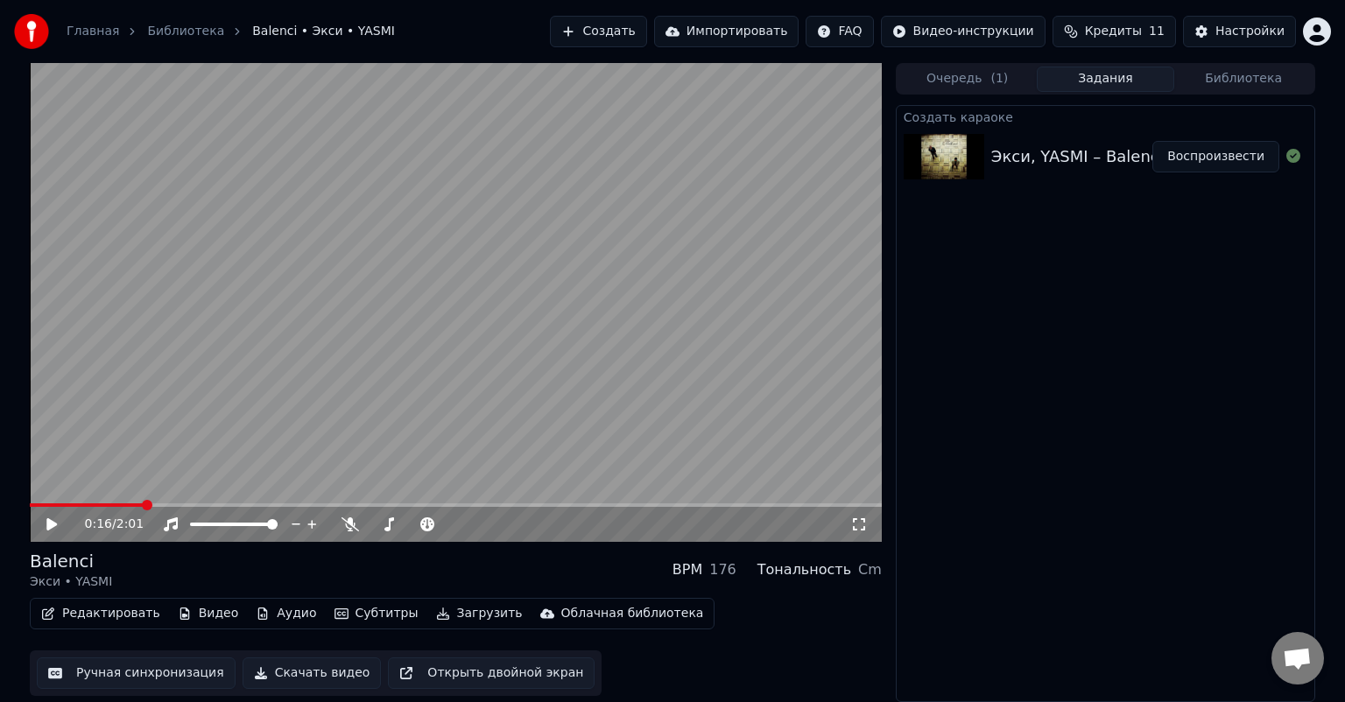
click at [426, 388] on video at bounding box center [456, 302] width 852 height 479
click at [376, 526] on span at bounding box center [381, 524] width 11 height 11
click at [437, 525] on span at bounding box center [434, 524] width 11 height 11
click at [452, 528] on span at bounding box center [452, 524] width 11 height 11
click at [454, 524] on span at bounding box center [452, 524] width 11 height 11
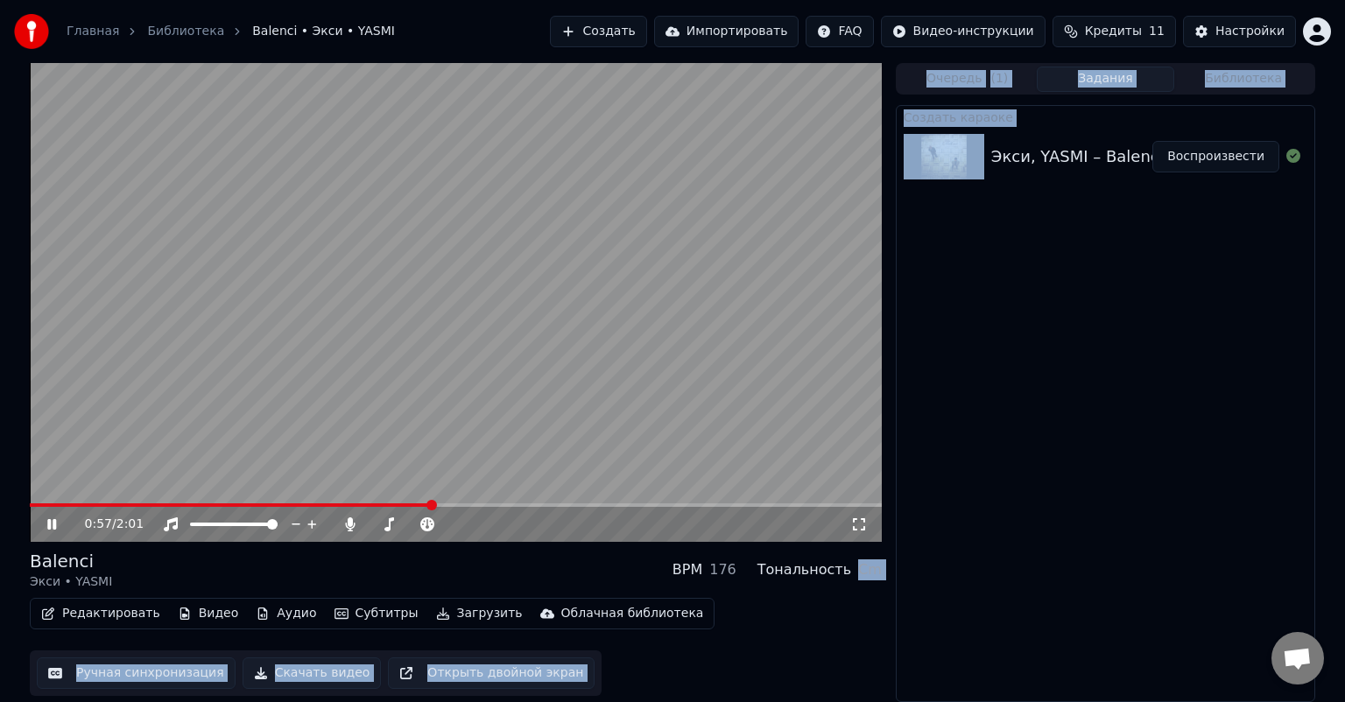
drag, startPoint x: 864, startPoint y: 574, endPoint x: 901, endPoint y: 575, distance: 37.7
click at [901, 575] on div "0:57 / 2:01 Balenci Экси • YASMI BPM 176 Тональность Cm Редактировать Видео Ауд…" at bounding box center [673, 382] width 1314 height 639
click at [872, 586] on div "Balenci Экси • YASMI BPM 176 Тональность Cm" at bounding box center [456, 570] width 852 height 42
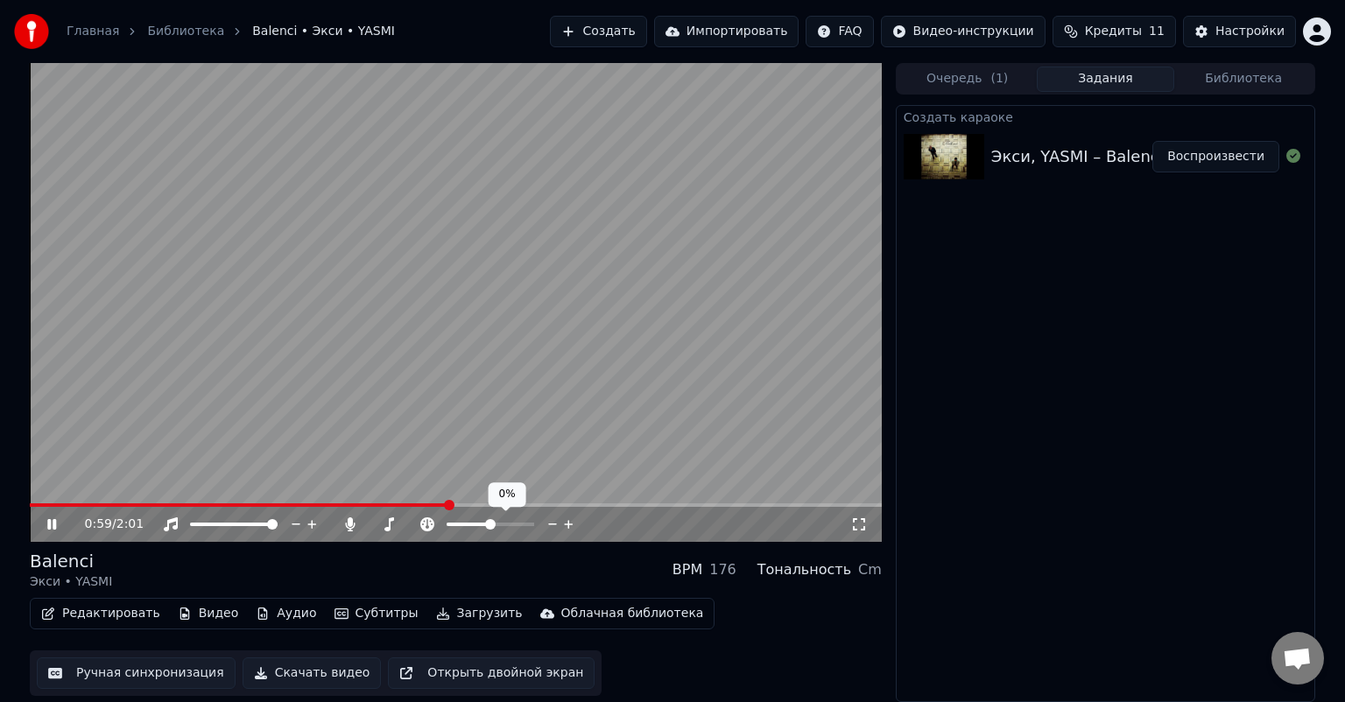
click at [427, 522] on icon at bounding box center [428, 525] width 18 height 14
click at [488, 526] on span at bounding box center [488, 524] width 11 height 11
click at [434, 524] on div at bounding box center [498, 525] width 159 height 18
click at [433, 524] on icon at bounding box center [427, 525] width 14 height 14
click at [493, 525] on span at bounding box center [493, 524] width 11 height 11
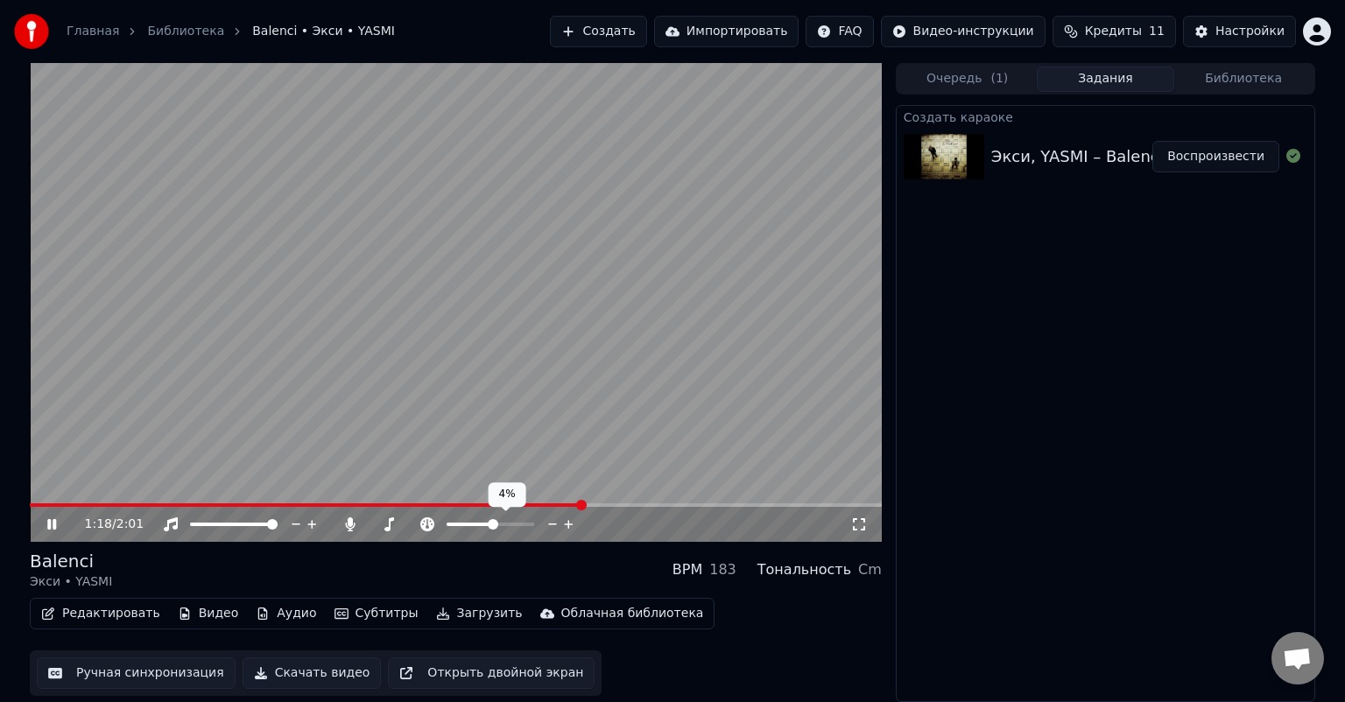
click at [554, 525] on icon at bounding box center [552, 525] width 9 height 2
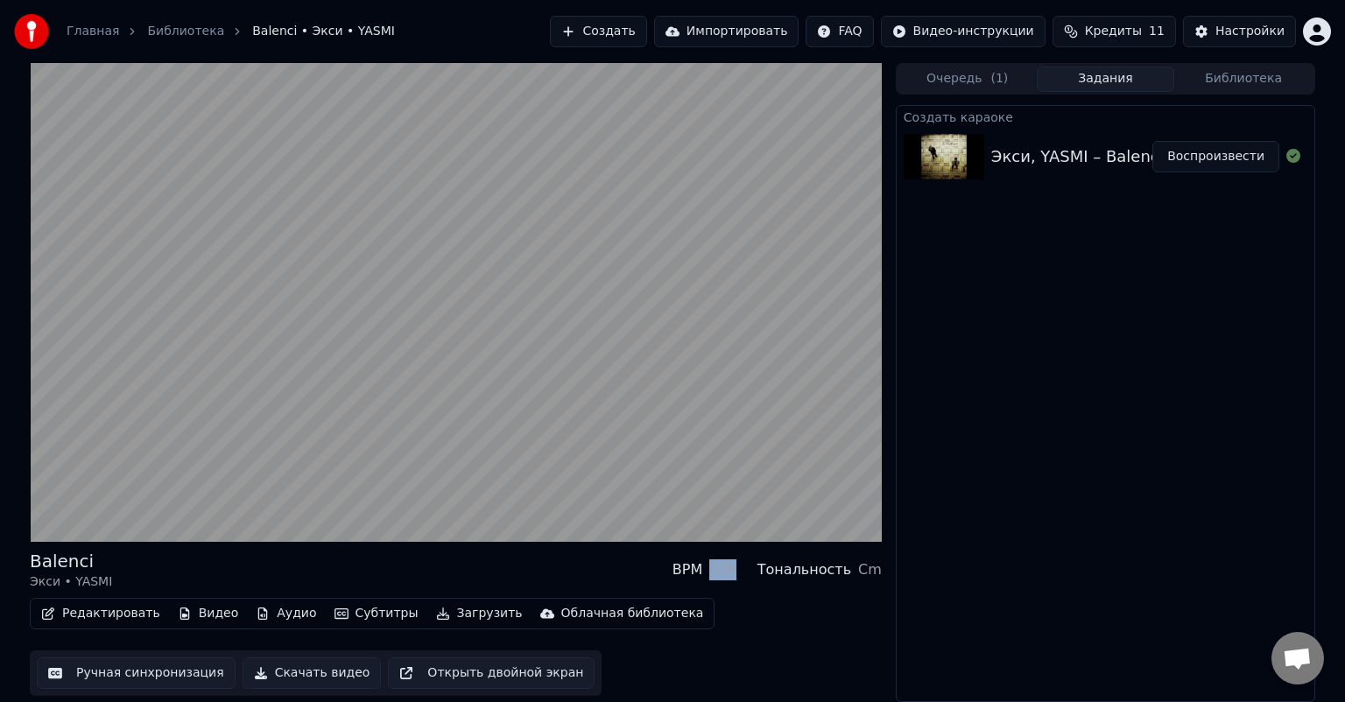
drag, startPoint x: 729, startPoint y: 571, endPoint x: 752, endPoint y: 569, distance: 23.7
click at [752, 569] on div "BPM 176 Тональность Cm" at bounding box center [777, 570] width 209 height 21
click at [752, 611] on div "Редактировать Видео Аудио Субтитры Загрузить Облачная библиотека Ручная синхрон…" at bounding box center [456, 647] width 852 height 98
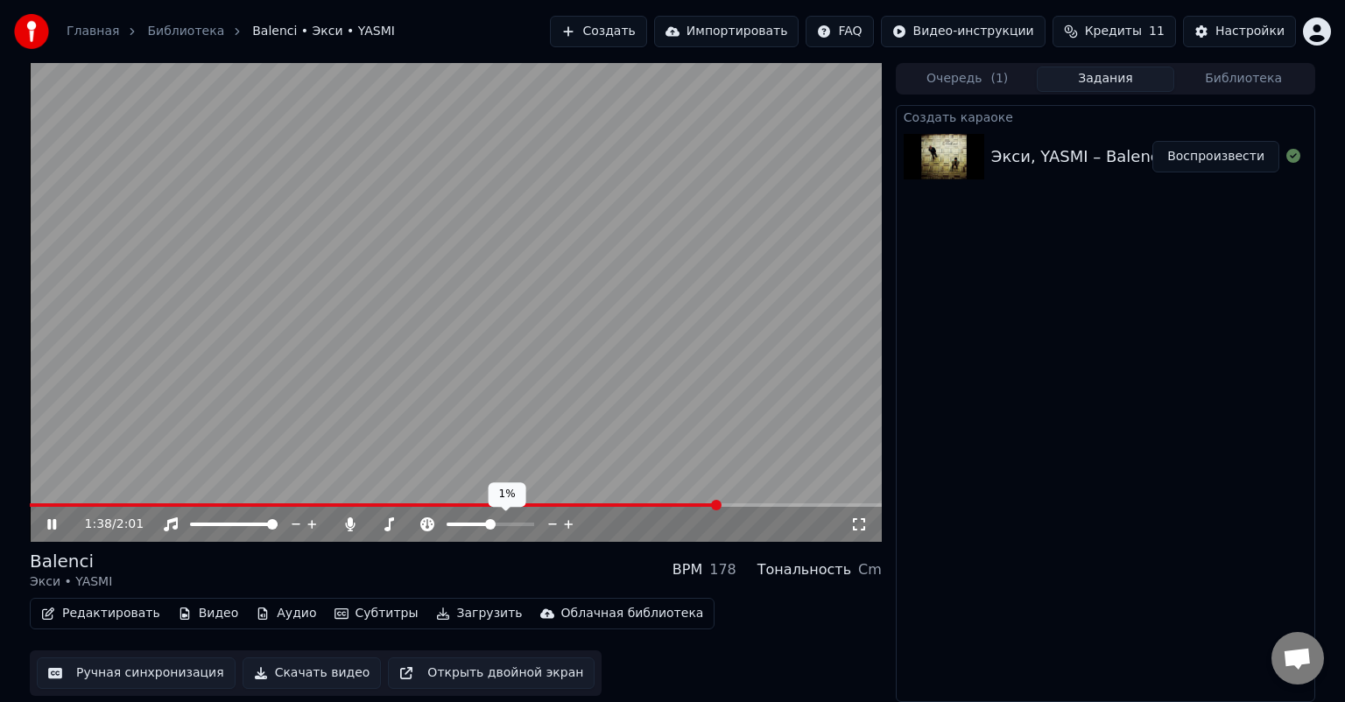
click at [490, 525] on span at bounding box center [490, 524] width 11 height 11
click at [547, 579] on div "Balenci Экси • YASMI BPM 178 Тональность Cm" at bounding box center [456, 570] width 852 height 42
click at [424, 527] on icon at bounding box center [427, 525] width 14 height 14
click at [493, 524] on span at bounding box center [493, 524] width 11 height 11
click at [497, 522] on span at bounding box center [495, 524] width 11 height 11
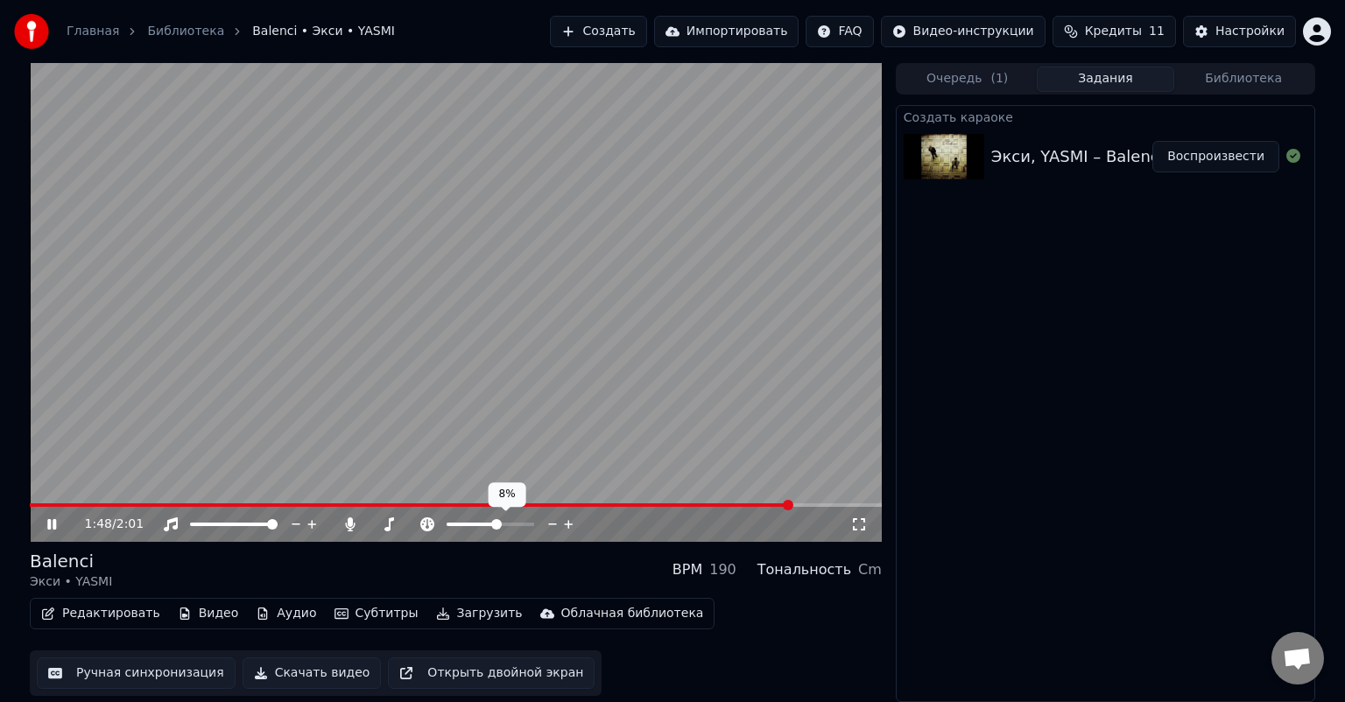
click at [502, 522] on span at bounding box center [496, 524] width 11 height 11
click at [526, 520] on span at bounding box center [523, 524] width 11 height 11
click at [490, 525] on span at bounding box center [490, 524] width 11 height 11
click at [425, 526] on icon at bounding box center [427, 525] width 14 height 14
click at [452, 557] on div "Balenci Экси • YASMI BPM 176 Тональность Cm" at bounding box center [456, 570] width 852 height 42
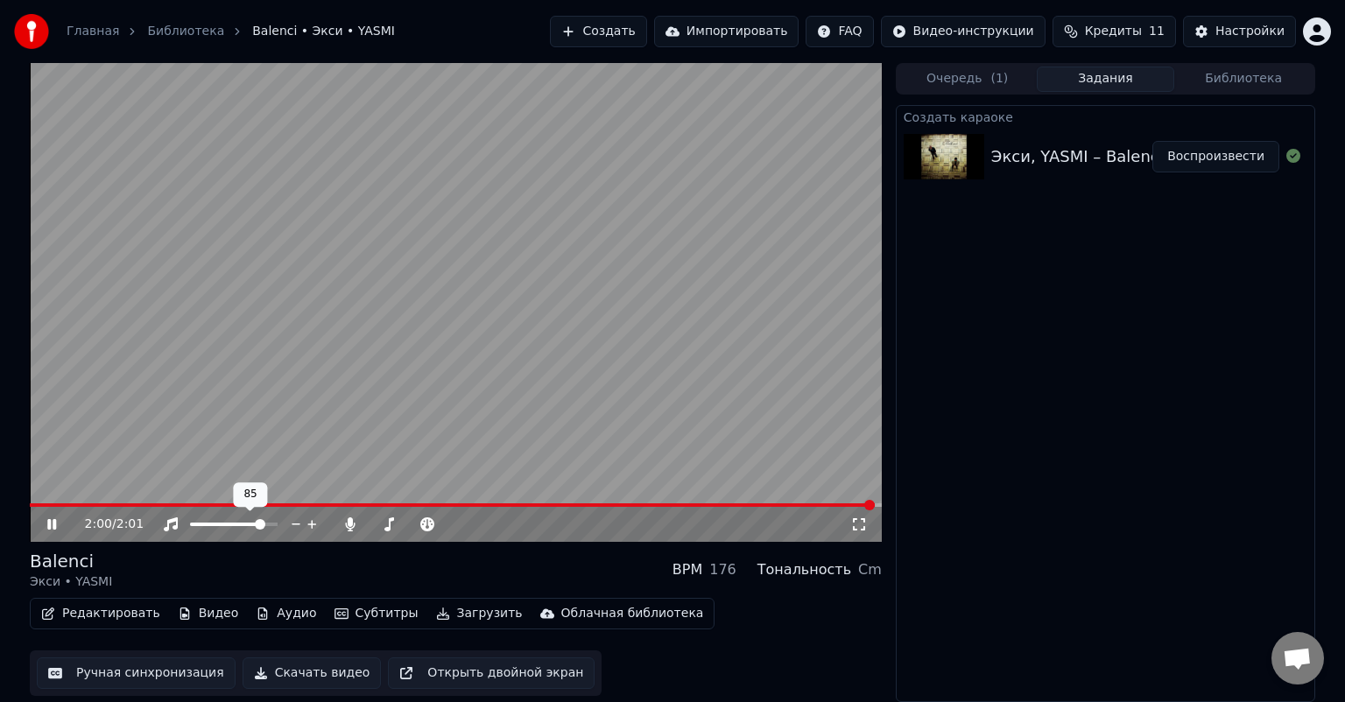
click at [265, 526] on span at bounding box center [260, 524] width 11 height 11
click at [378, 526] on span at bounding box center [383, 524] width 11 height 11
click at [45, 516] on div "2:01 / 2:01" at bounding box center [456, 524] width 852 height 35
click at [53, 520] on icon at bounding box center [64, 525] width 41 height 14
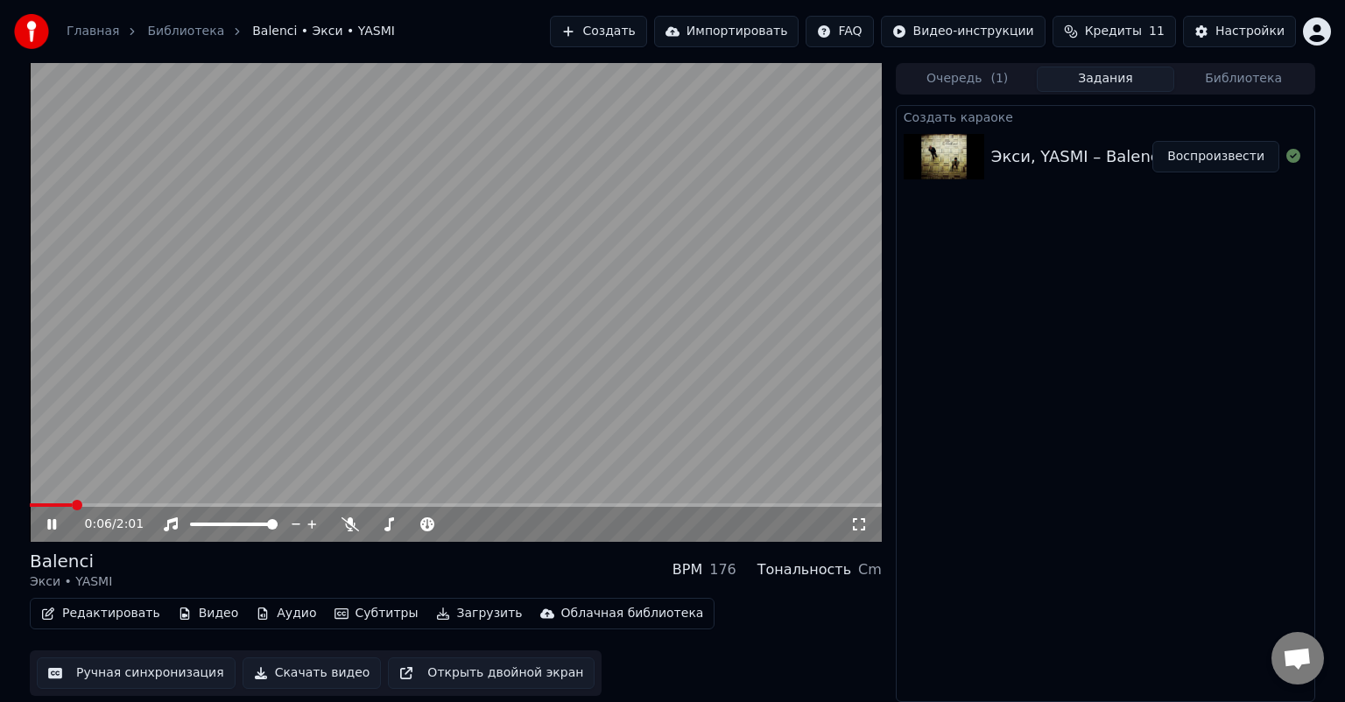
click at [74, 505] on span at bounding box center [456, 506] width 852 height 4
click at [383, 526] on span at bounding box center [387, 524] width 11 height 11
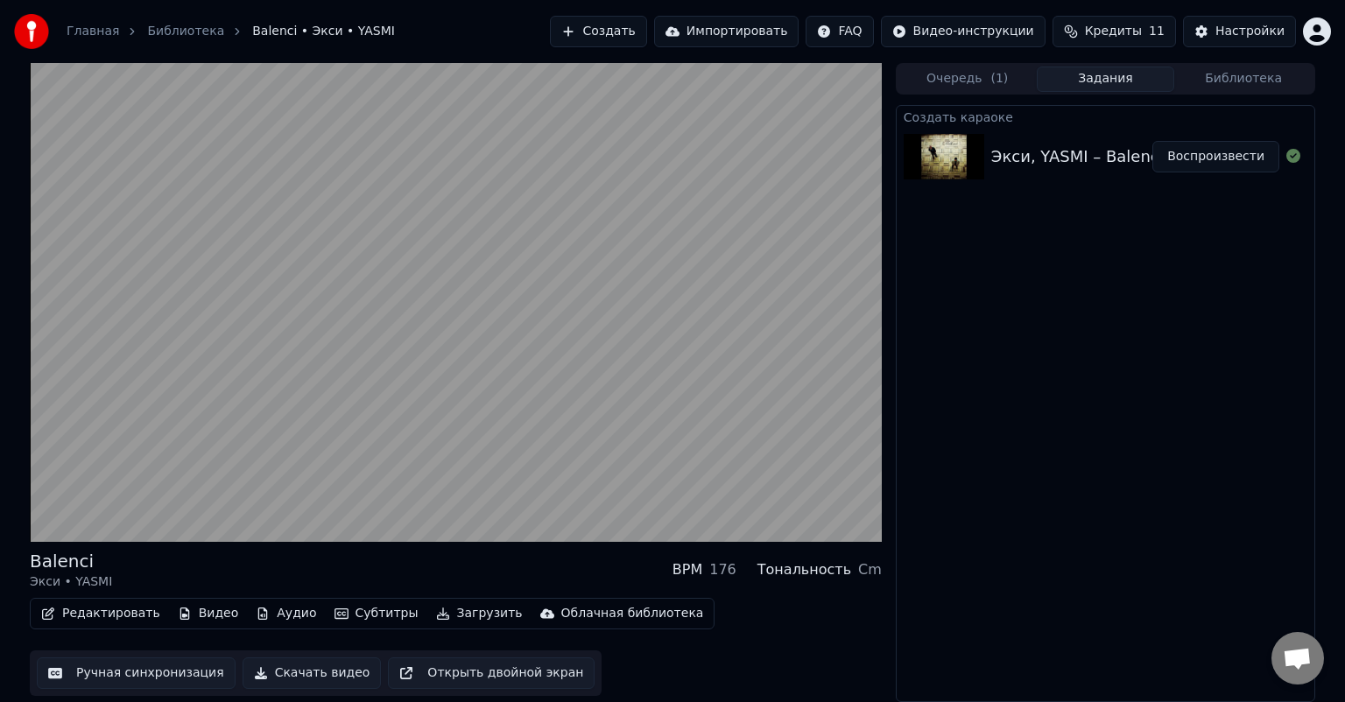
click at [716, 641] on div "Редактировать Видео Аудио Субтитры Загрузить Облачная библиотека Ручная синхрон…" at bounding box center [456, 647] width 852 height 98
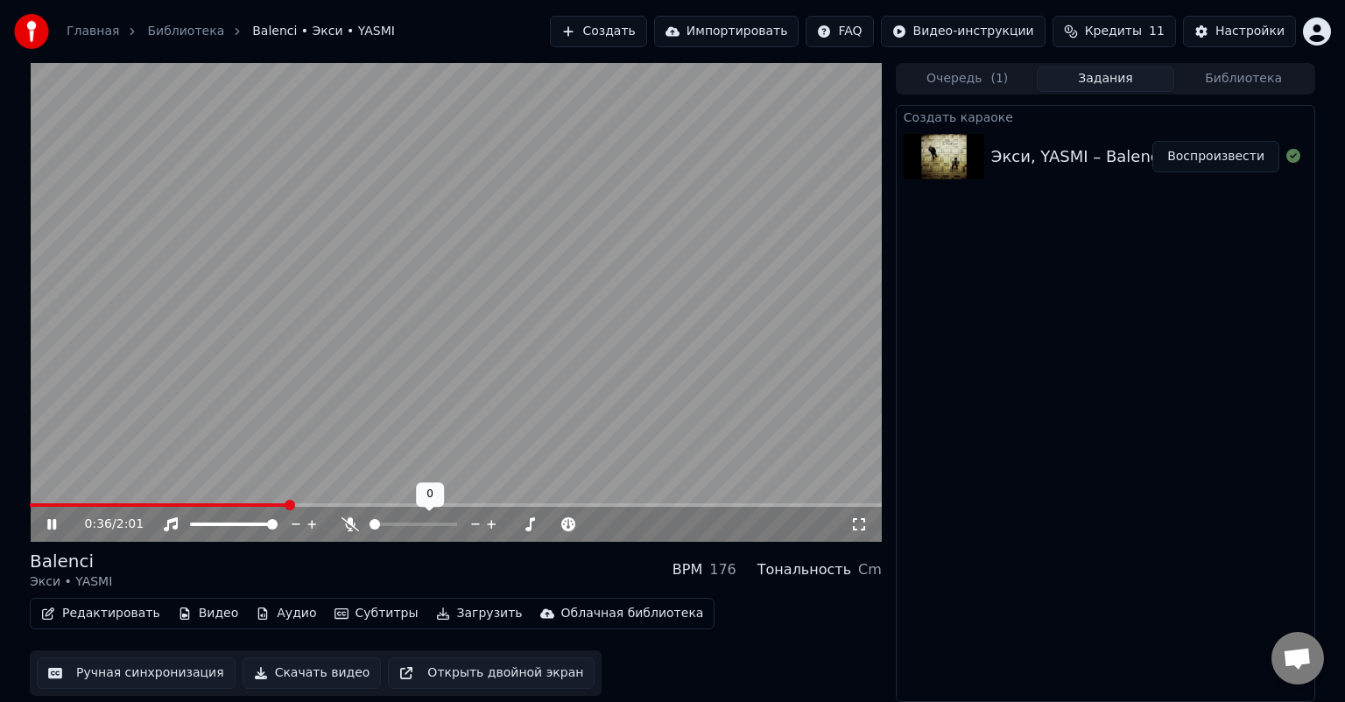
click at [370, 530] on span at bounding box center [375, 524] width 11 height 11
click at [425, 567] on div "Balenci Экси • YASMI BPM 176 Тональность Cm" at bounding box center [456, 570] width 852 height 42
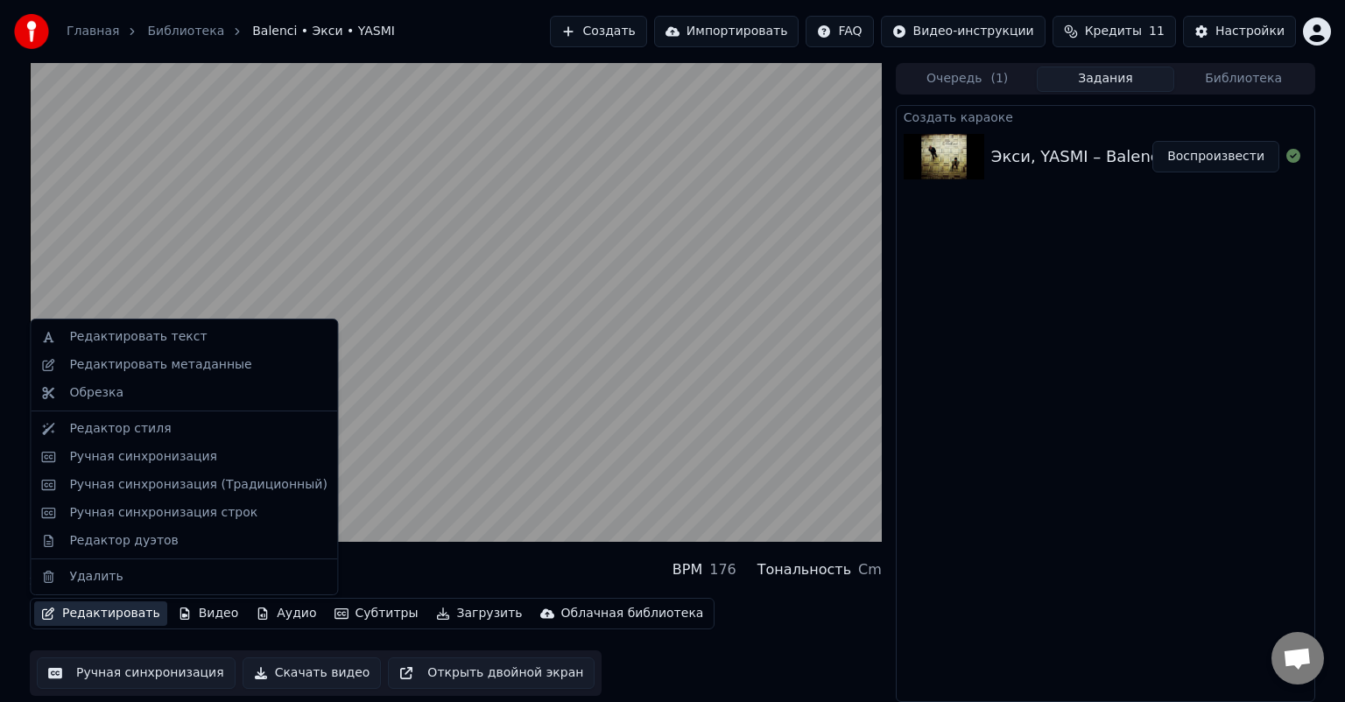
click at [88, 617] on button "Редактировать" at bounding box center [100, 614] width 133 height 25
click at [123, 541] on div "Редактор дуэтов" at bounding box center [123, 542] width 109 height 18
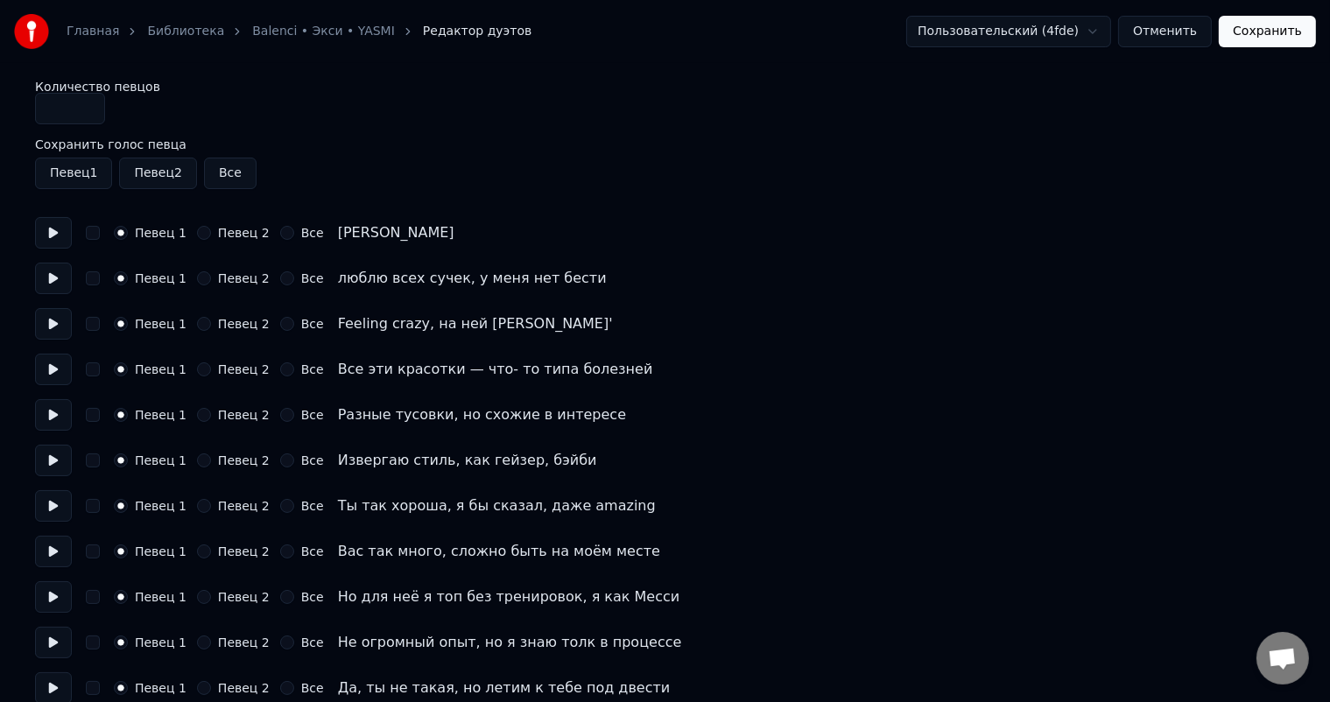
click at [52, 231] on button at bounding box center [53, 233] width 37 height 32
click at [53, 236] on button at bounding box center [53, 233] width 37 height 32
click at [46, 270] on button at bounding box center [53, 279] width 37 height 32
click at [41, 337] on button at bounding box center [53, 324] width 37 height 32
click at [55, 377] on button at bounding box center [53, 370] width 37 height 32
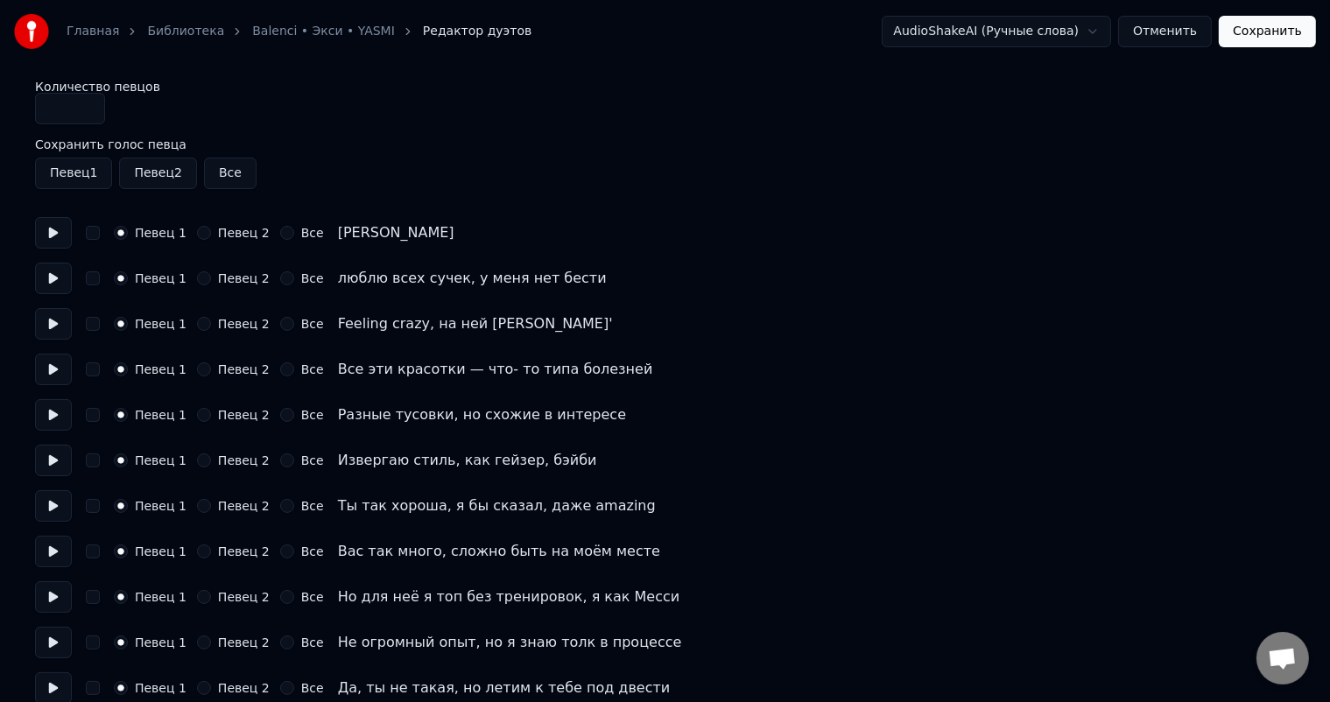
click at [1274, 32] on button "Сохранить" at bounding box center [1267, 32] width 97 height 32
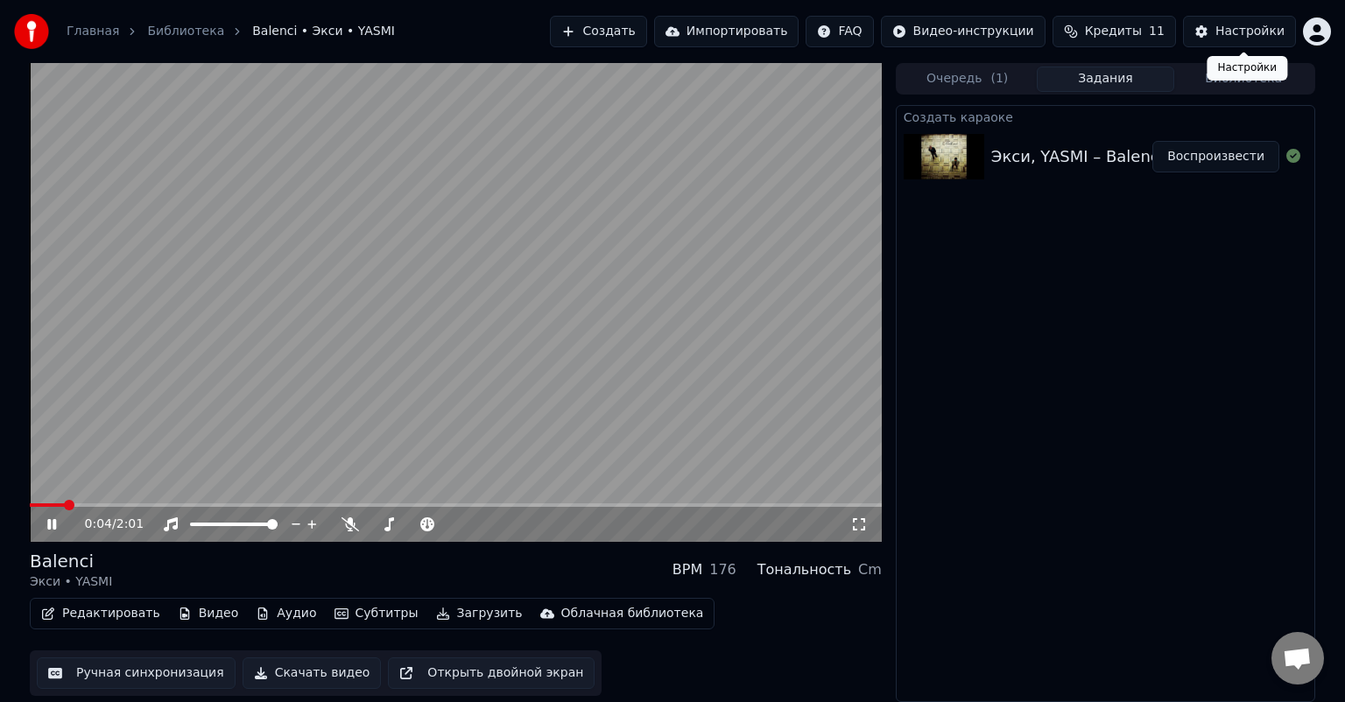
click at [1231, 32] on div "Настройки" at bounding box center [1250, 32] width 69 height 18
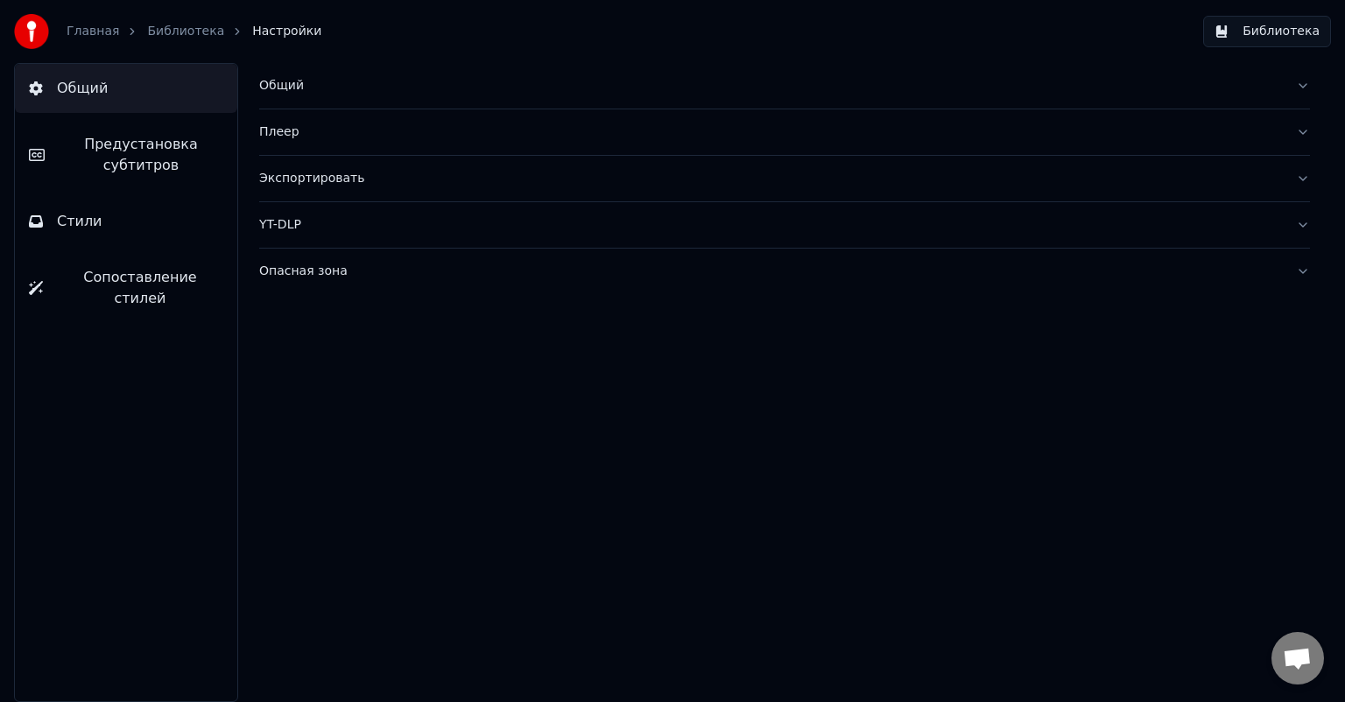
click at [201, 32] on link "Библиотека" at bounding box center [185, 32] width 77 height 18
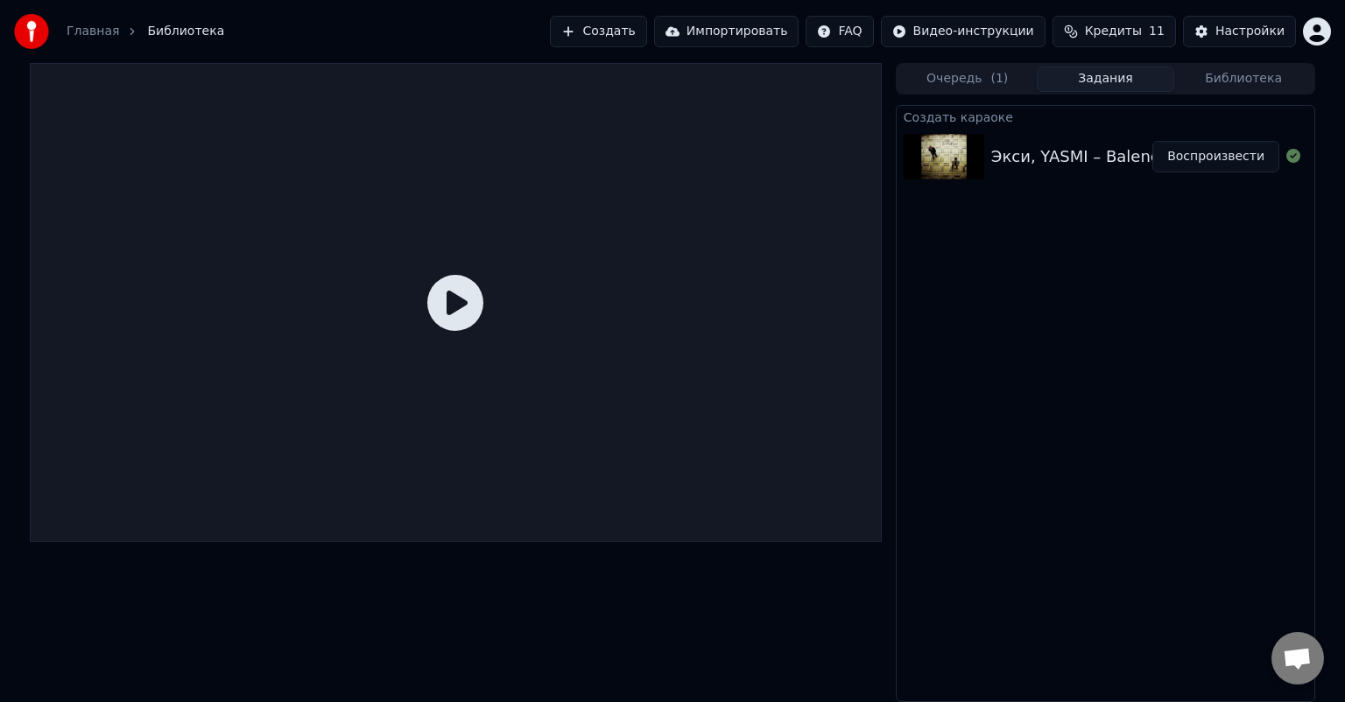
click at [1038, 165] on div "Экси, YASMI – Balenci" at bounding box center [1077, 157] width 173 height 25
click at [457, 488] on div at bounding box center [456, 302] width 852 height 479
click at [472, 301] on icon at bounding box center [455, 303] width 56 height 56
click at [1217, 157] on button "Воспроизвести" at bounding box center [1216, 157] width 127 height 32
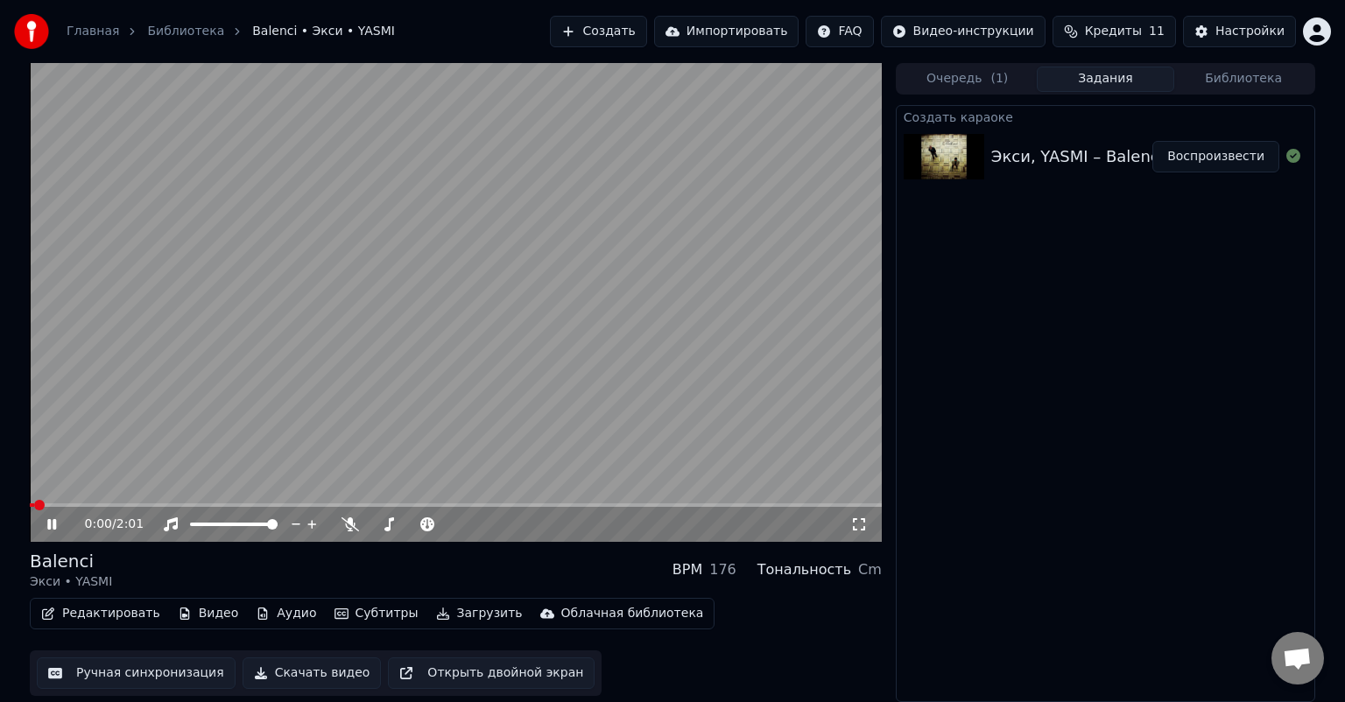
click at [437, 611] on button "Загрузить" at bounding box center [479, 614] width 101 height 25
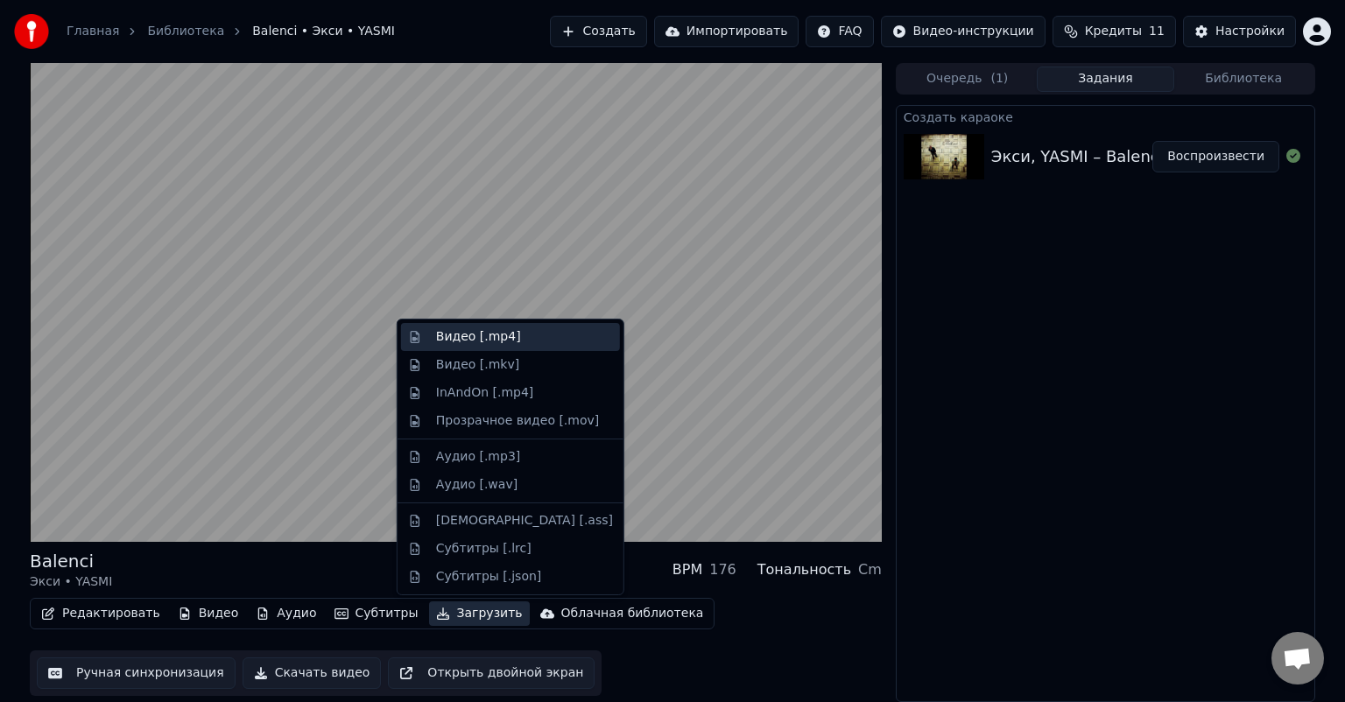
click at [503, 336] on div "Видео [.mp4]" at bounding box center [478, 337] width 85 height 18
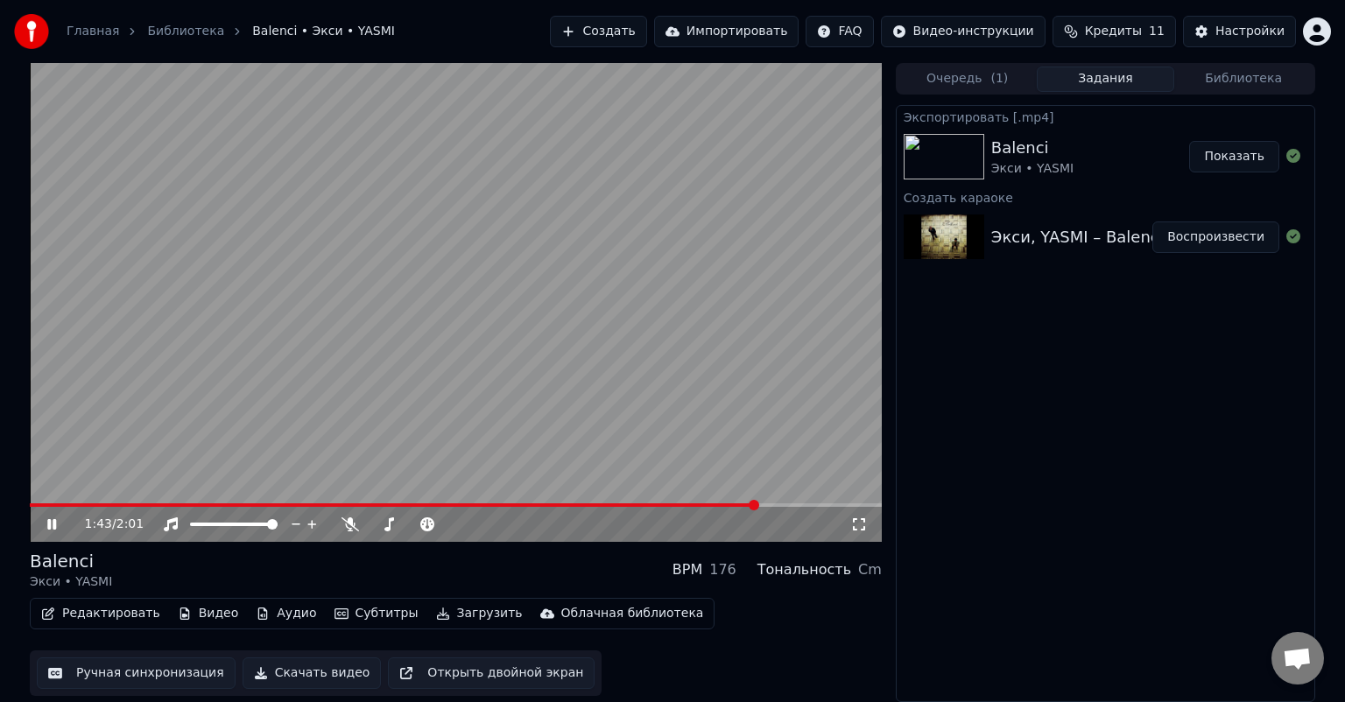
click at [1240, 152] on button "Показать" at bounding box center [1234, 157] width 90 height 32
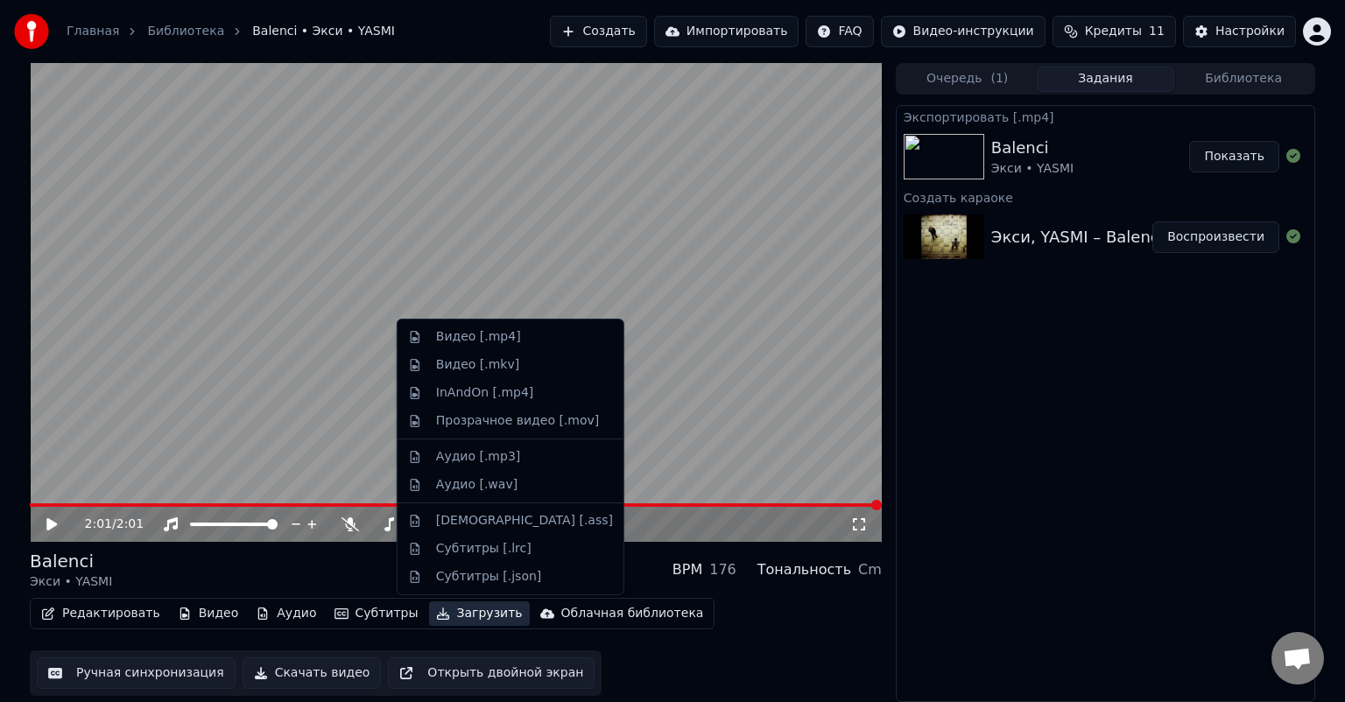
click at [455, 615] on button "Загрузить" at bounding box center [479, 614] width 101 height 25
click at [526, 392] on div "InAndOn [.mp4]" at bounding box center [524, 394] width 177 height 18
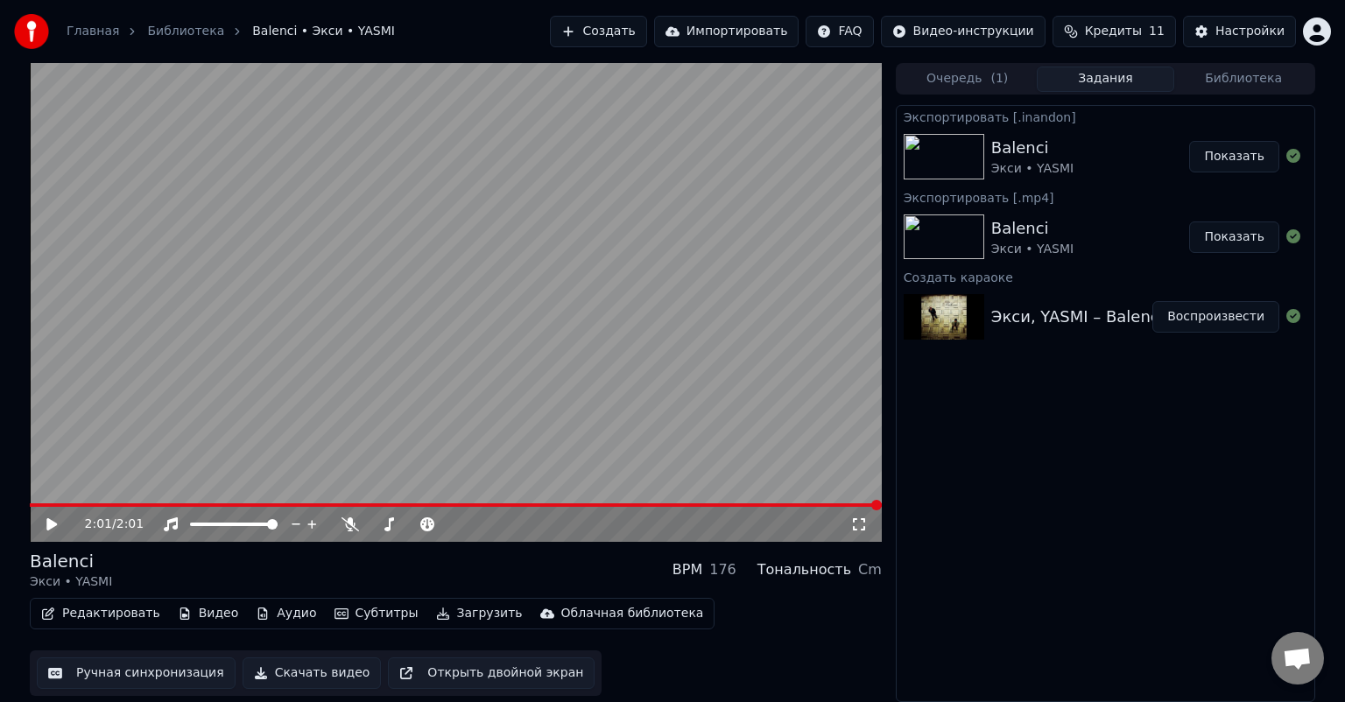
click at [1211, 159] on button "Показать" at bounding box center [1234, 157] width 90 height 32
click at [42, 522] on div "2:01 / 2:01" at bounding box center [456, 525] width 838 height 18
click at [53, 526] on icon at bounding box center [51, 525] width 11 height 12
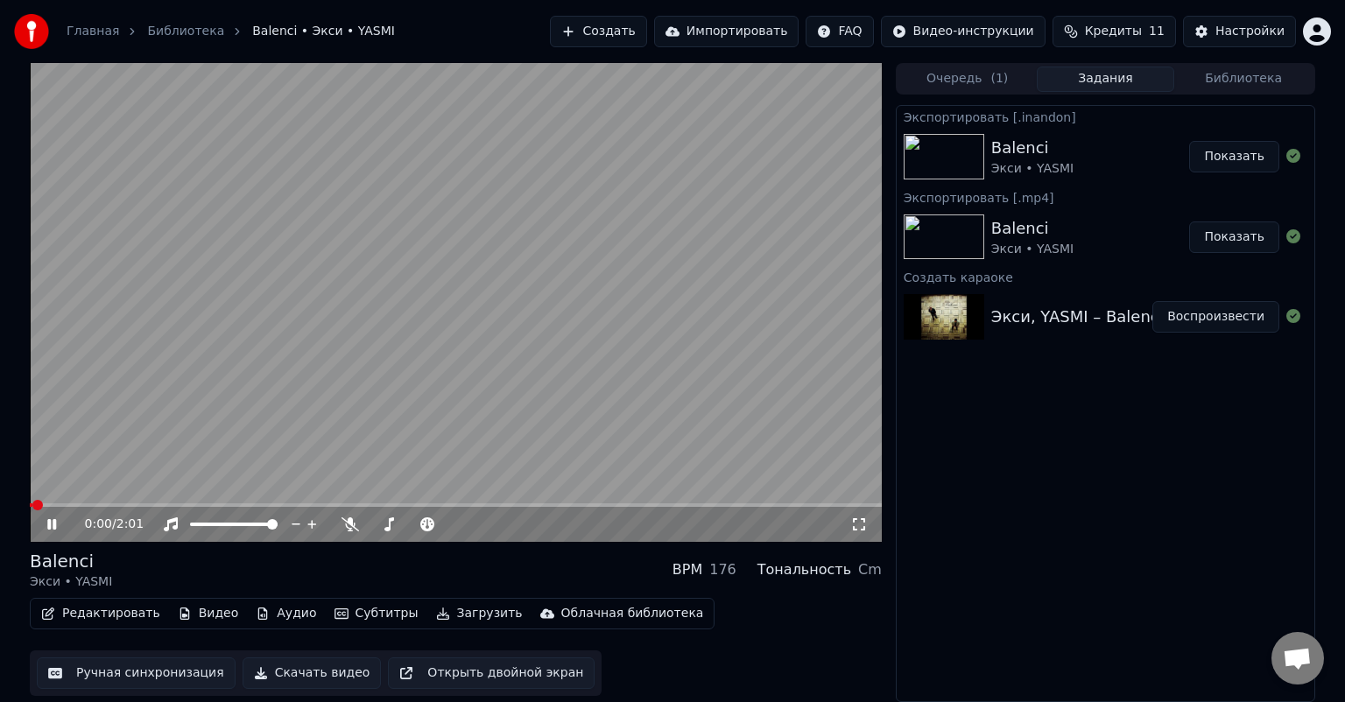
click at [119, 508] on div "0:00 / 2:01" at bounding box center [456, 524] width 852 height 35
click at [141, 501] on video at bounding box center [456, 302] width 852 height 479
click at [53, 519] on icon at bounding box center [64, 525] width 41 height 14
click at [80, 501] on video at bounding box center [456, 302] width 852 height 479
click at [56, 515] on div "0:01 / 2:01" at bounding box center [456, 524] width 852 height 35
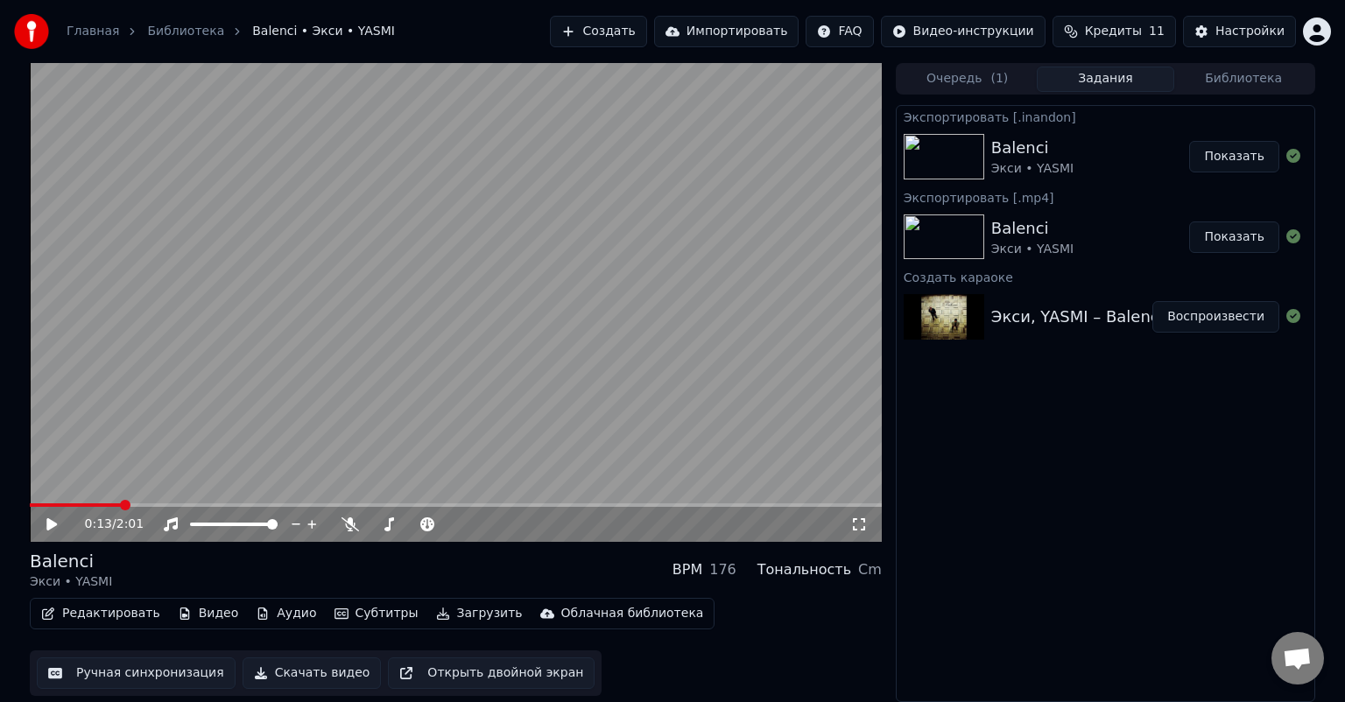
click at [117, 505] on span at bounding box center [456, 506] width 852 height 4
click at [54, 524] on icon at bounding box center [51, 525] width 11 height 12
click at [855, 522] on icon at bounding box center [859, 525] width 18 height 14
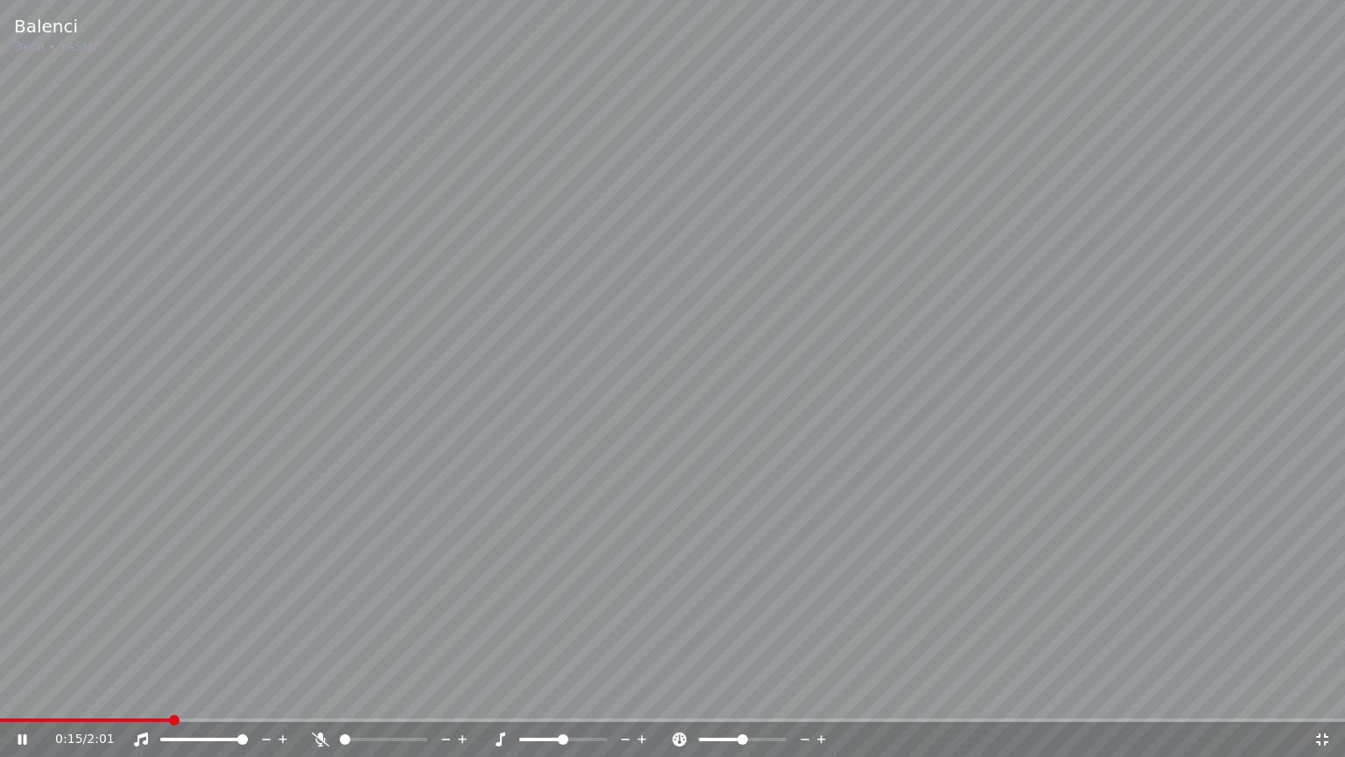
click at [1325, 702] on icon at bounding box center [1323, 739] width 18 height 14
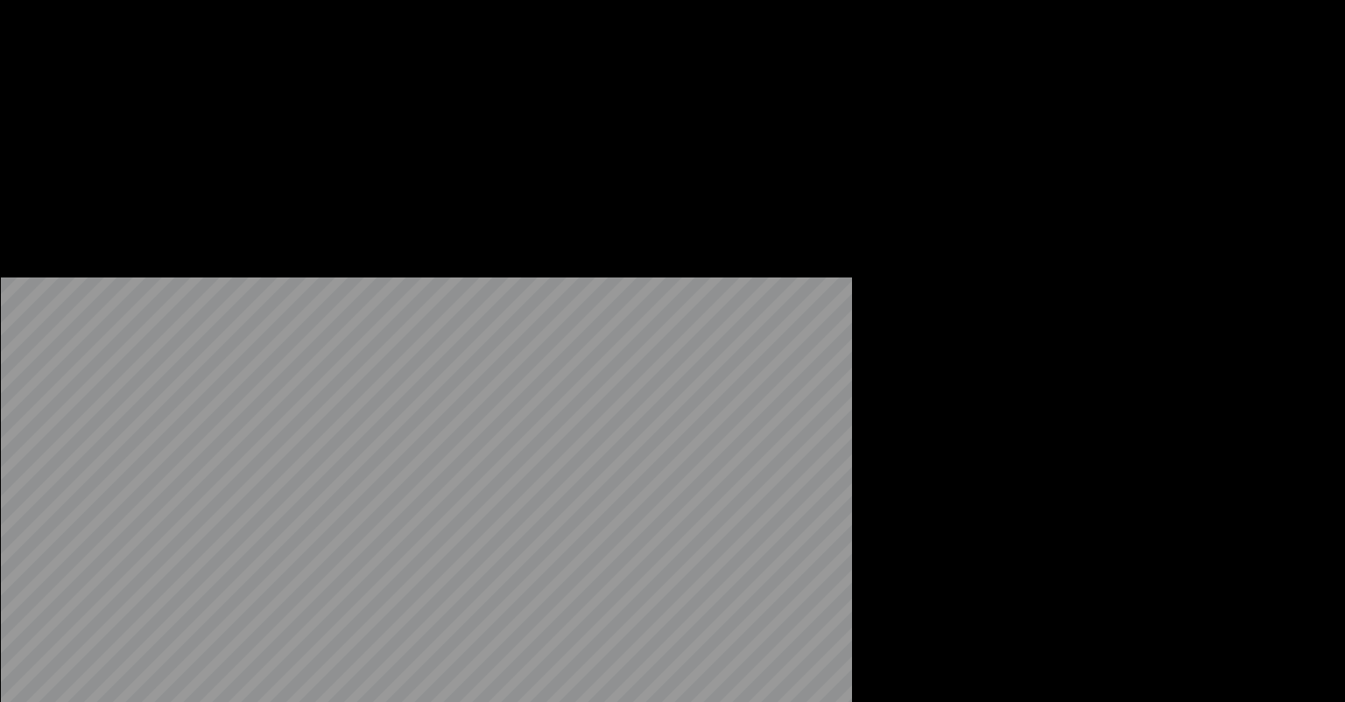
click at [189, 147] on button "Видео" at bounding box center [208, 135] width 75 height 25
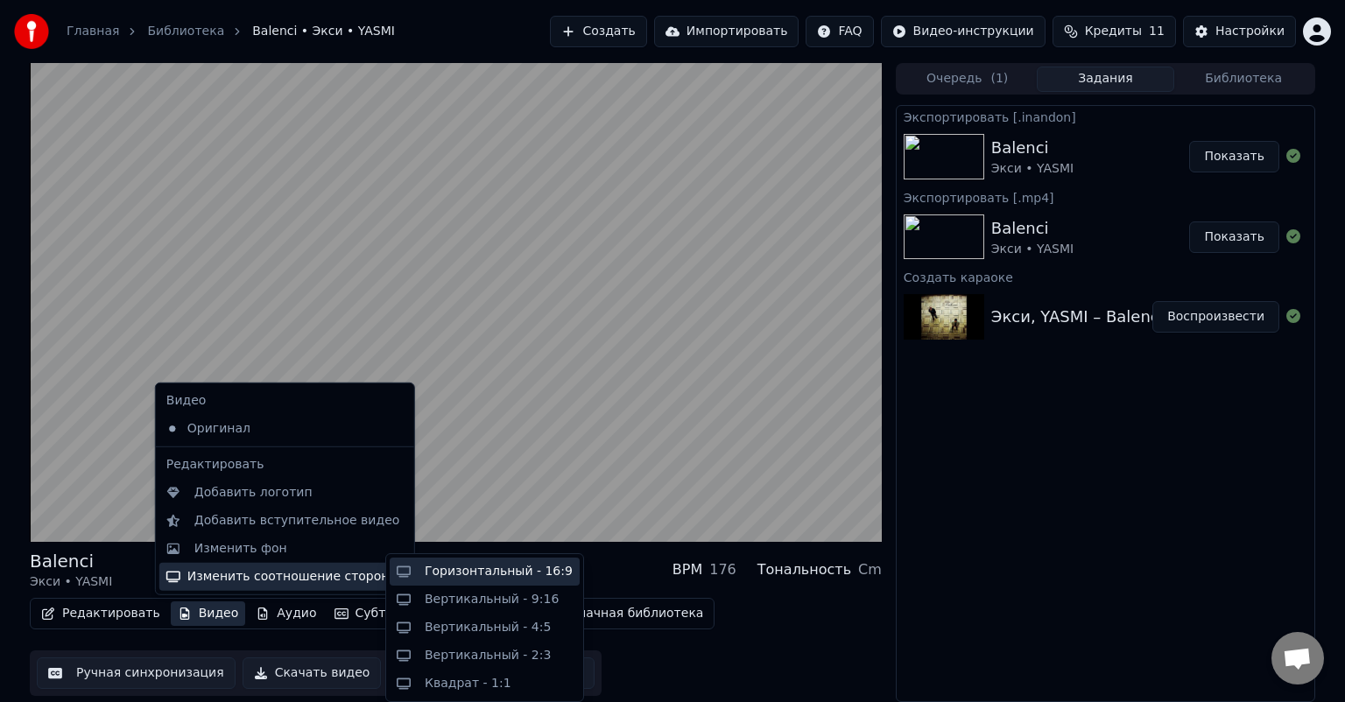
click at [486, 574] on div "Горизонтальный - 16:9" at bounding box center [499, 572] width 148 height 18
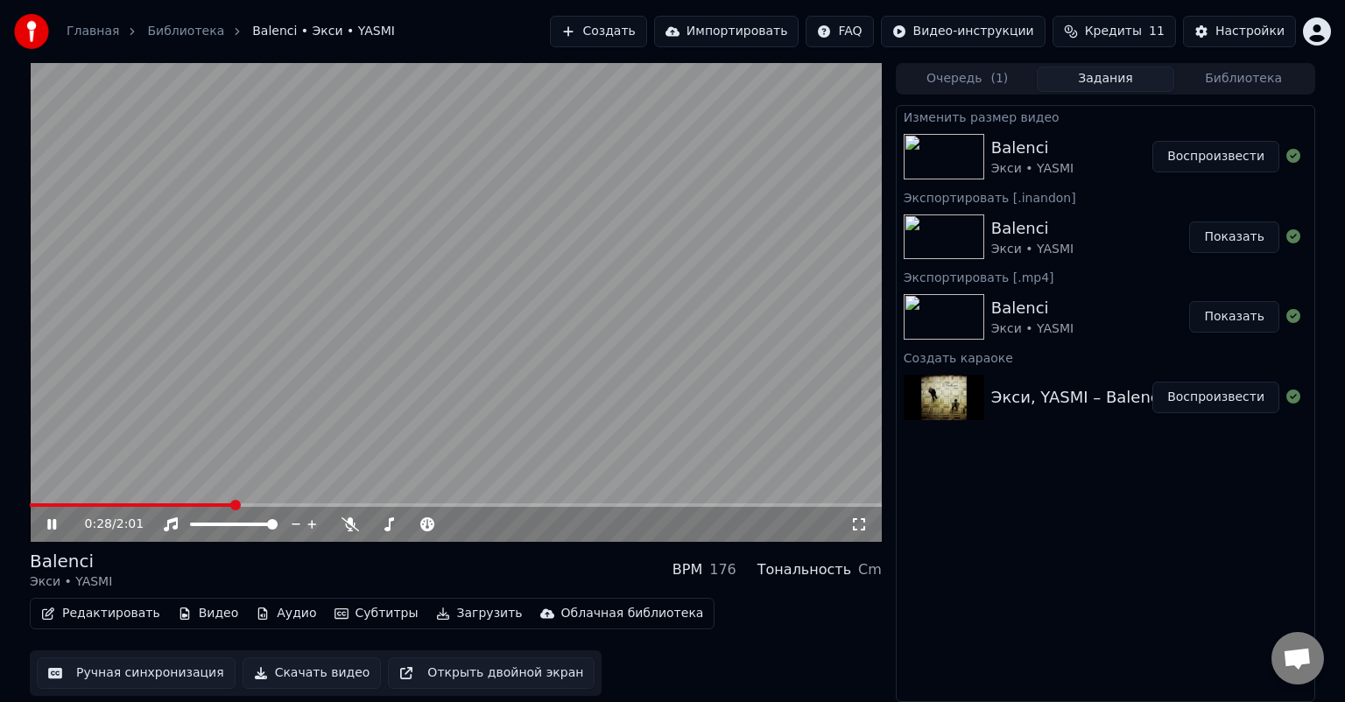
click at [1224, 158] on button "Воспроизвести" at bounding box center [1216, 157] width 127 height 32
click at [430, 611] on button "Загрузить" at bounding box center [479, 614] width 101 height 25
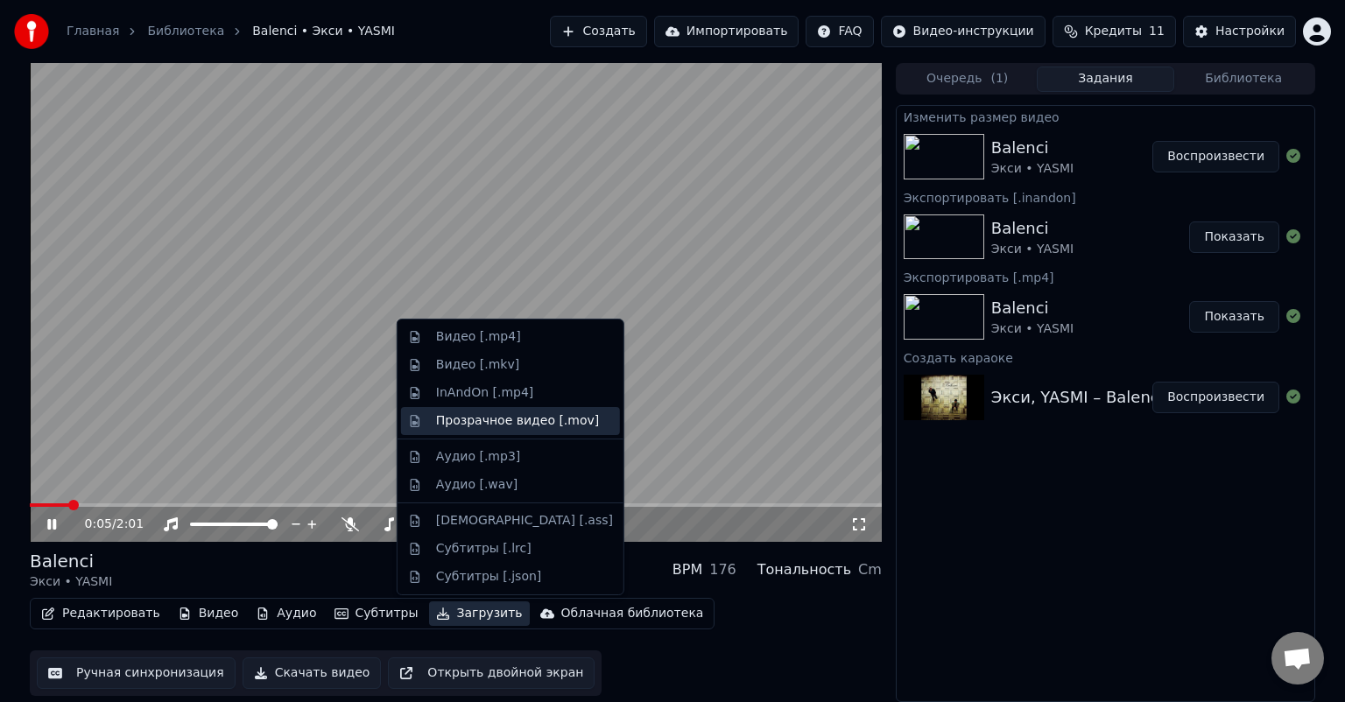
click at [477, 420] on div "Прозрачное видео [.mov]" at bounding box center [517, 422] width 163 height 18
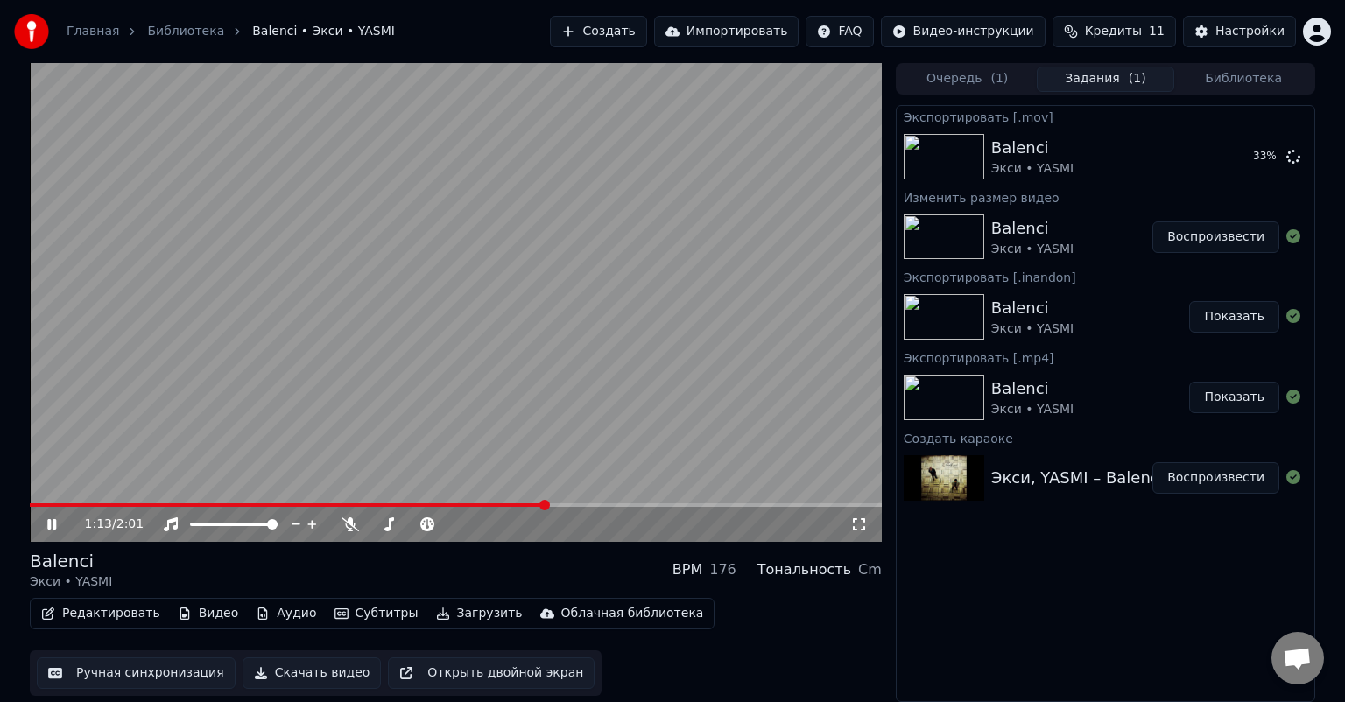
click at [1238, 67] on button "Библиотека" at bounding box center [1244, 79] width 138 height 25
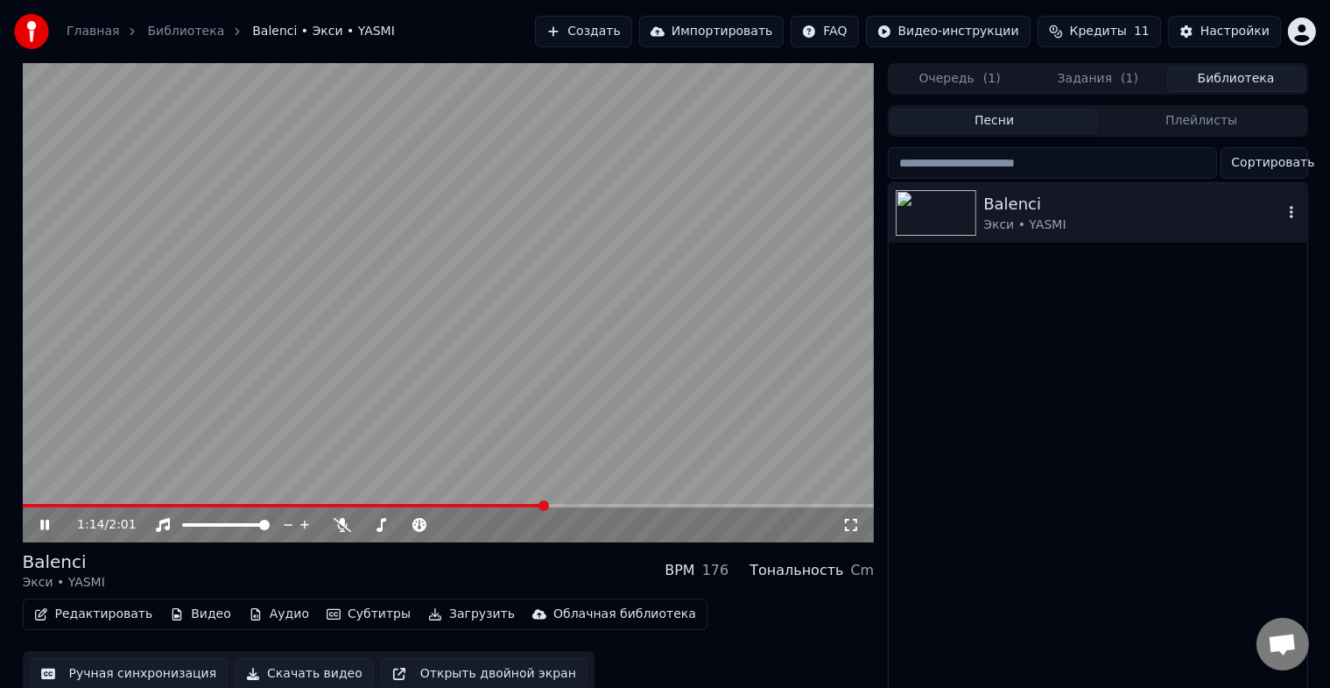
click at [1037, 188] on div "Balenci Экси • YASMI" at bounding box center [1098, 213] width 418 height 60
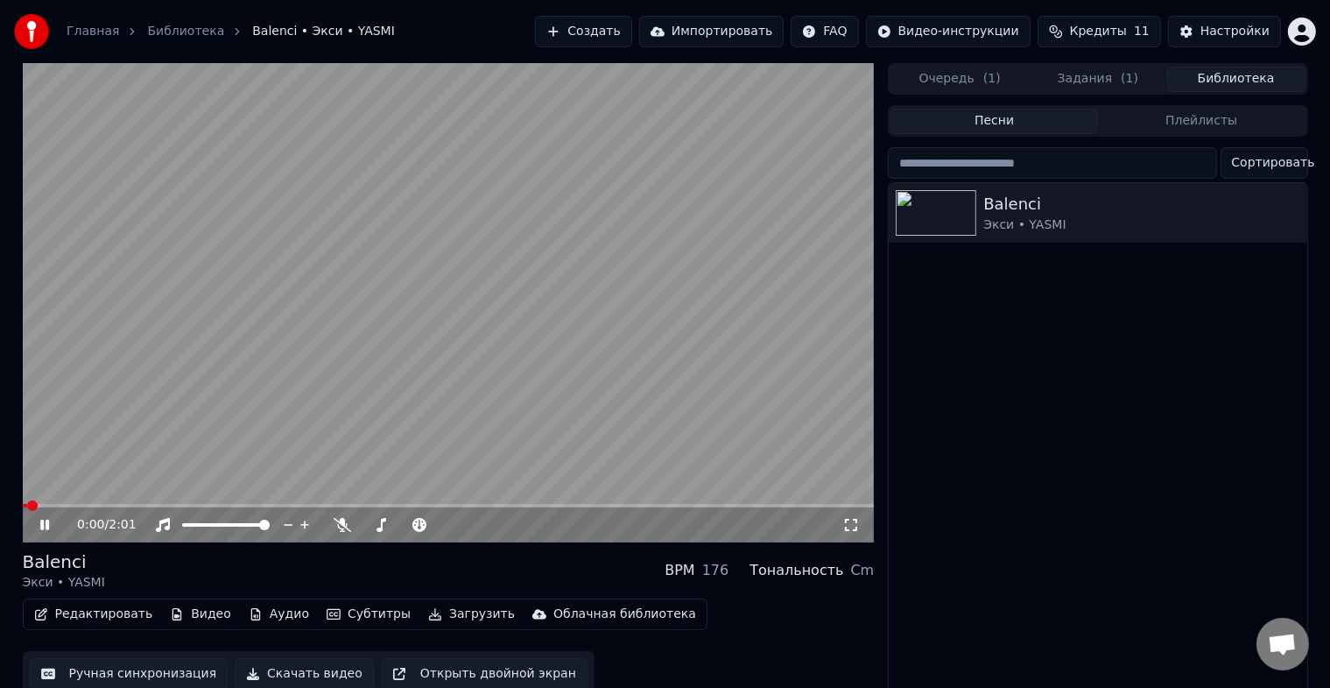
click at [60, 508] on div "0:00 / 2:01" at bounding box center [449, 524] width 852 height 35
click at [92, 505] on span at bounding box center [449, 506] width 852 height 4
click at [138, 503] on video at bounding box center [449, 302] width 852 height 479
click at [83, 503] on video at bounding box center [449, 302] width 852 height 479
click at [583, 340] on video at bounding box center [449, 302] width 852 height 479
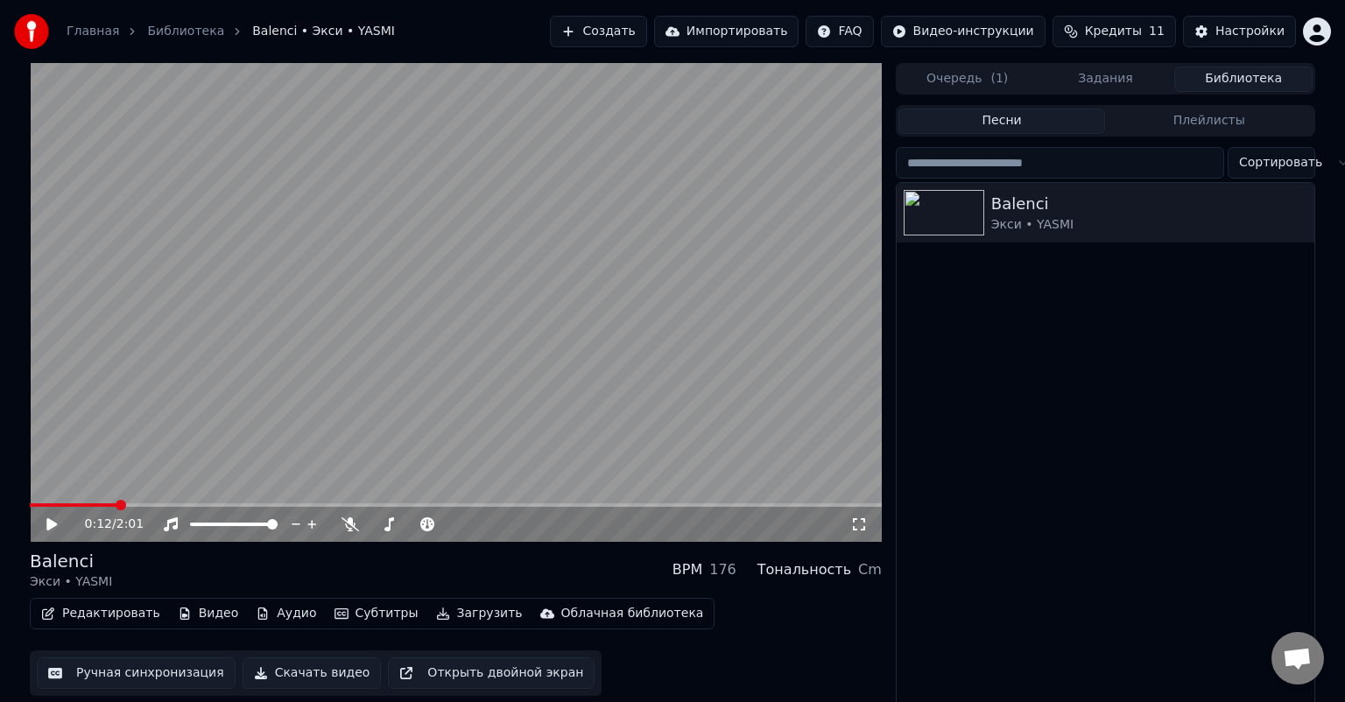
click at [1114, 79] on button "Задания" at bounding box center [1106, 79] width 138 height 25
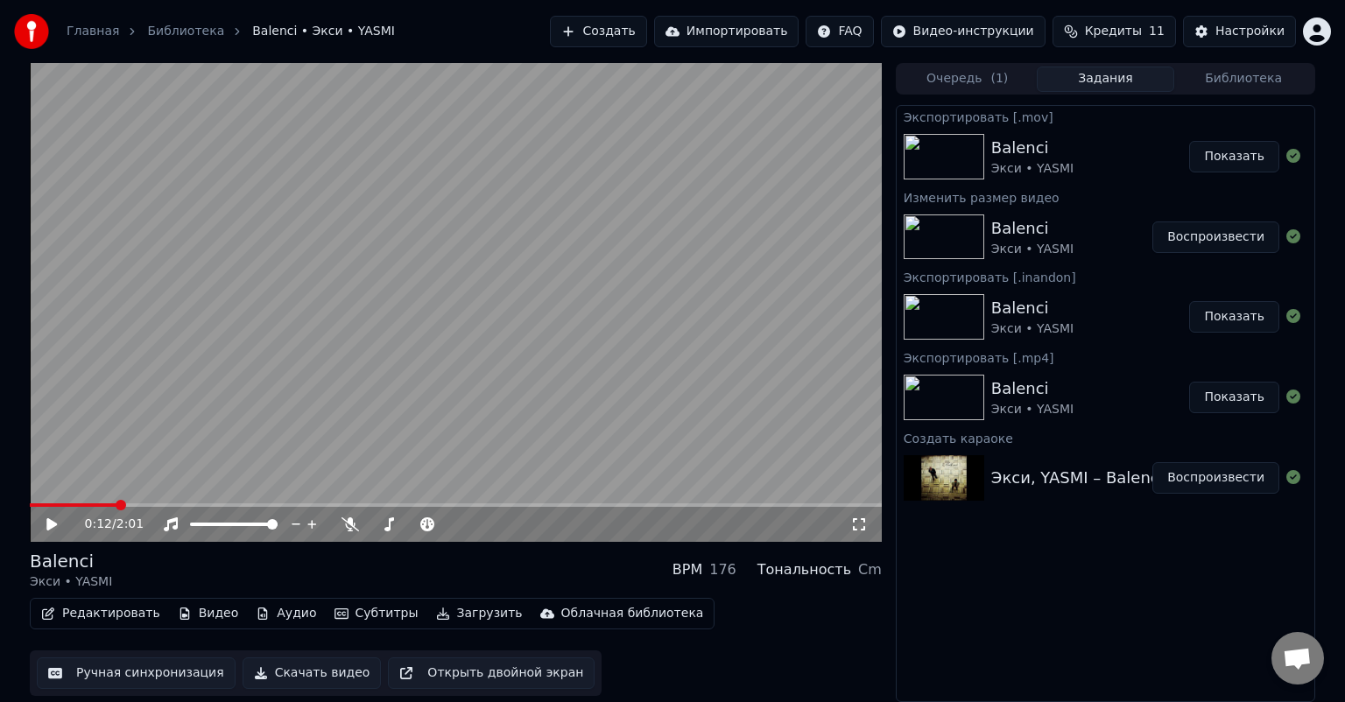
click at [988, 73] on button "Очередь ( 1 )" at bounding box center [968, 79] width 138 height 25
click at [1113, 82] on button "Задания" at bounding box center [1106, 79] width 138 height 25
click at [1245, 153] on button "Показать" at bounding box center [1234, 157] width 90 height 32
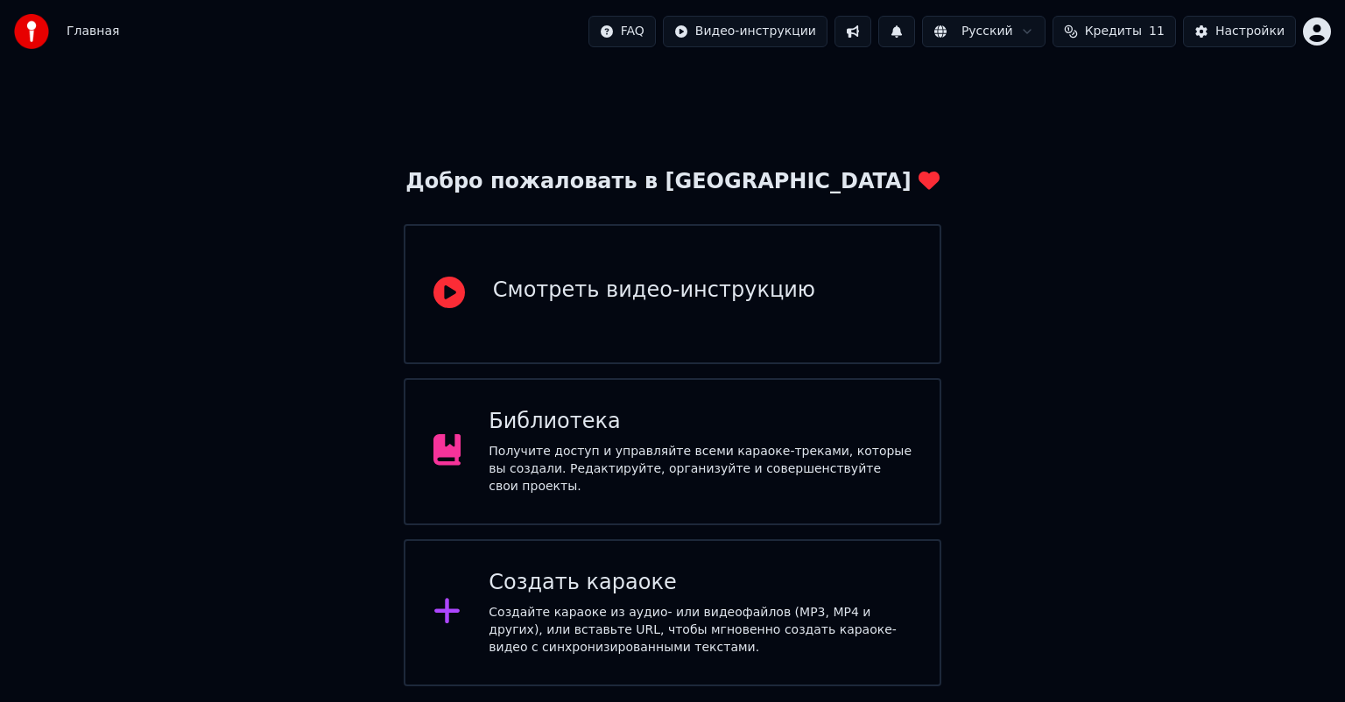
click at [665, 300] on div "Смотреть видео-инструкцию" at bounding box center [654, 291] width 322 height 28
